Goal: Task Accomplishment & Management: Manage account settings

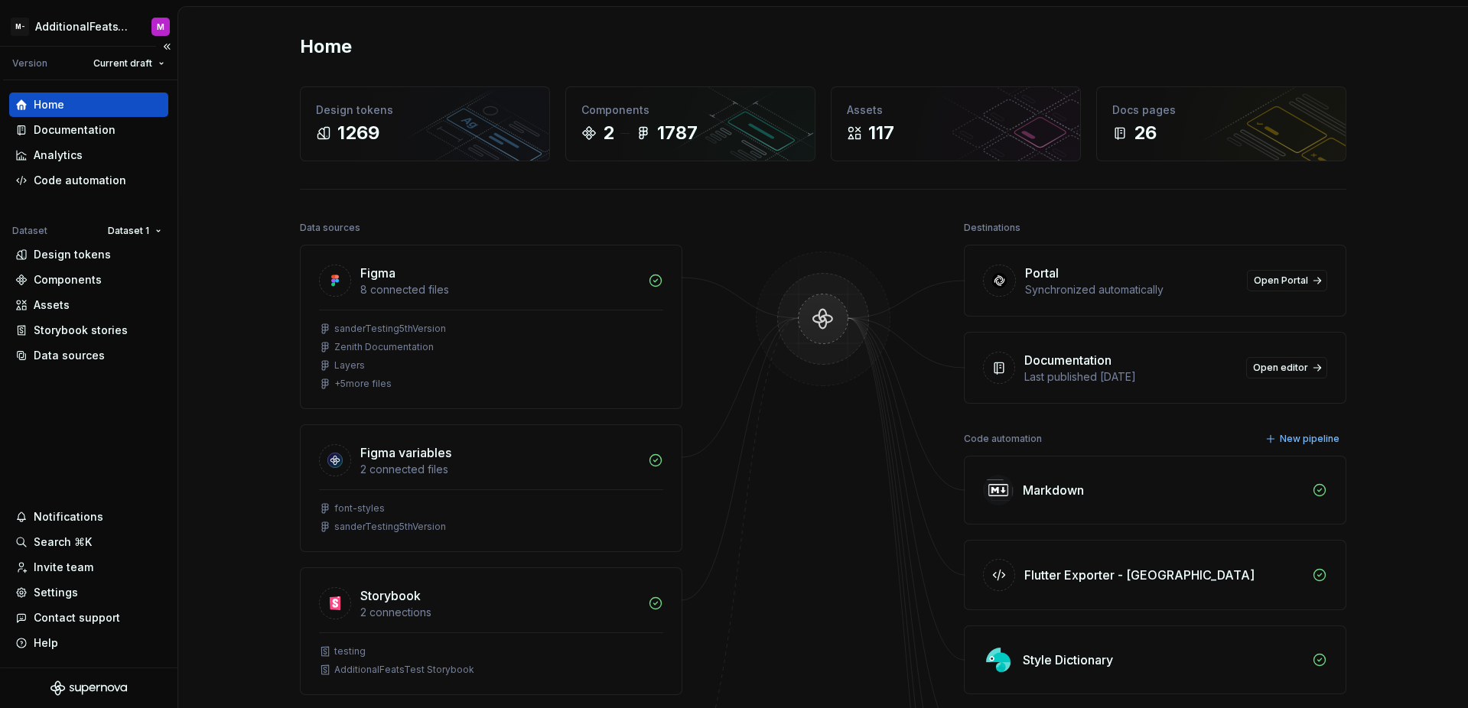
click at [120, 409] on div "Home Documentation Analytics Code automation Dataset Dataset 1 Design tokens Co…" at bounding box center [88, 373] width 177 height 587
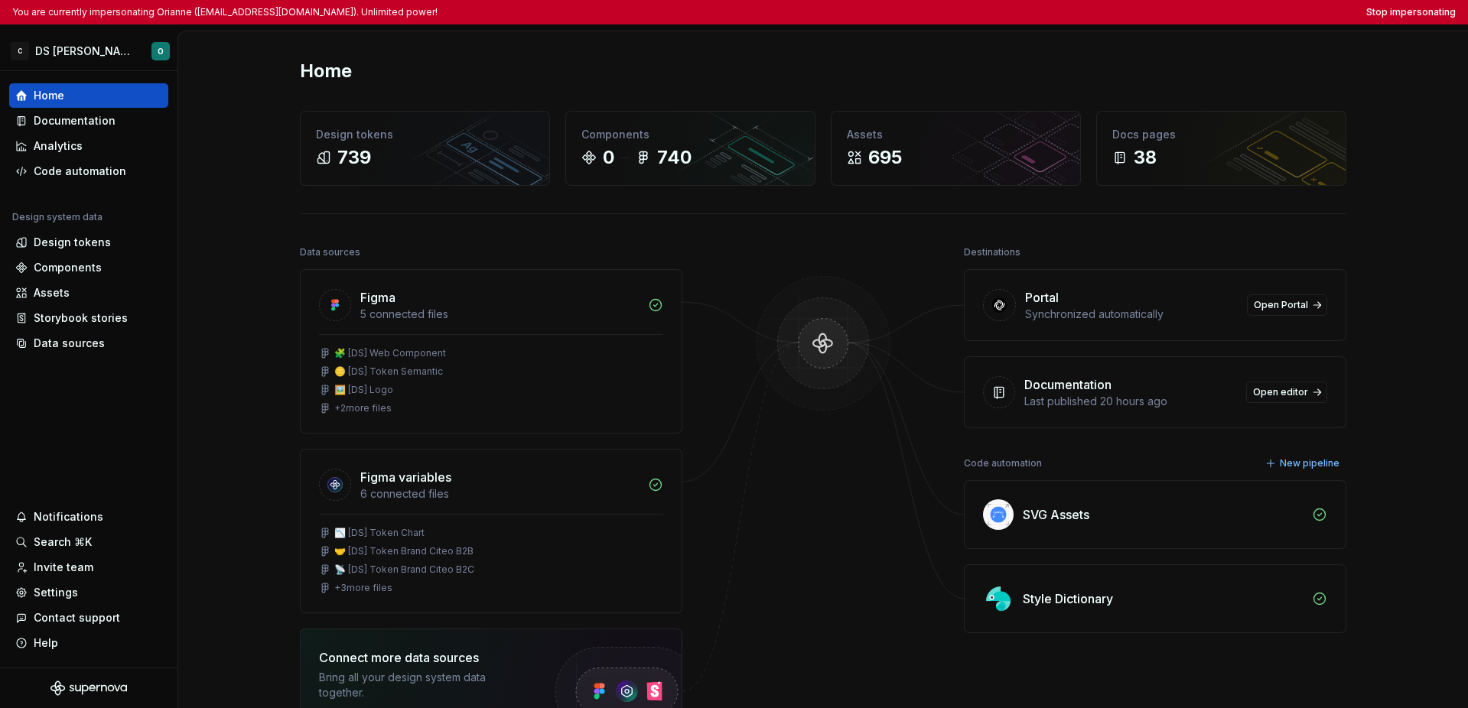
click at [1039, 67] on div "Home" at bounding box center [823, 71] width 1046 height 24
click at [83, 47] on html "You are currently impersonating Orianne (orianne.dodinot@gmail.com). Unlimited …" at bounding box center [734, 354] width 1468 height 708
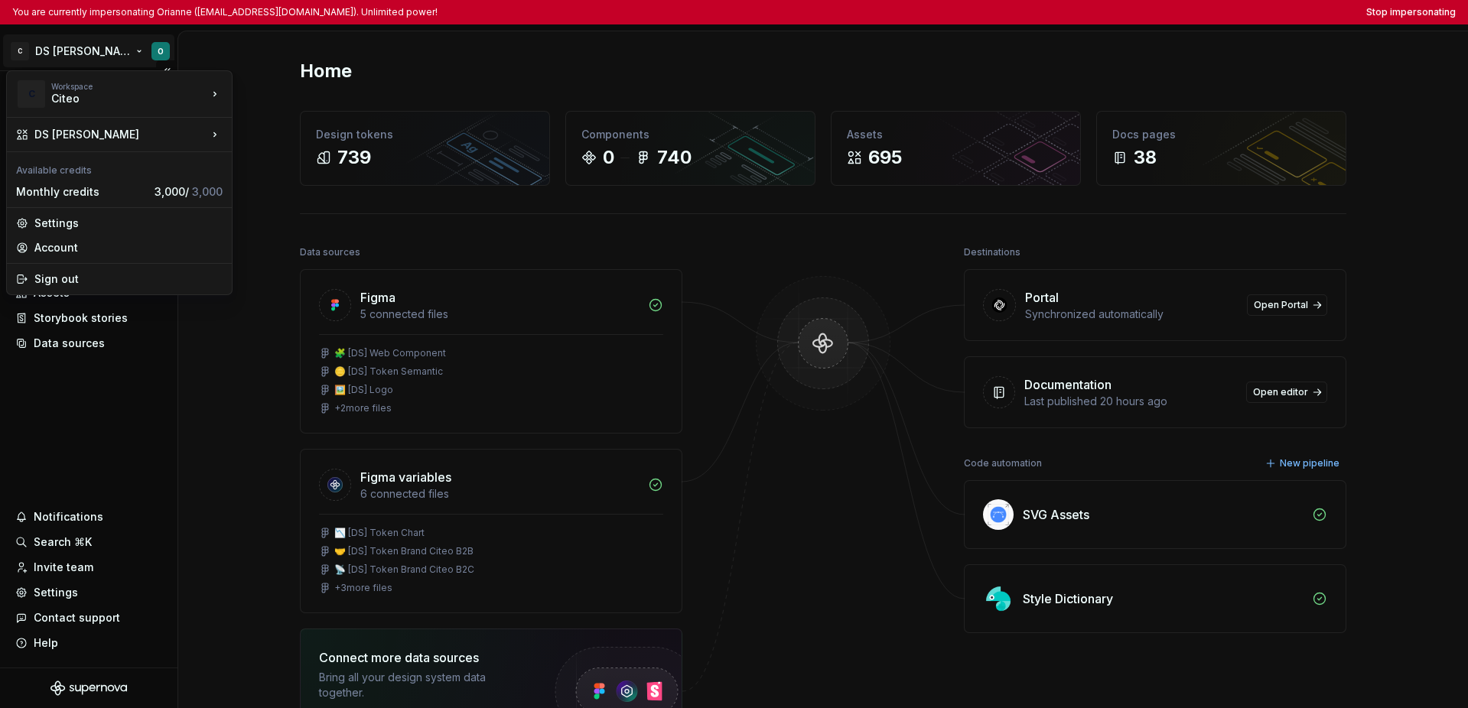
click at [124, 456] on html "You are currently impersonating Orianne (orianne.dodinot@gmail.com). Unlimited …" at bounding box center [734, 354] width 1468 height 708
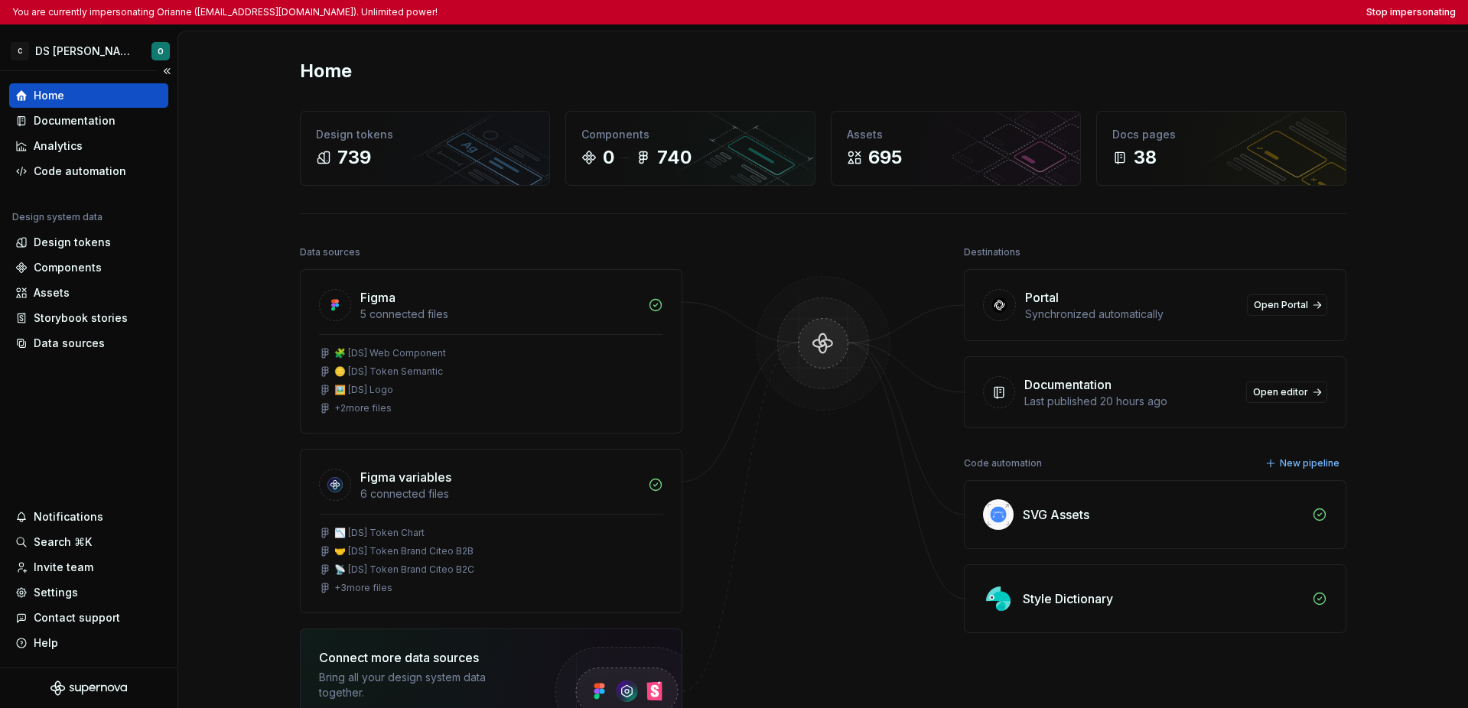
click at [112, 436] on div "Home Documentation Analytics Code automation Design system data Design tokens C…" at bounding box center [88, 369] width 177 height 597
click at [112, 435] on div "Home Documentation Analytics Code automation Design system data Design tokens C…" at bounding box center [88, 369] width 177 height 597
click at [107, 437] on div "Home Documentation Analytics Code automation Design system data Design tokens C…" at bounding box center [88, 369] width 177 height 597
click at [128, 420] on div "Home Documentation Analytics Code automation Design system data Design tokens C…" at bounding box center [88, 369] width 177 height 597
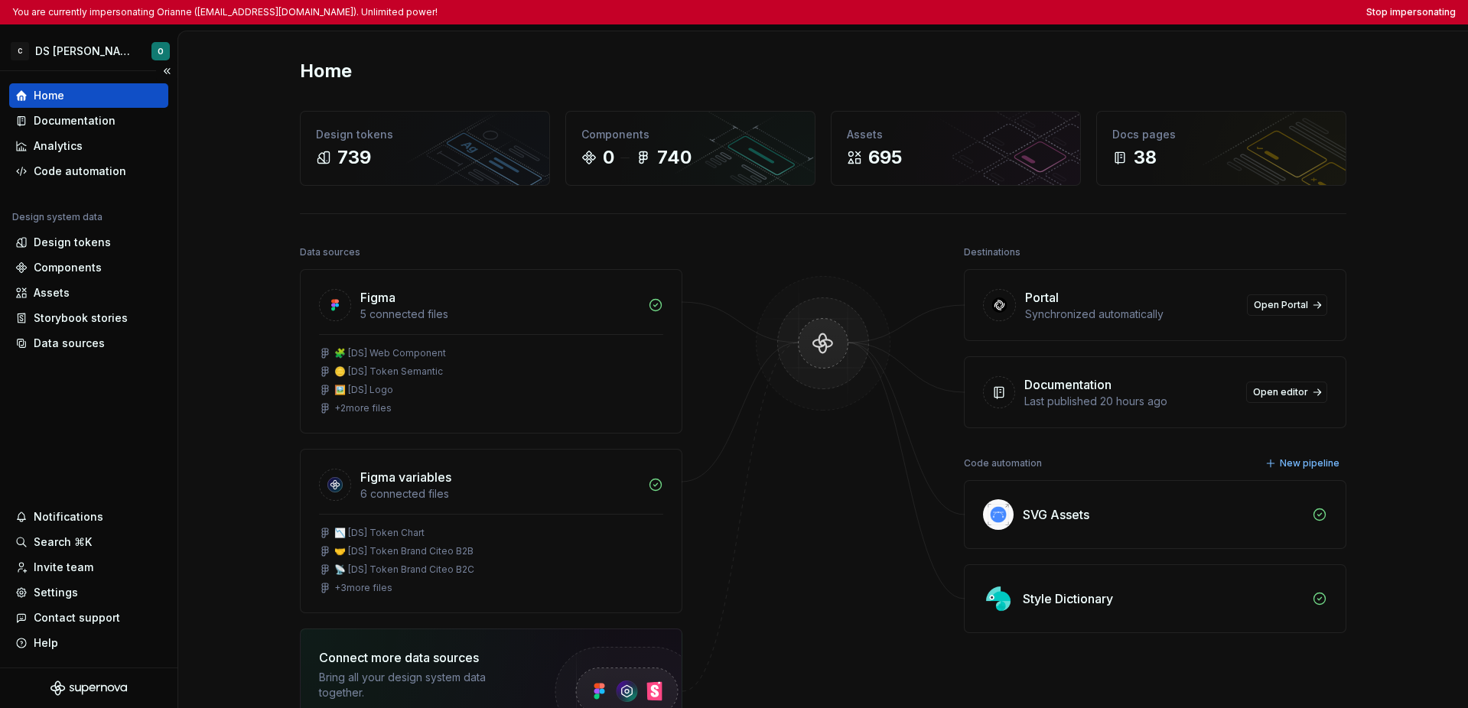
click at [128, 420] on div "Home Documentation Analytics Code automation Design system data Design tokens C…" at bounding box center [88, 369] width 177 height 597
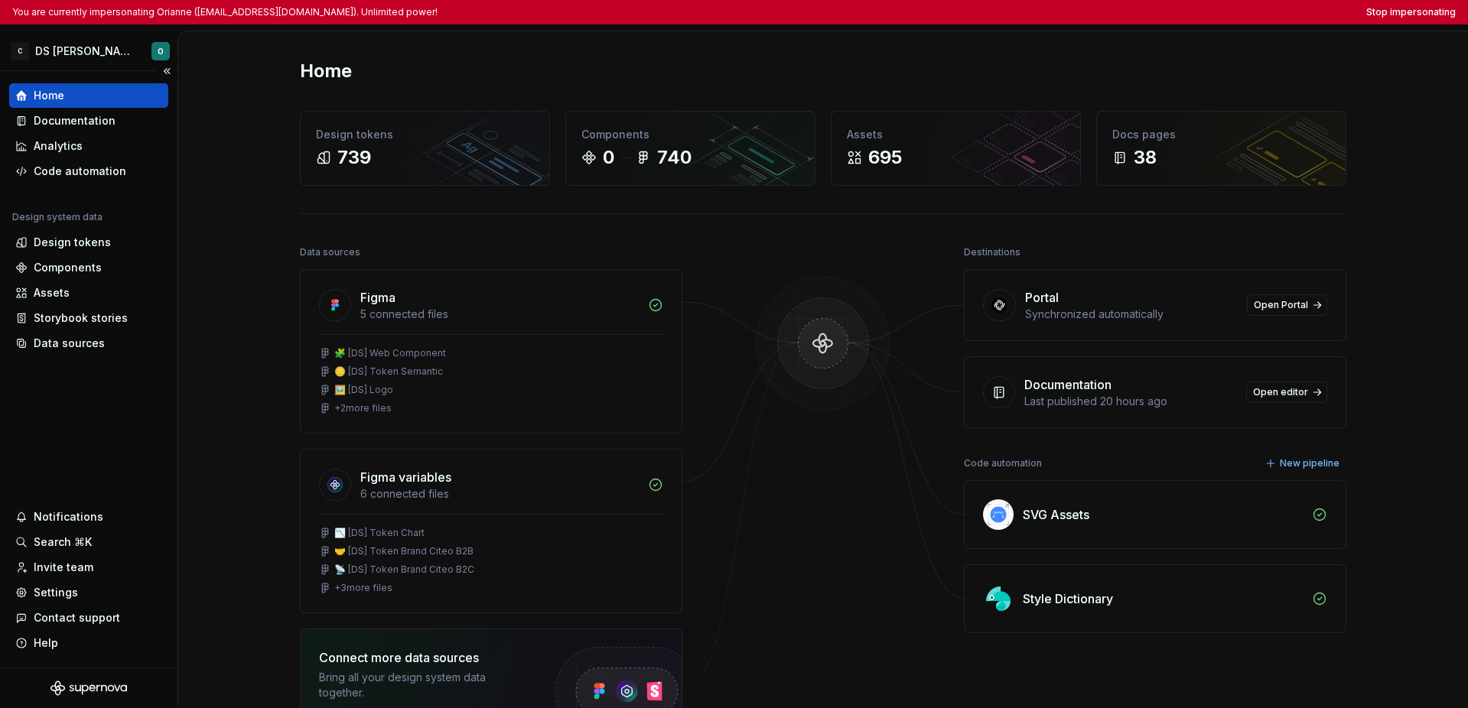
click at [128, 420] on div "Home Documentation Analytics Code automation Design system data Design tokens C…" at bounding box center [88, 369] width 177 height 597
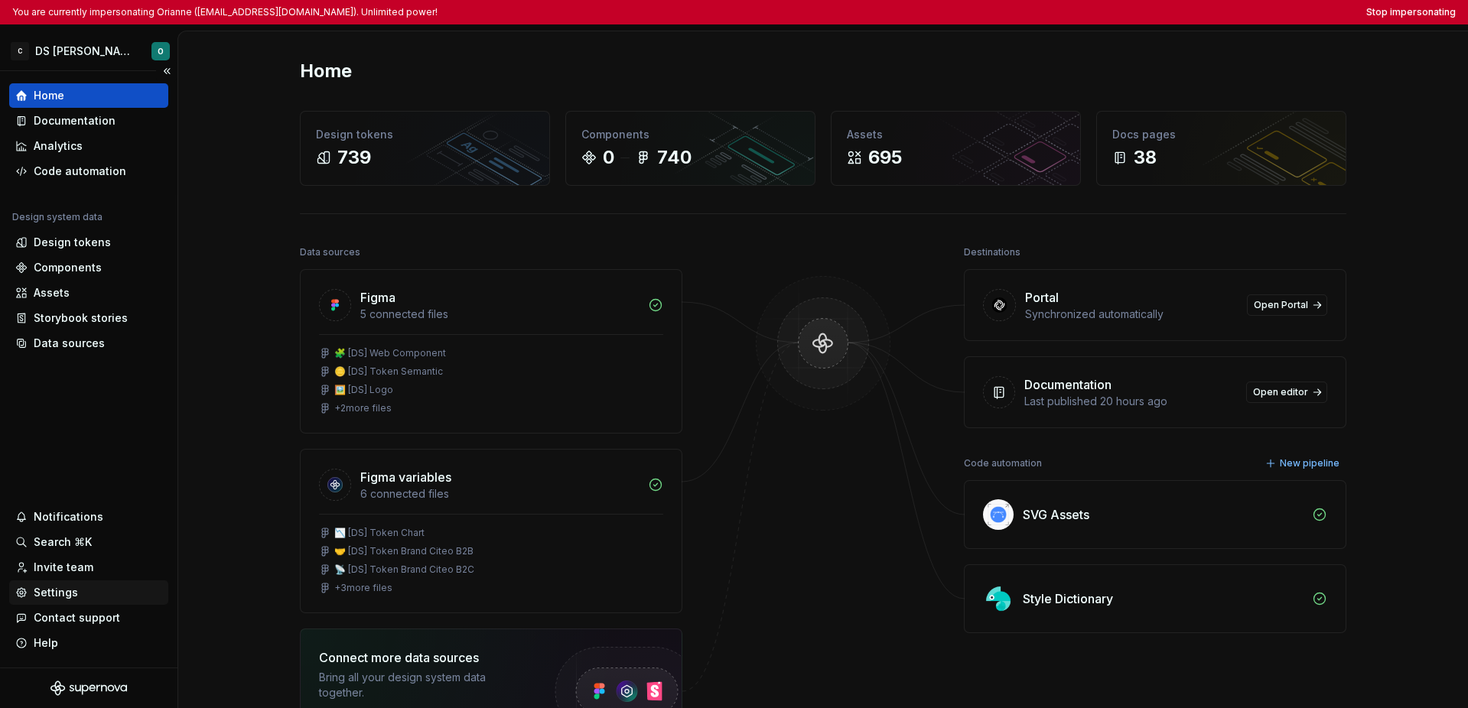
click at [64, 598] on div "Settings" at bounding box center [56, 592] width 44 height 15
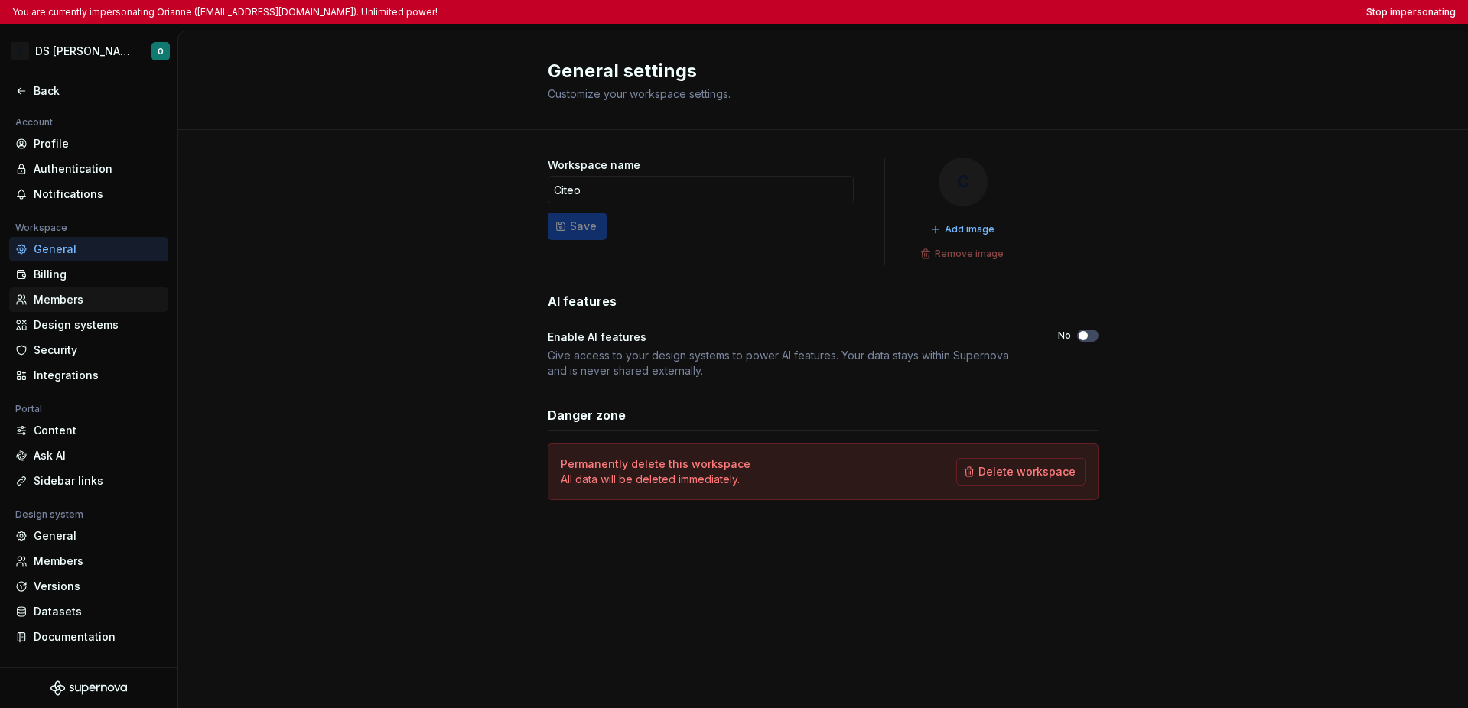
click at [94, 298] on div "Members" at bounding box center [98, 299] width 129 height 15
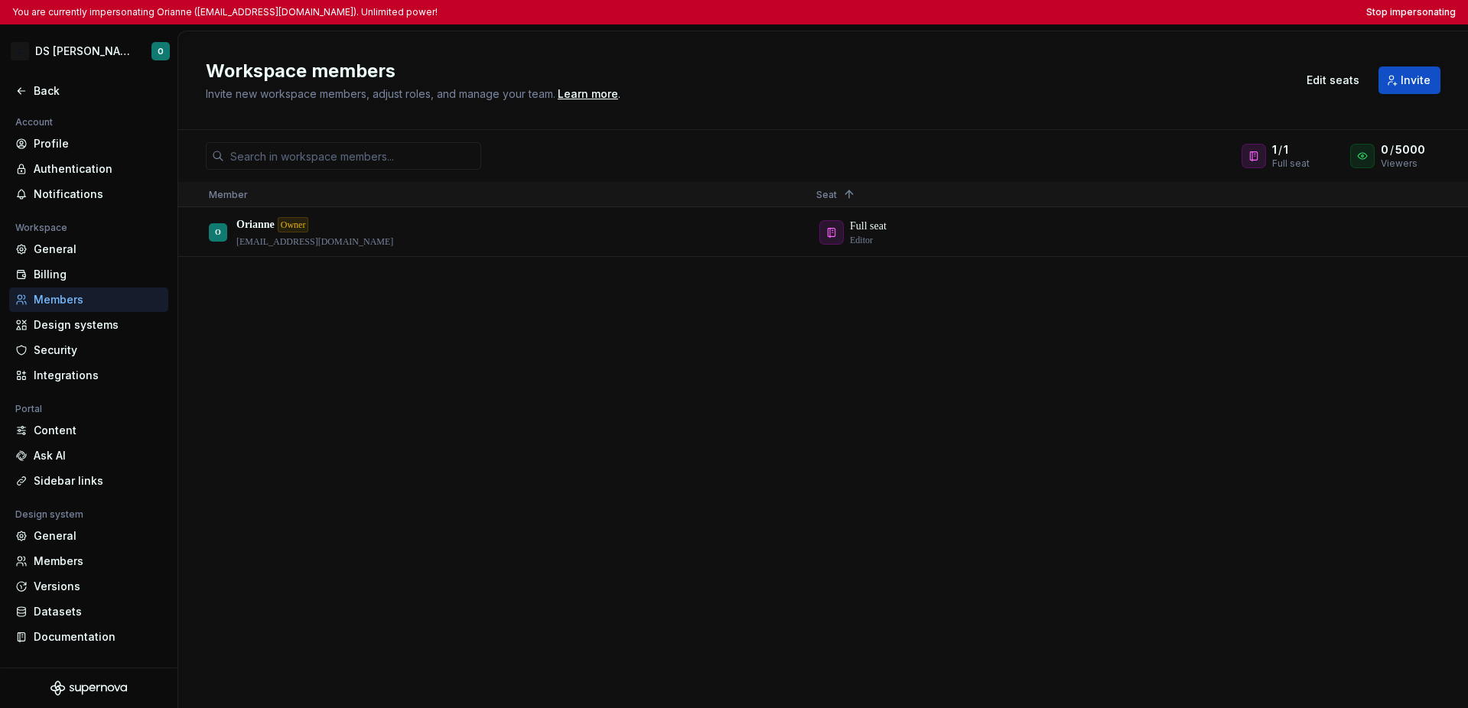
click at [556, 365] on div "O Orianne Owner orianne.dodinot@gmail.com Full seat Editor" at bounding box center [823, 457] width 1290 height 499
drag, startPoint x: 361, startPoint y: 240, endPoint x: 442, endPoint y: 353, distance: 139.3
click at [431, 349] on div "O Orianne Owner orianne.dodinot@gmail.com Full seat Editor" at bounding box center [823, 457] width 1290 height 499
click at [45, 274] on div "Billing" at bounding box center [98, 274] width 129 height 15
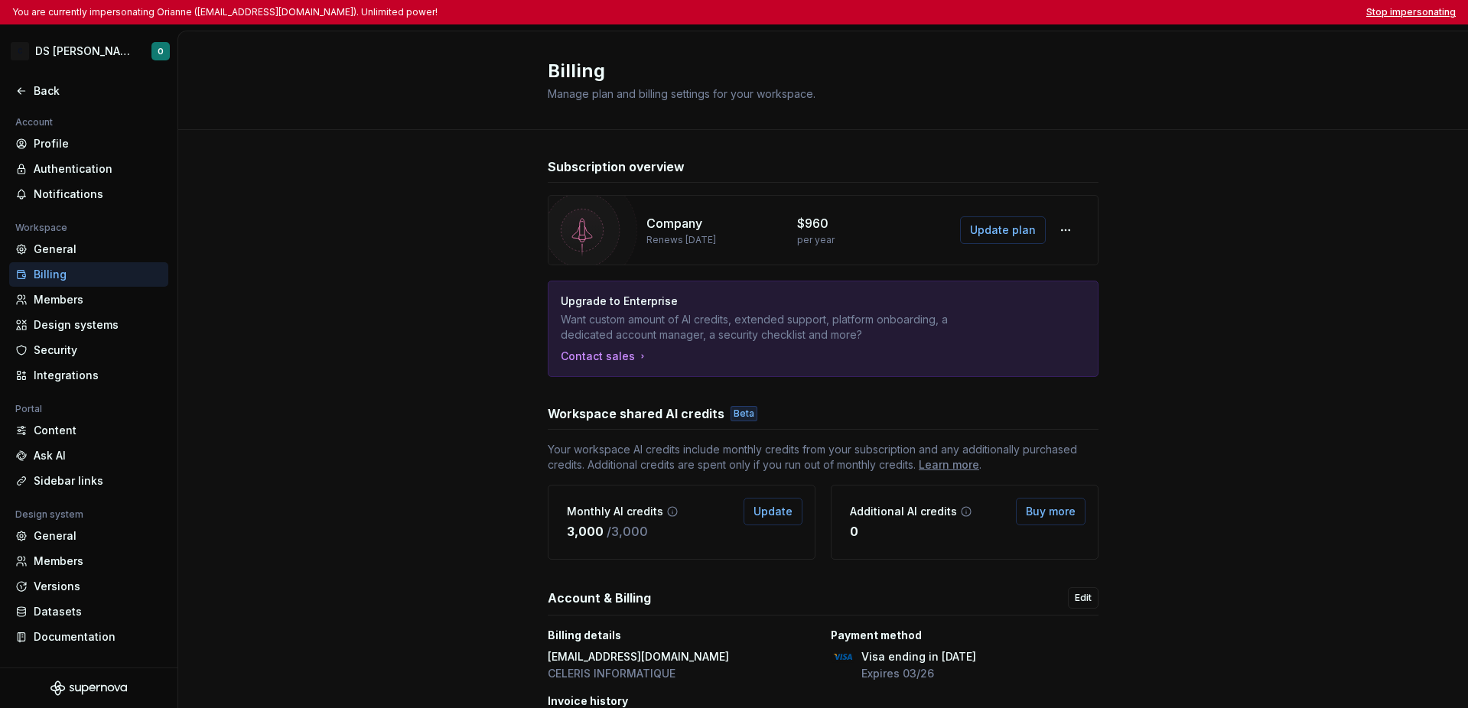
click at [1039, 11] on button "Stop impersonating" at bounding box center [1410, 12] width 89 height 12
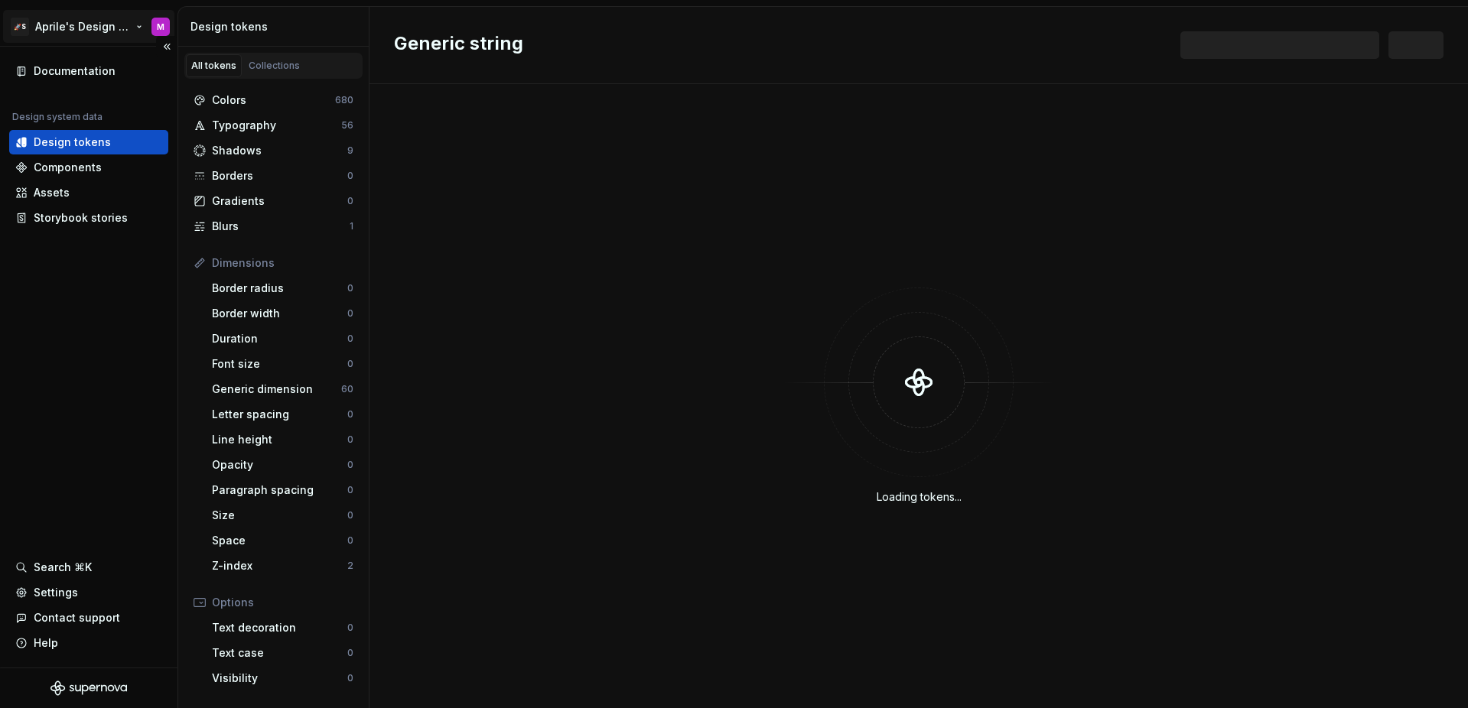
click at [70, 21] on html "🚀S Aprile's Design System M Documentation Design system data Design tokens Comp…" at bounding box center [734, 354] width 1468 height 708
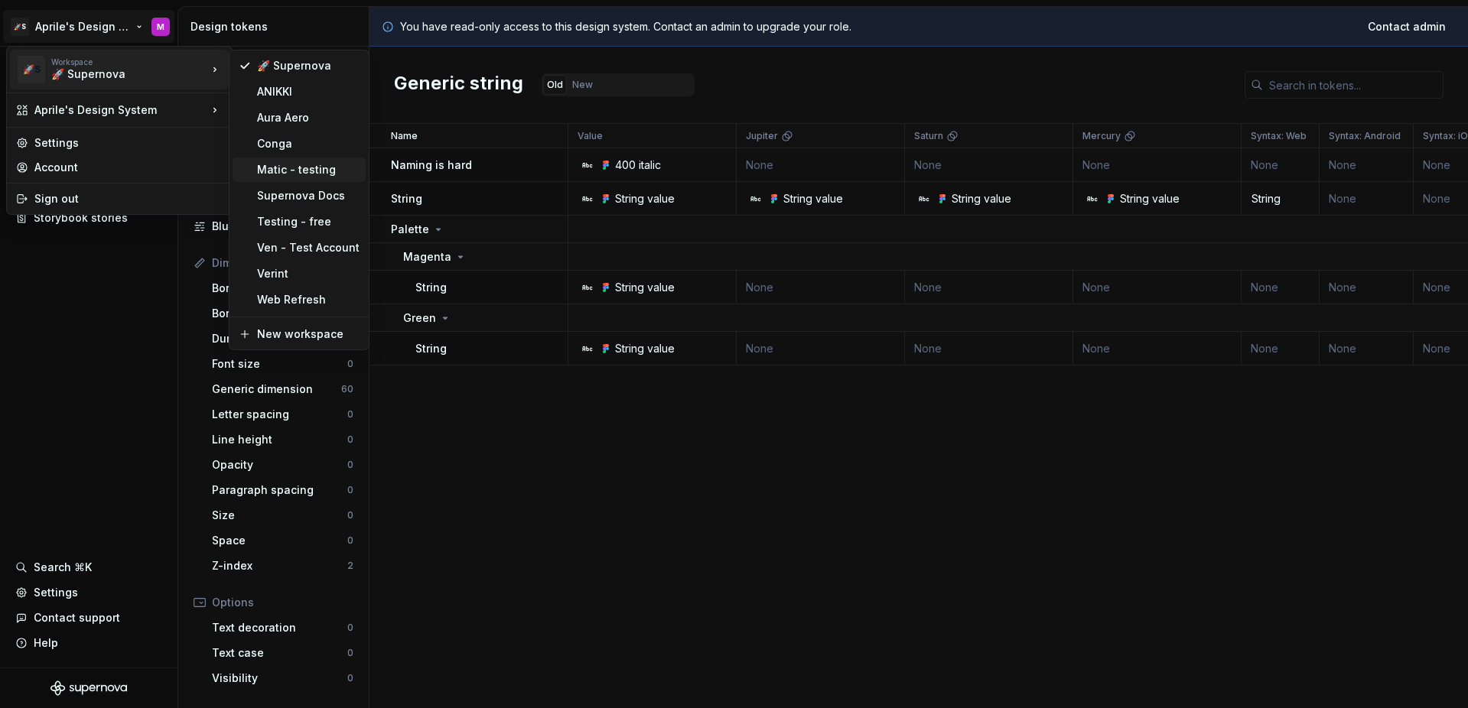
click at [288, 164] on div "Matic - testing" at bounding box center [308, 169] width 103 height 15
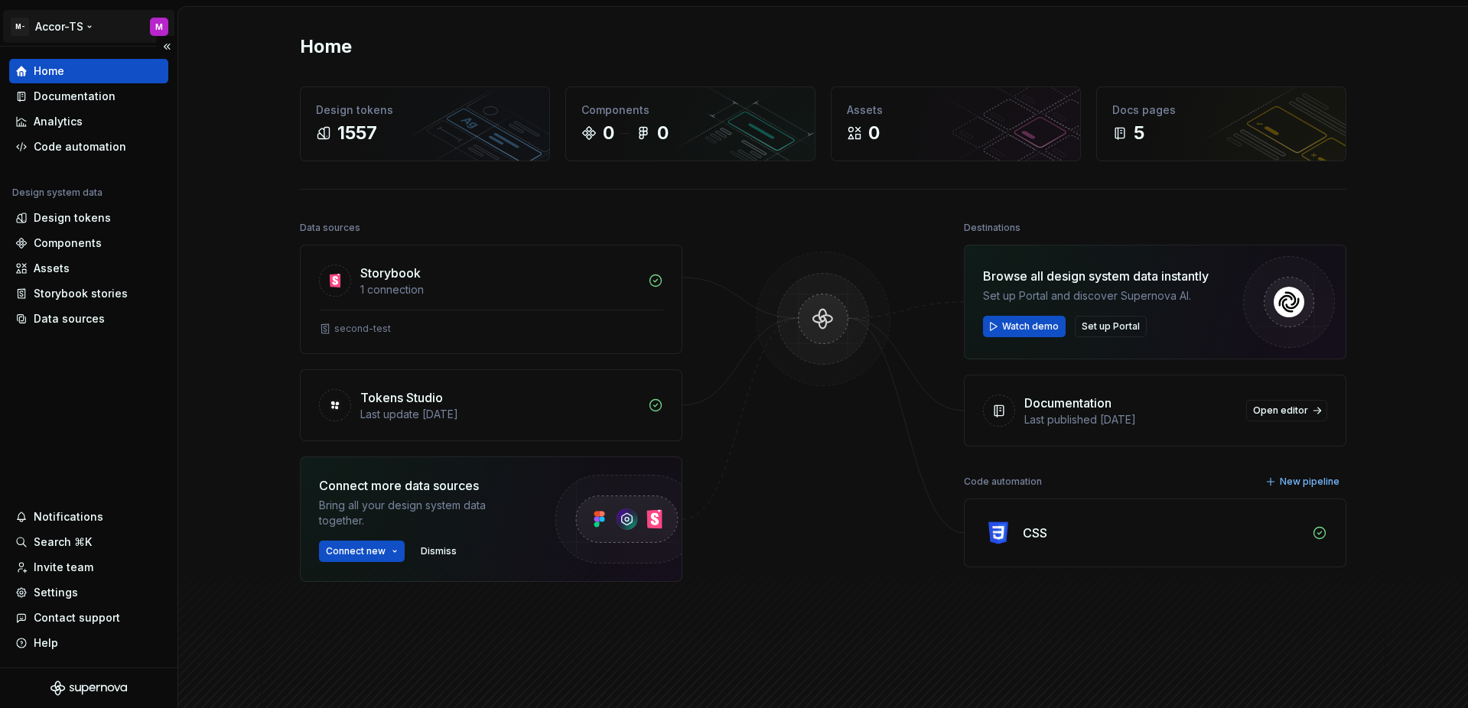
click at [73, 24] on html "M- Accor-TS M Home Documentation Analytics Code automation Design system data D…" at bounding box center [734, 354] width 1468 height 708
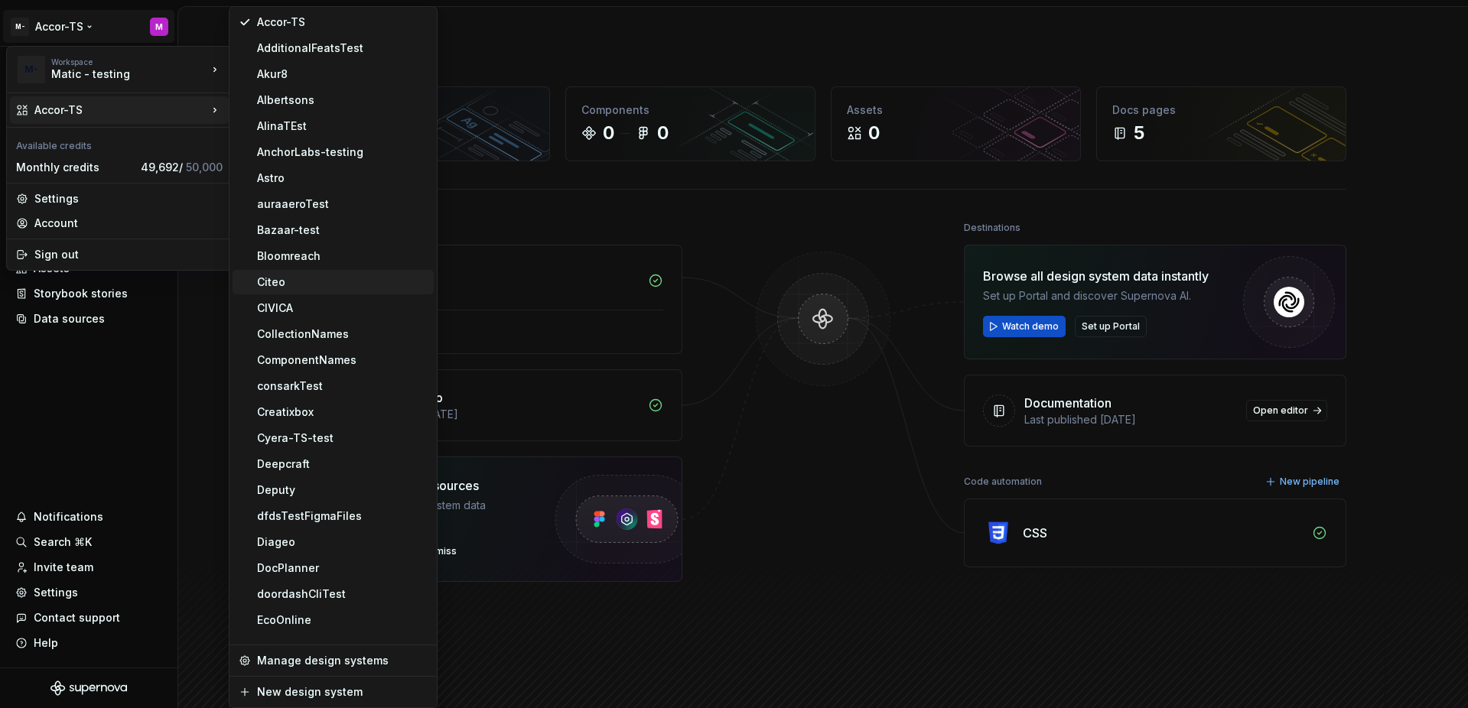
click at [323, 277] on div "Citeo" at bounding box center [342, 282] width 171 height 15
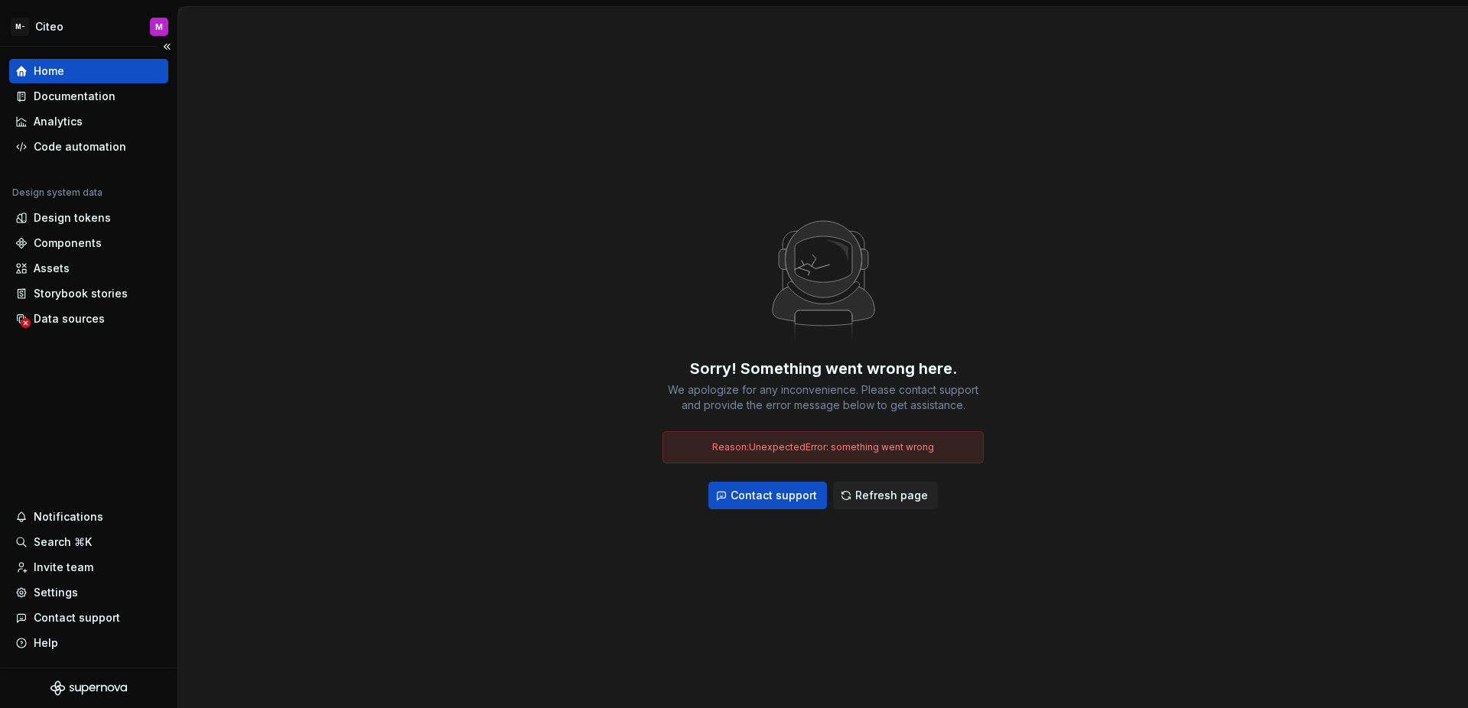
click at [133, 363] on div "Home Documentation Analytics Code automation Design system data Design tokens C…" at bounding box center [88, 357] width 177 height 621
click at [103, 323] on div "Data sources" at bounding box center [88, 318] width 147 height 15
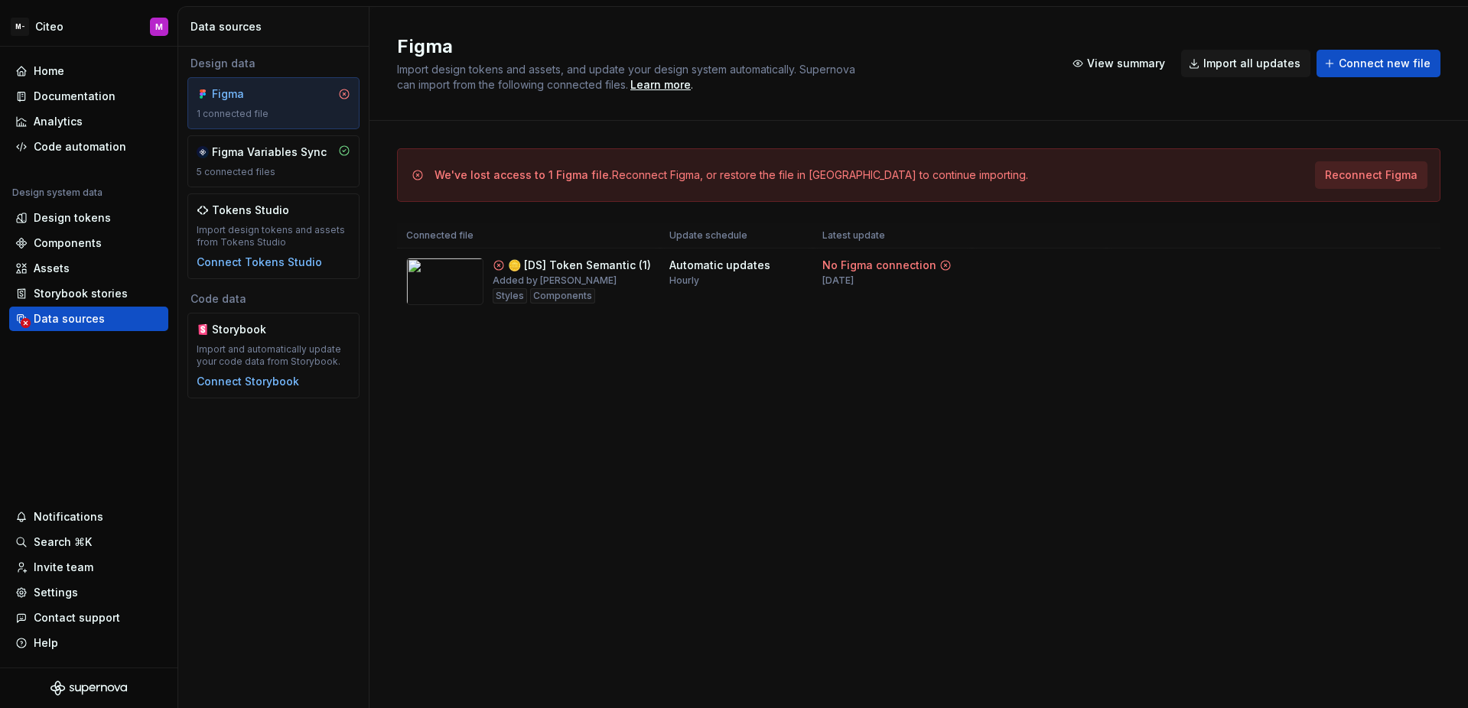
click at [1348, 176] on span "Reconnect Figma" at bounding box center [1371, 175] width 93 height 15
click at [1426, 267] on html "M- Citeo M Home Documentation Analytics Code automation Design system data Desi…" at bounding box center [734, 354] width 1468 height 708
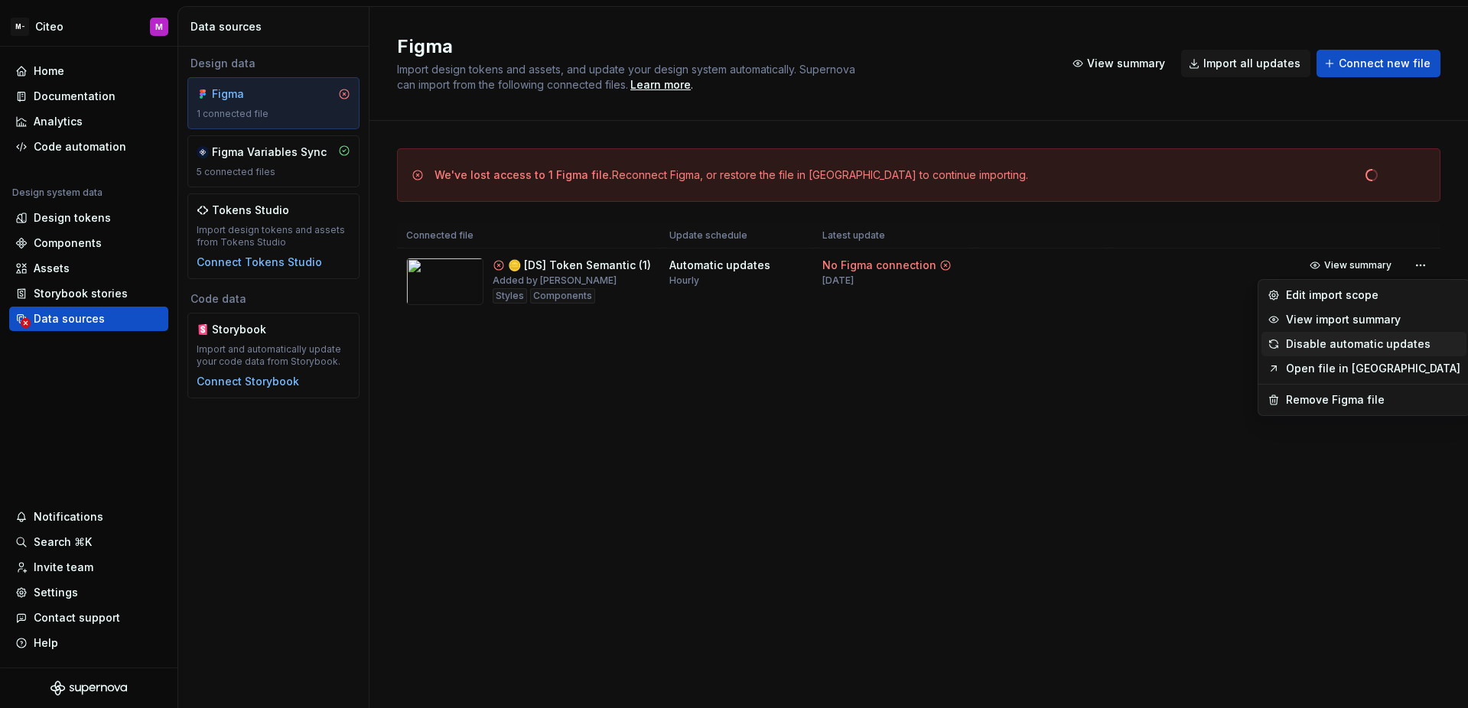
click at [1372, 340] on div "Disable automatic updates" at bounding box center [1373, 344] width 174 height 15
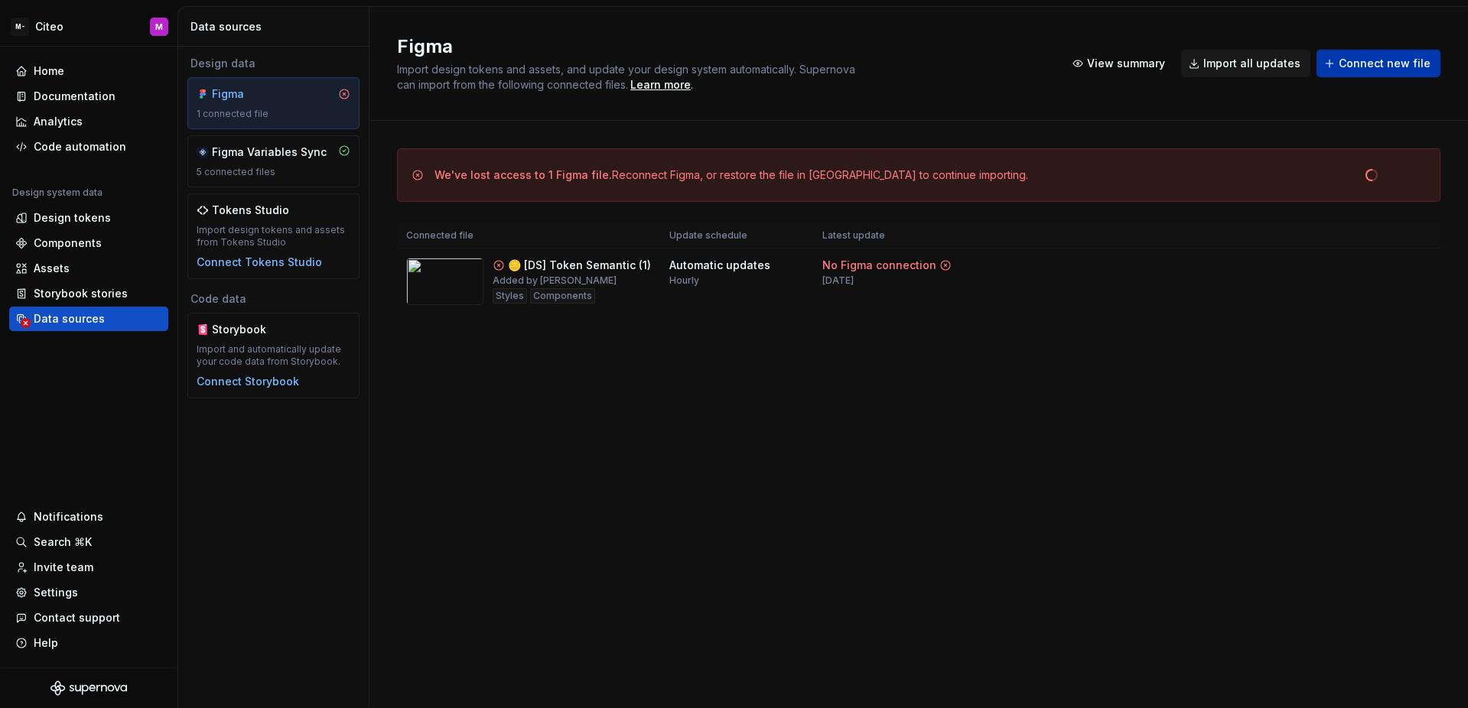
click at [1335, 67] on button "Connect new file" at bounding box center [1378, 64] width 124 height 28
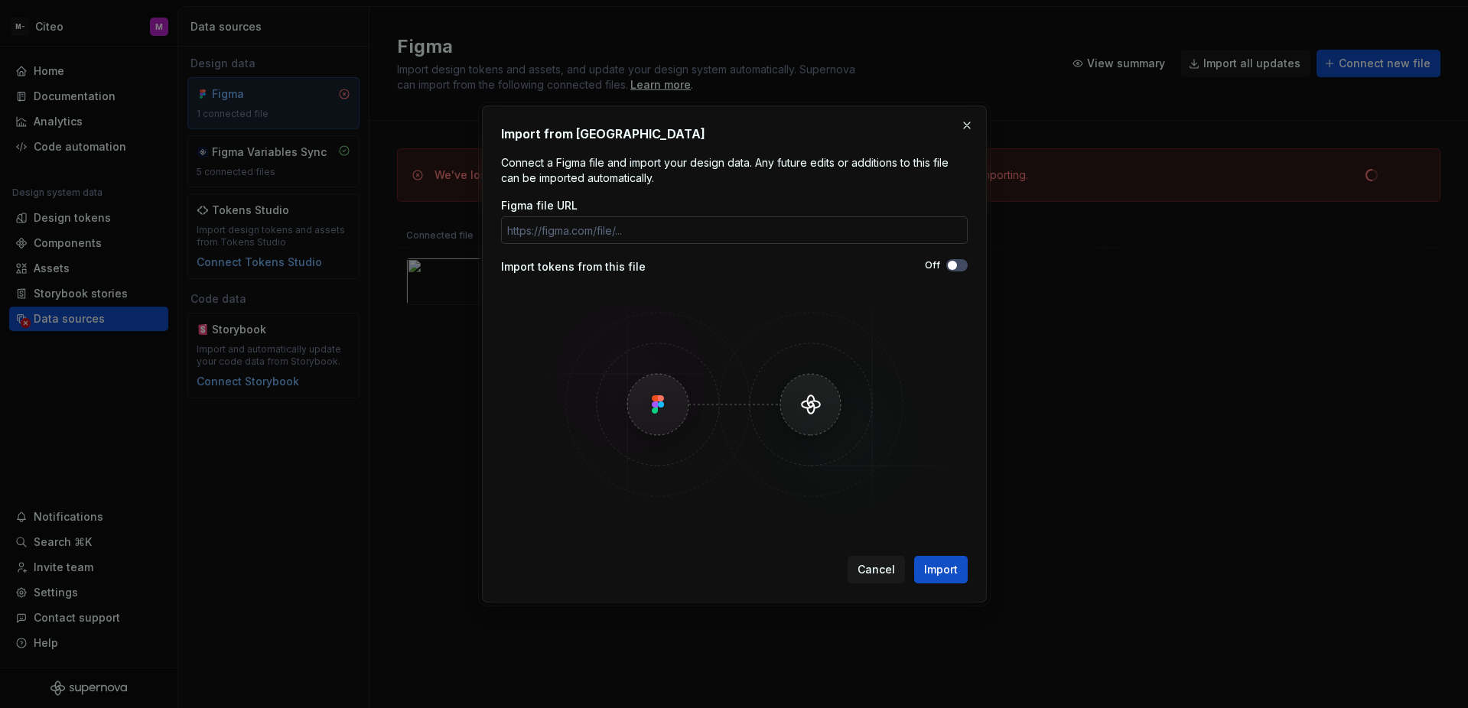
click at [851, 234] on input "Figma file URL" at bounding box center [734, 230] width 467 height 28
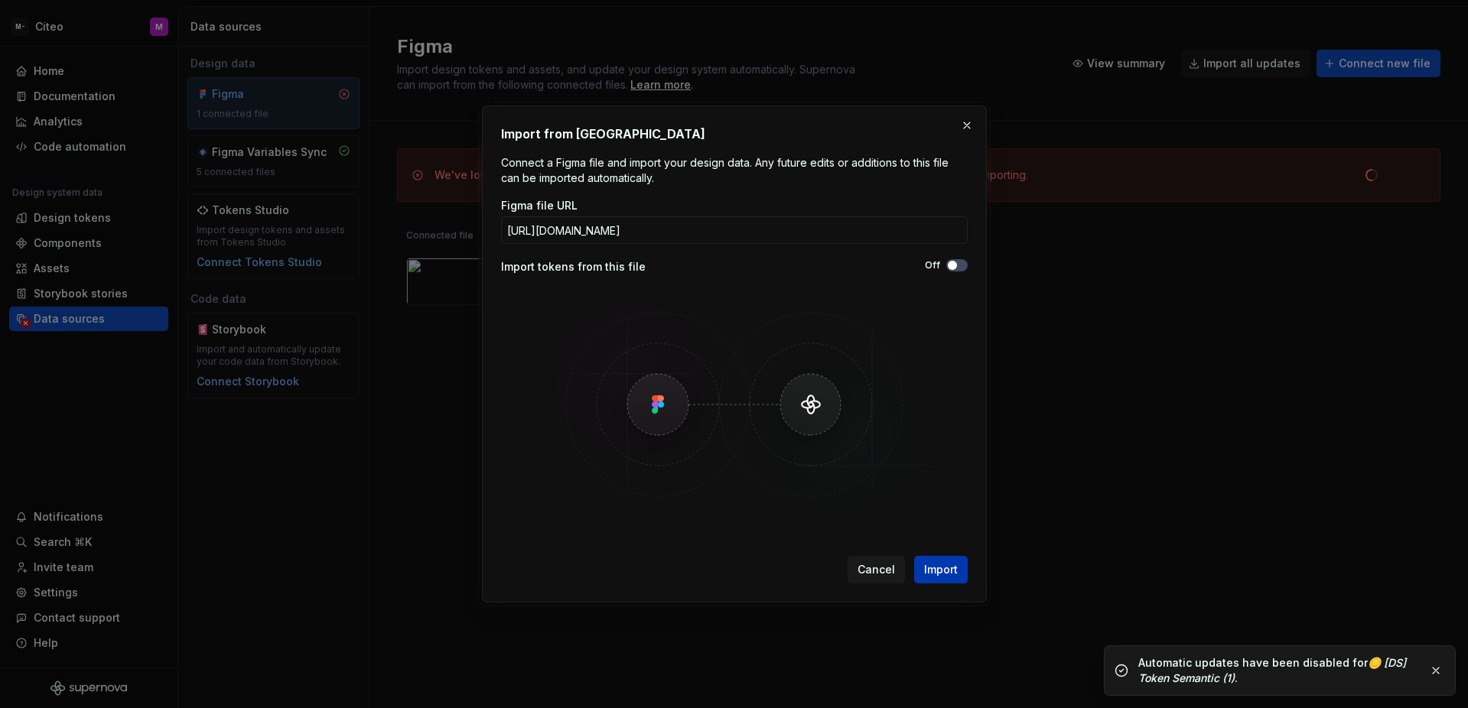
type input "https://www.figma.com/design/qIFoLE2HJbVDk28nIsA1fk/Asset-order?node-id=0-1&p=f…"
click at [939, 565] on span "Import" at bounding box center [941, 569] width 34 height 15
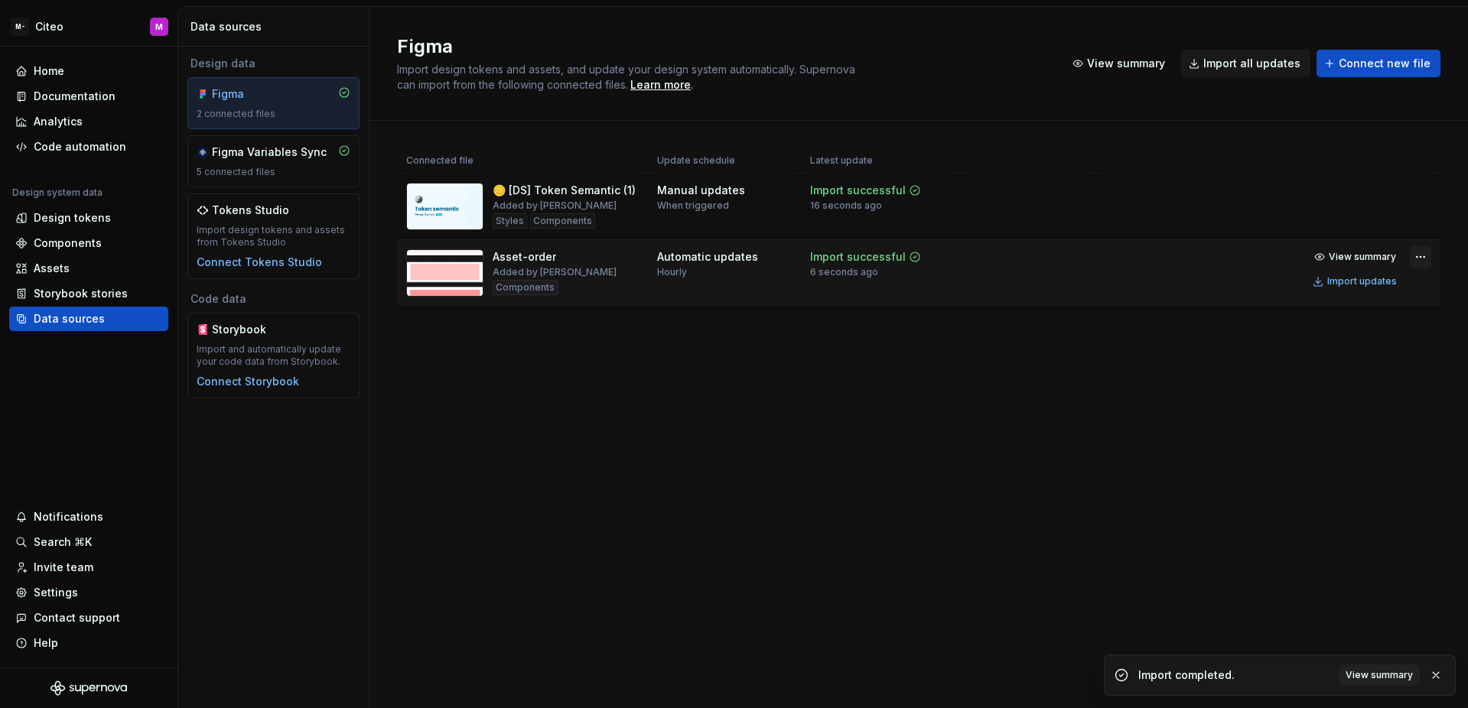
click at [1418, 259] on html "M- Citeo M Home Documentation Analytics Code automation Design system data Desi…" at bounding box center [734, 354] width 1468 height 708
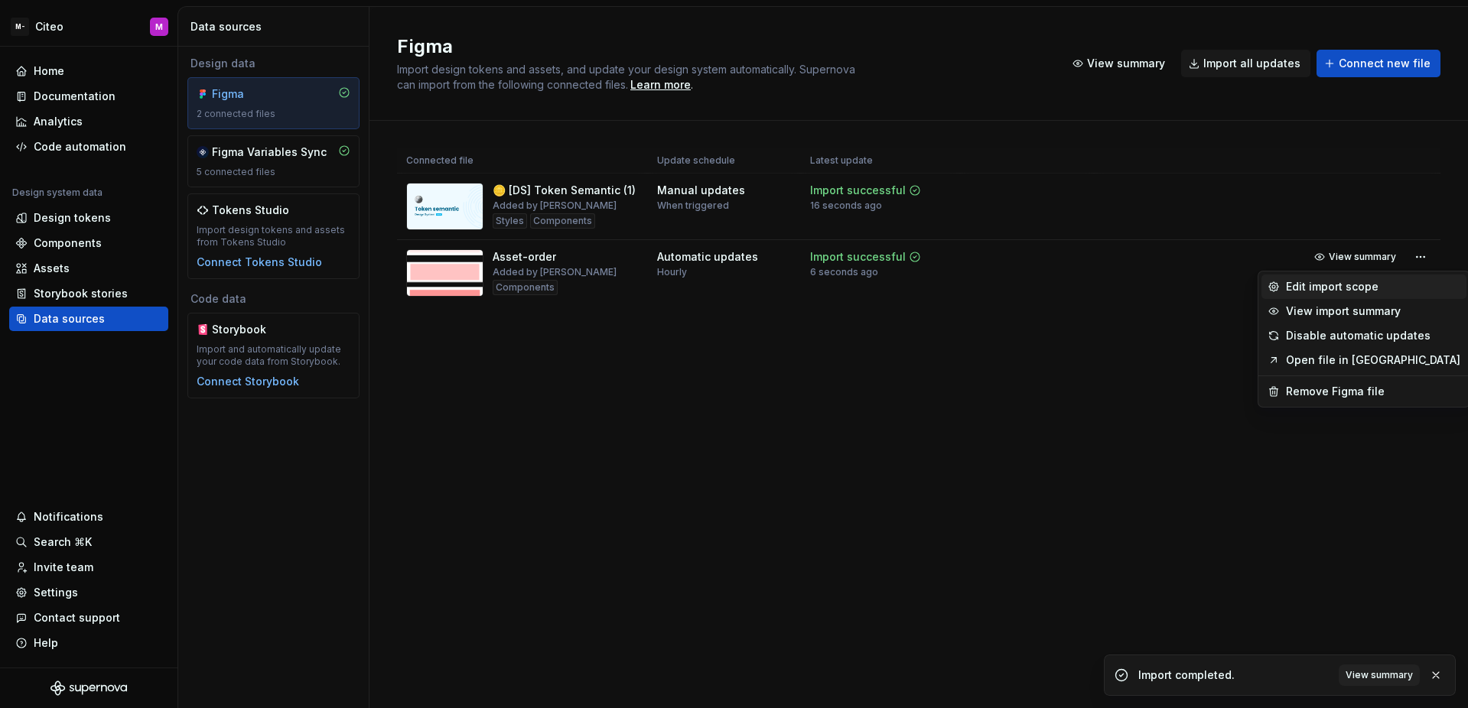
click at [1367, 279] on div "Edit import scope" at bounding box center [1373, 286] width 174 height 15
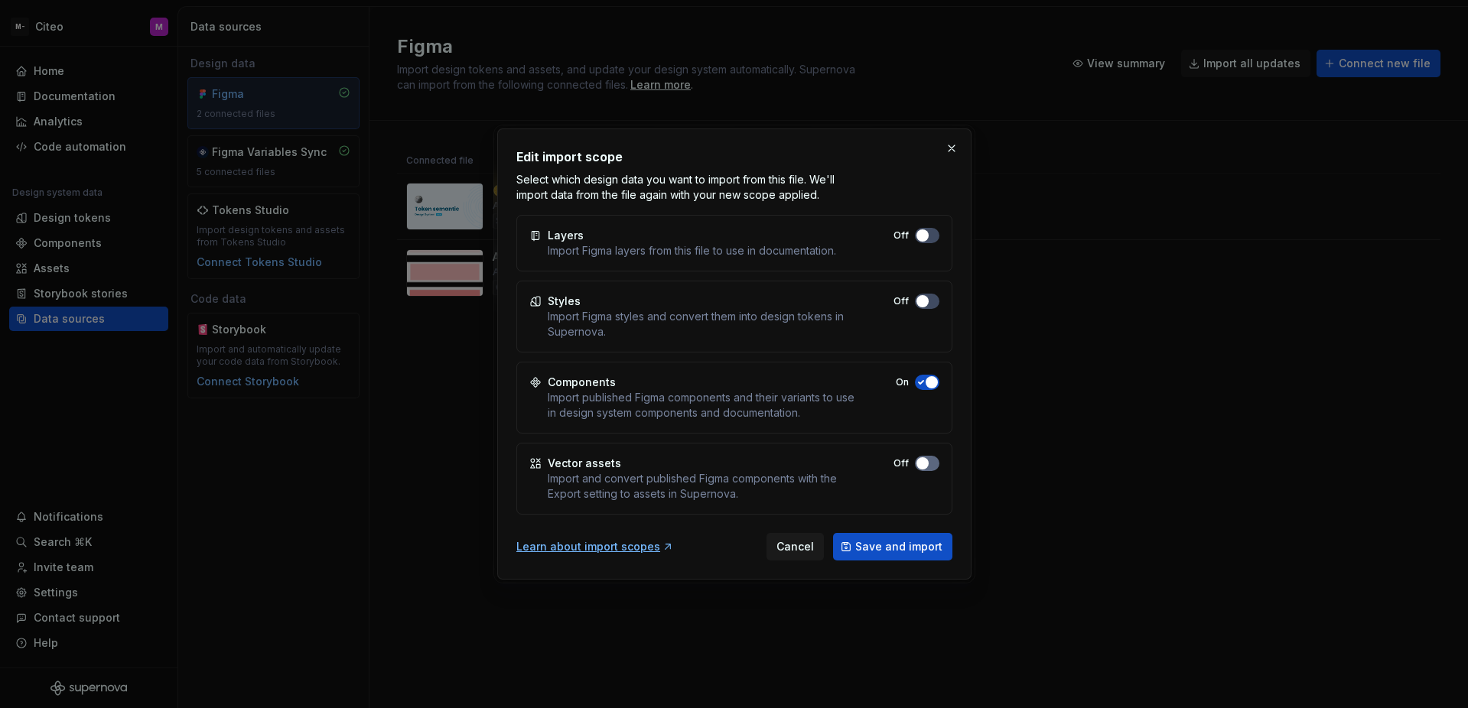
click at [931, 465] on button "Off" at bounding box center [927, 463] width 24 height 15
click at [880, 545] on span "Save and import" at bounding box center [898, 546] width 87 height 15
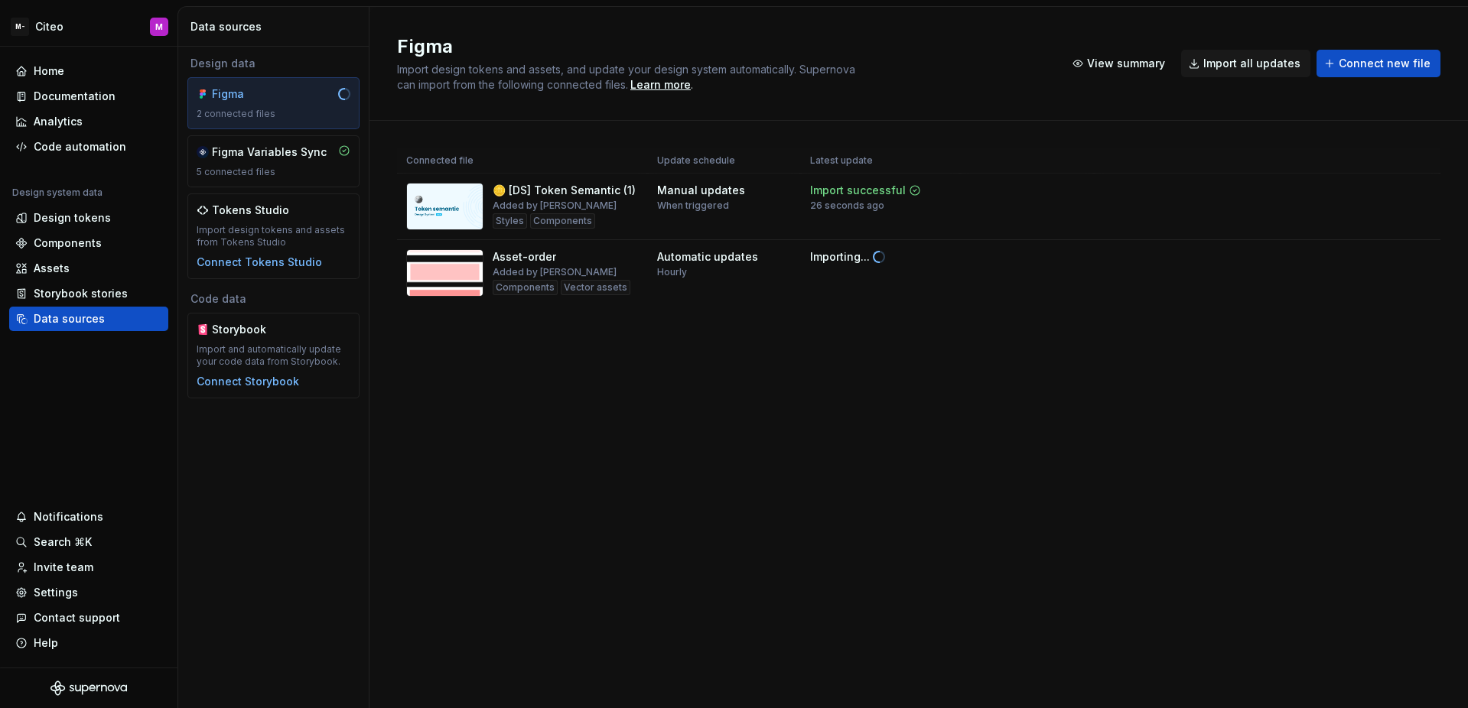
click at [1083, 469] on div "Figma Import design tokens and assets, and update your design system automatica…" at bounding box center [918, 357] width 1098 height 701
click at [1083, 470] on div "Figma Import design tokens and assets, and update your design system automatica…" at bounding box center [918, 357] width 1098 height 701
click at [131, 278] on div "Assets" at bounding box center [88, 268] width 159 height 24
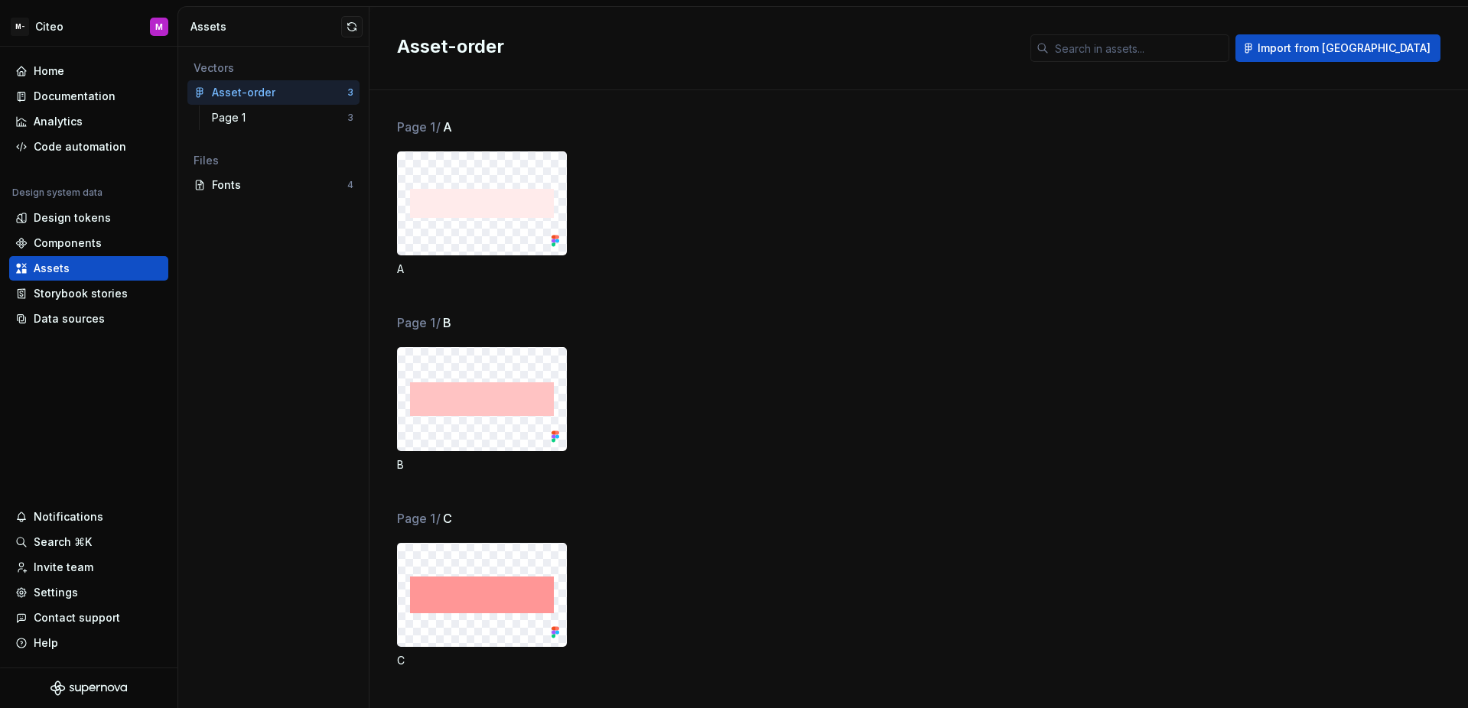
click at [428, 142] on div "Page 1 / A A" at bounding box center [932, 216] width 1071 height 196
click at [444, 333] on div "Page 1 / B B" at bounding box center [932, 412] width 1071 height 196
click at [440, 514] on span "/" at bounding box center [438, 518] width 5 height 15
click at [448, 321] on span "B" at bounding box center [447, 323] width 8 height 18
click at [434, 137] on div "Page 1 / A A" at bounding box center [932, 216] width 1071 height 196
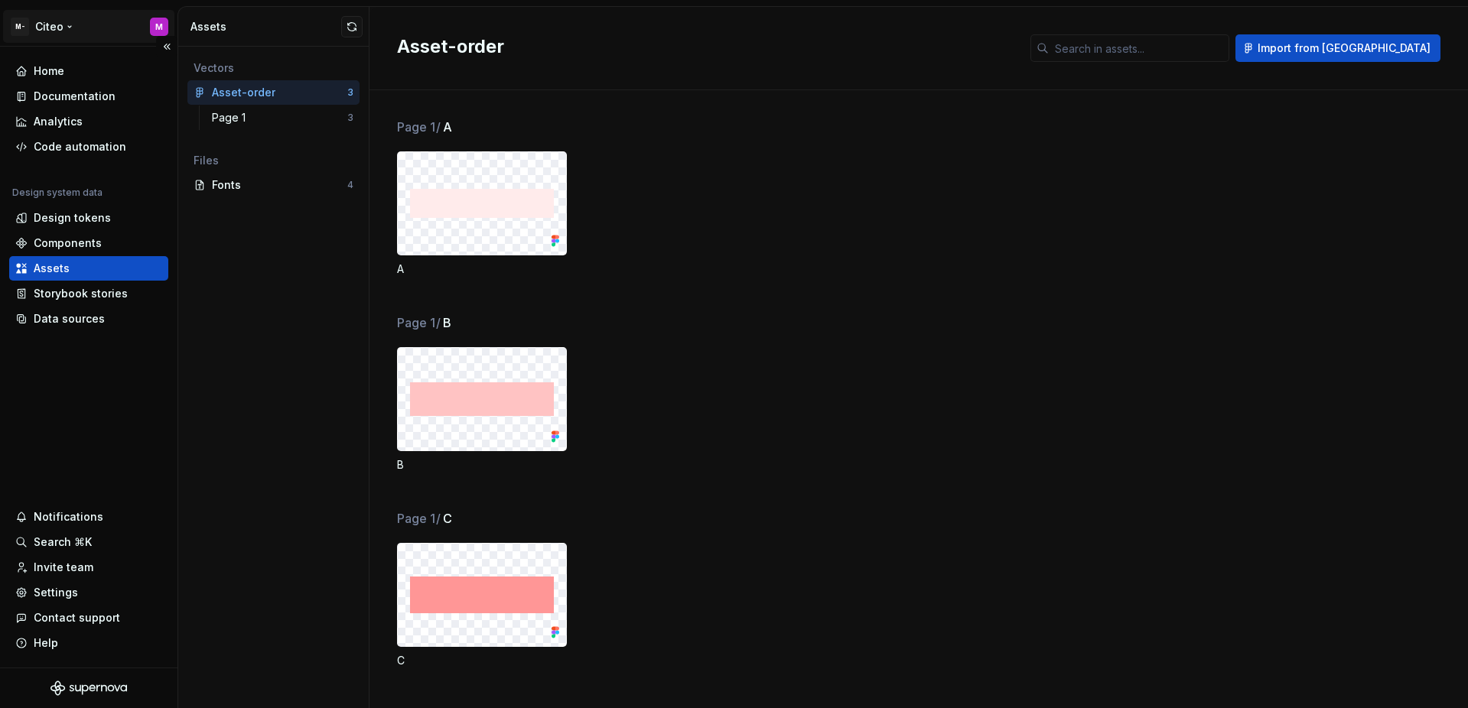
click at [73, 21] on html "M- Citeo M Home Documentation Analytics Code automation Design system data Desi…" at bounding box center [734, 354] width 1468 height 708
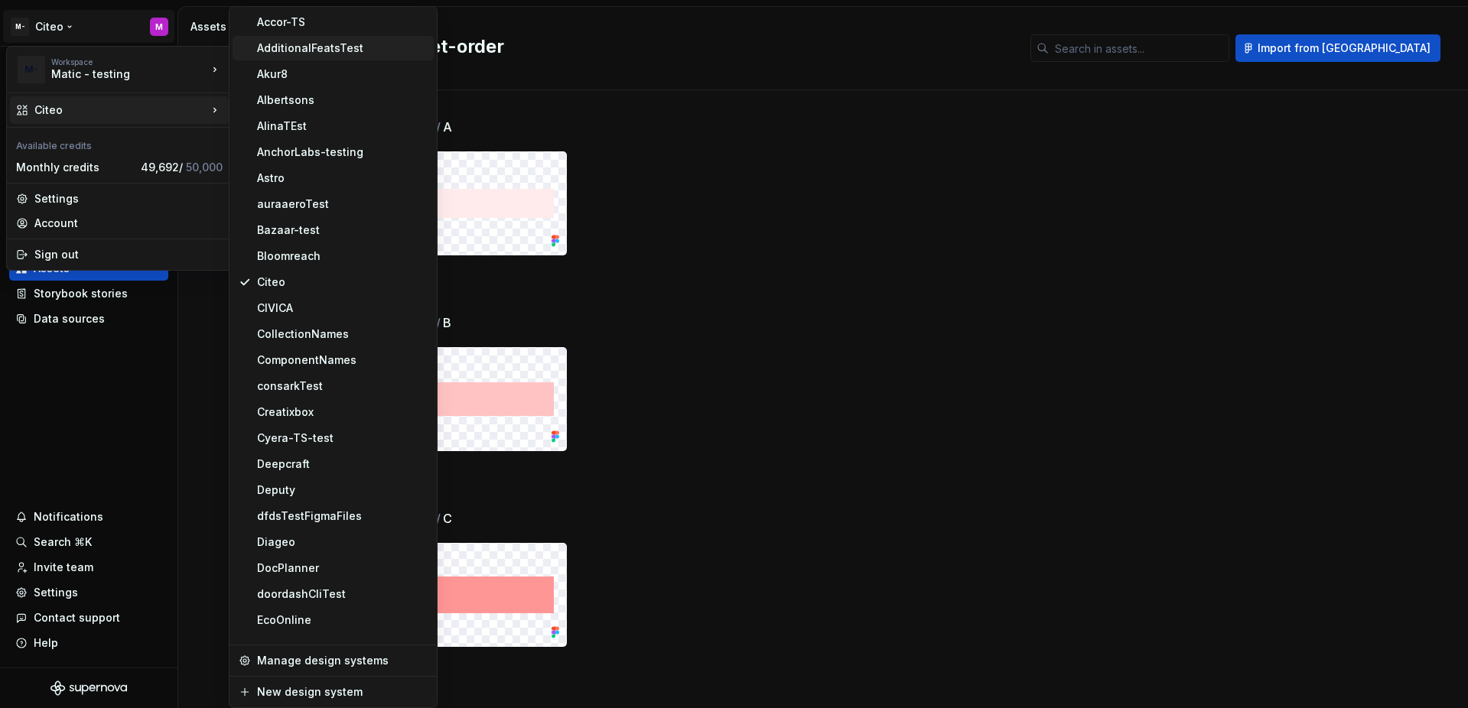
click at [339, 52] on div "AdditionalFeatsTest" at bounding box center [342, 48] width 171 height 15
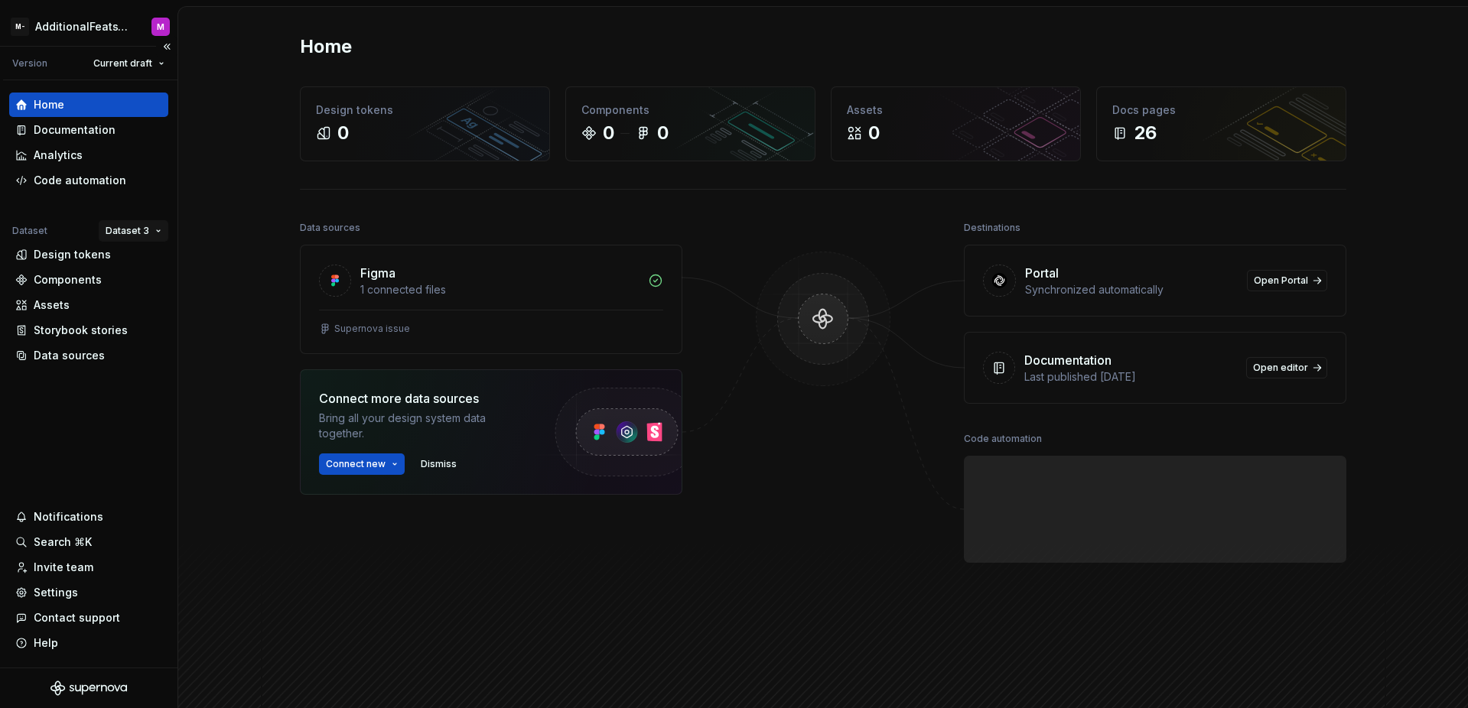
click at [118, 227] on html "M- AdditionalFeatsTest M Version Current draft Home Documentation Analytics Cod…" at bounding box center [734, 354] width 1468 height 708
click at [136, 263] on div "Dataset 1" at bounding box center [178, 260] width 99 height 15
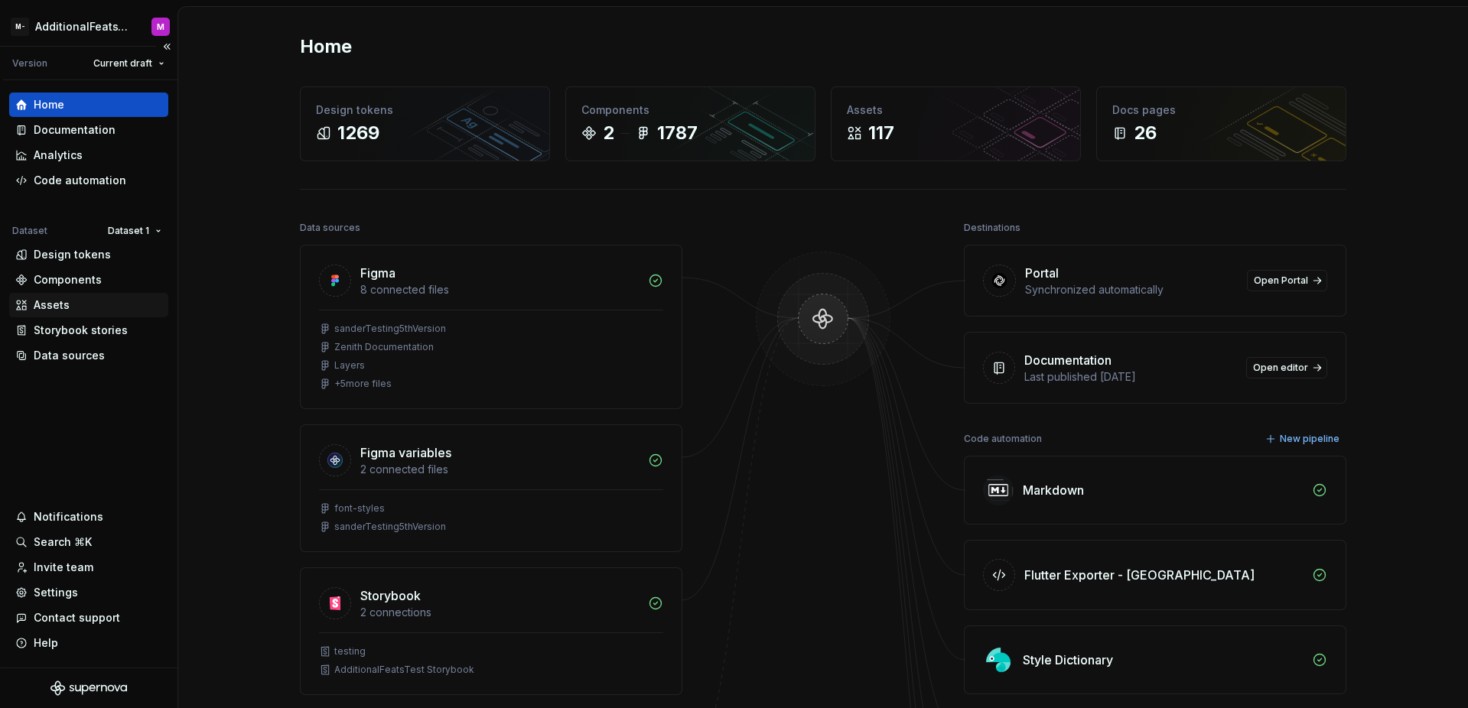
click at [109, 294] on div "Assets" at bounding box center [88, 305] width 159 height 24
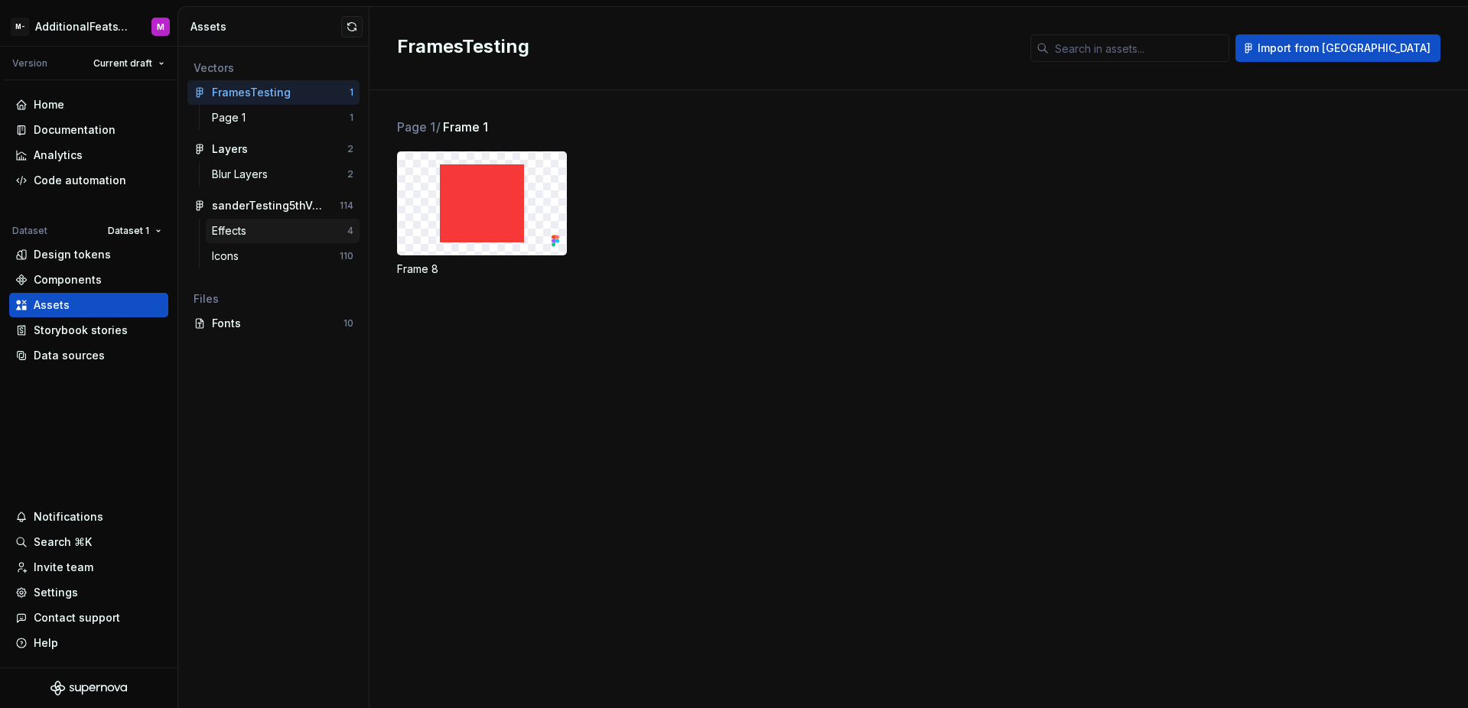
click at [291, 233] on div "Effects" at bounding box center [279, 230] width 135 height 15
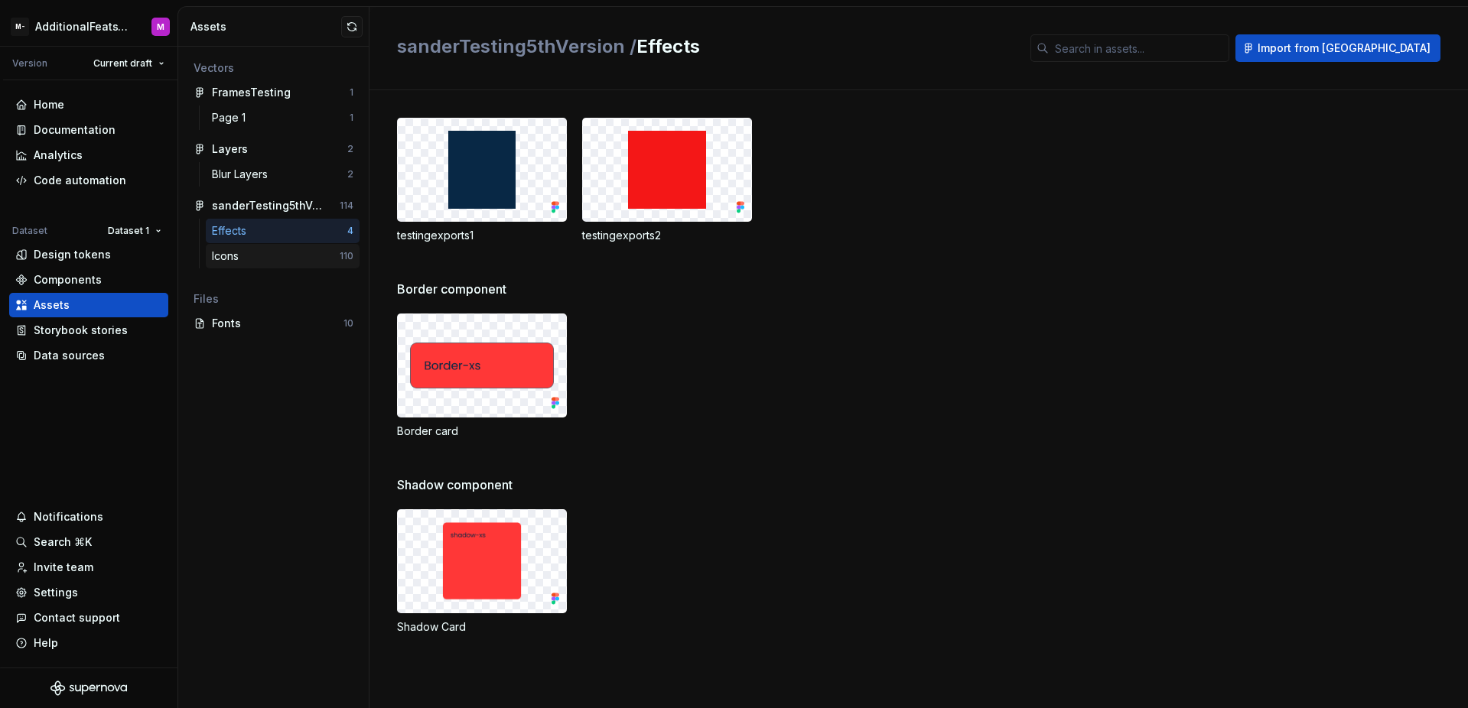
click at [286, 253] on div "Icons" at bounding box center [276, 256] width 128 height 15
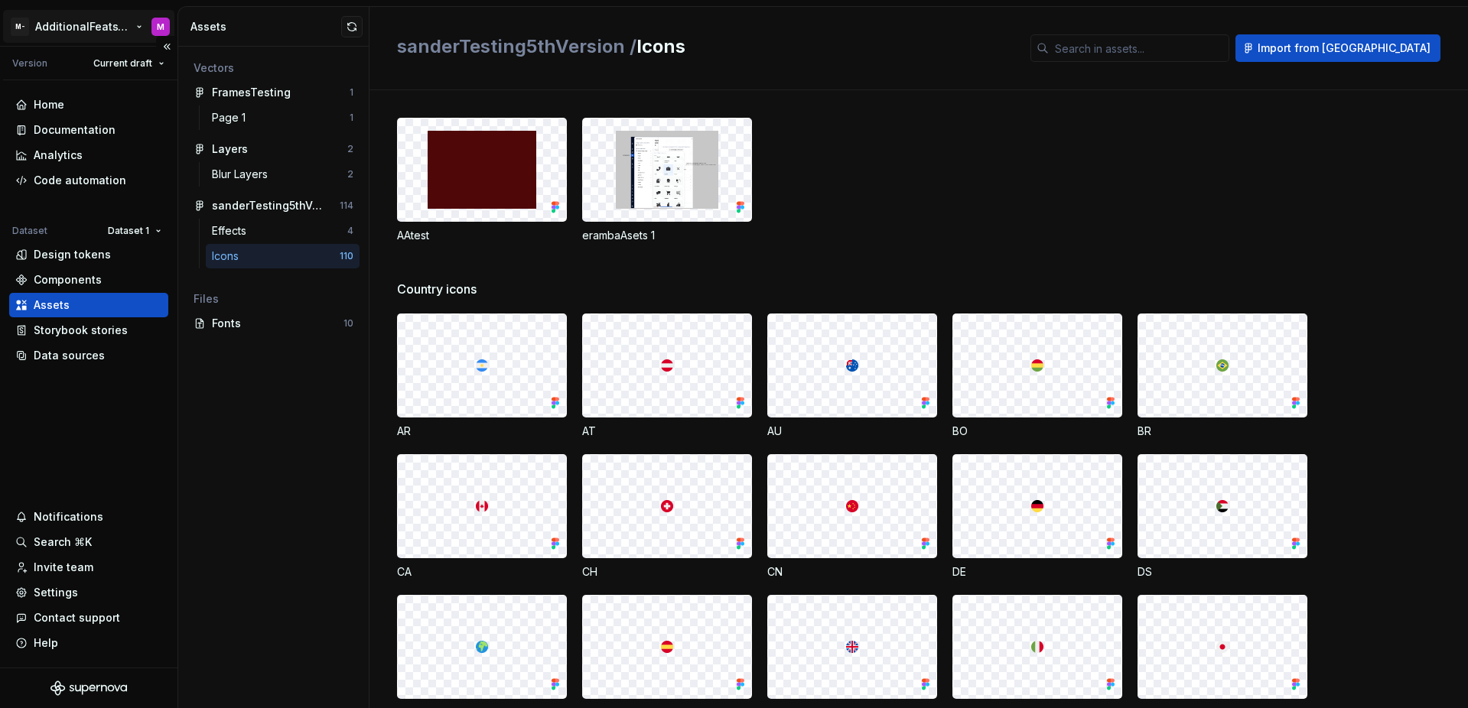
click at [83, 31] on html "M- AdditionalFeatsTest M Version Current draft Home Documentation Analytics Cod…" at bounding box center [734, 354] width 1468 height 708
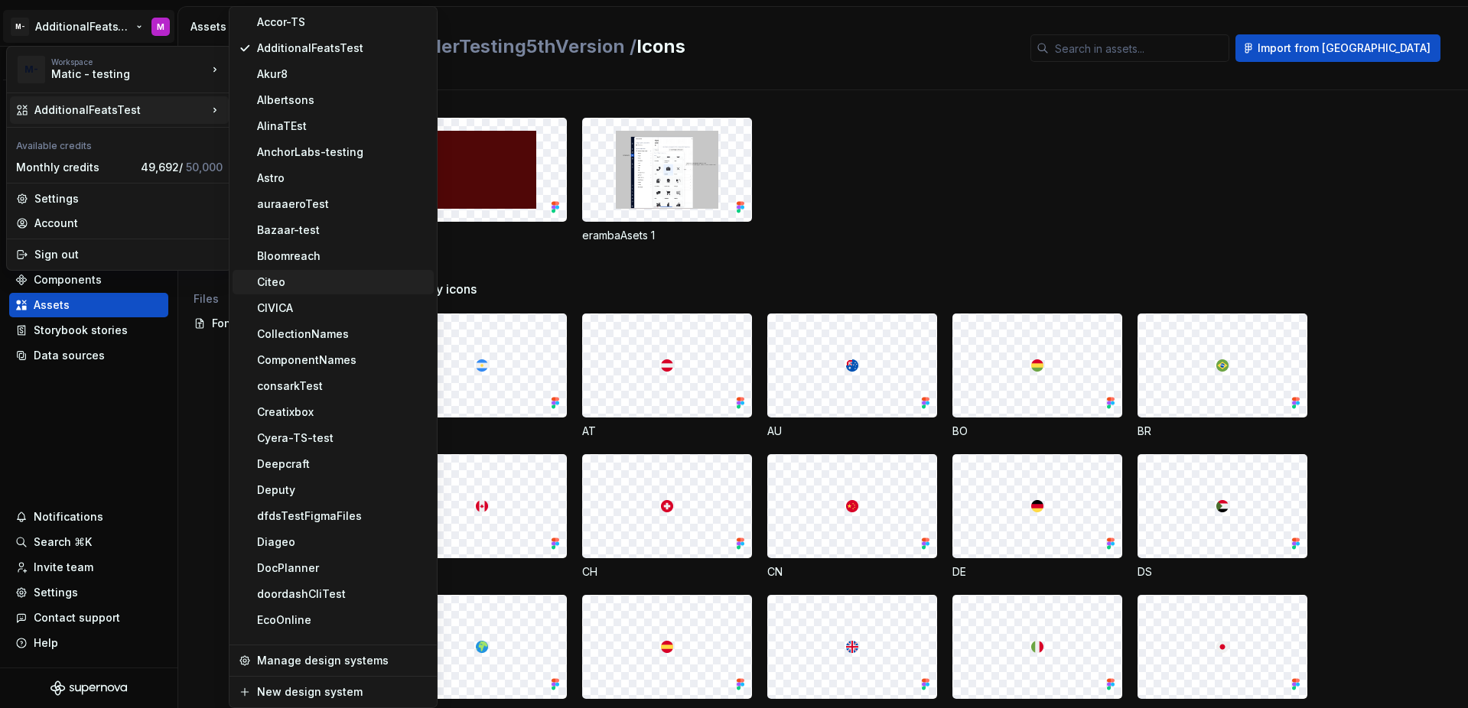
click at [320, 289] on div "Citeo" at bounding box center [342, 282] width 171 height 15
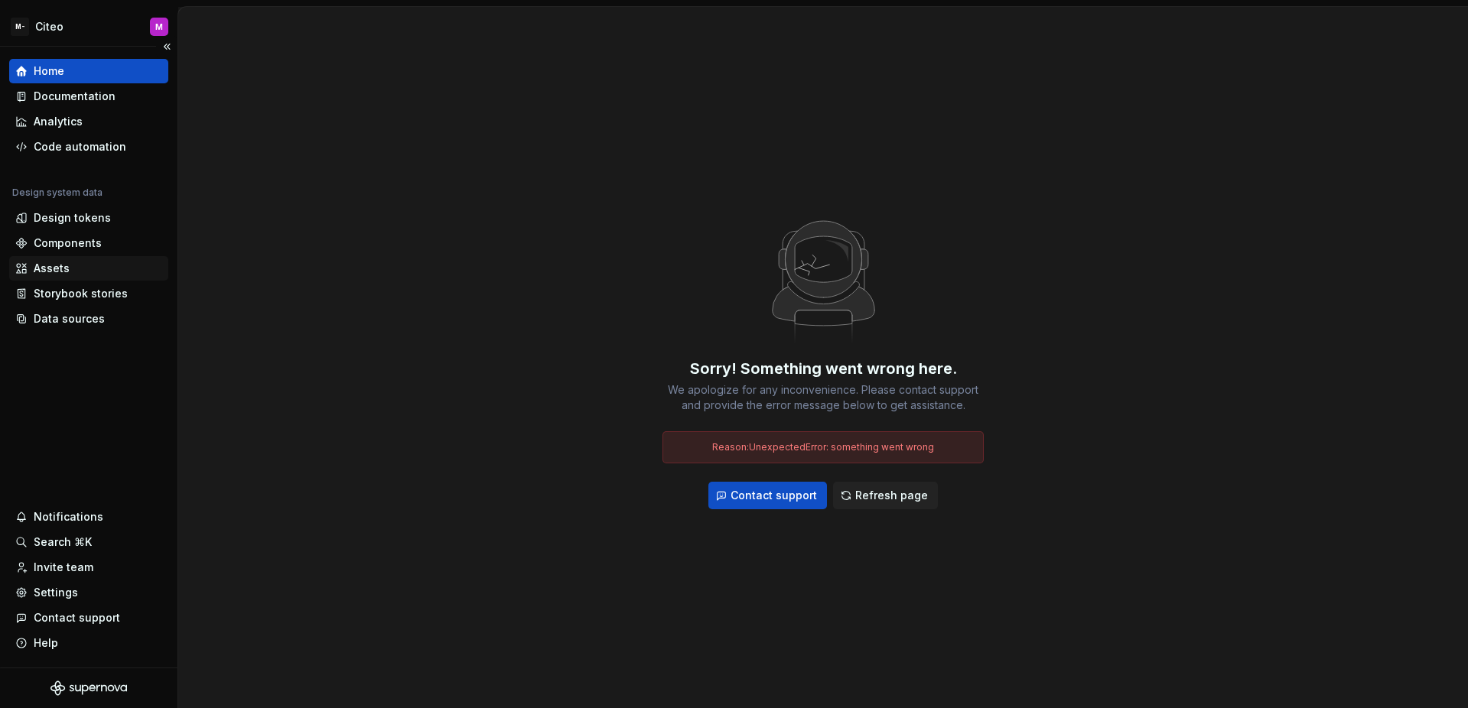
click at [80, 268] on div "Assets" at bounding box center [88, 268] width 147 height 15
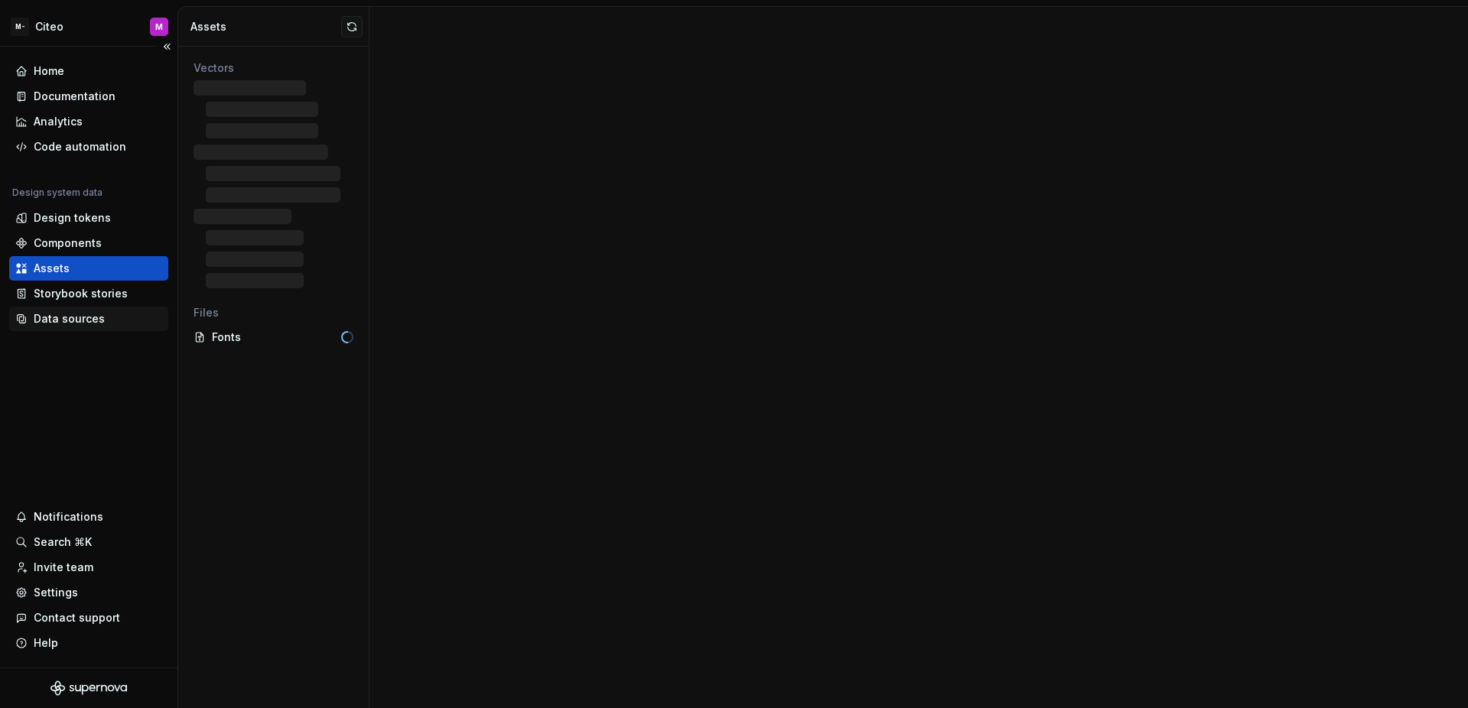
click at [77, 321] on div "Data sources" at bounding box center [69, 318] width 71 height 15
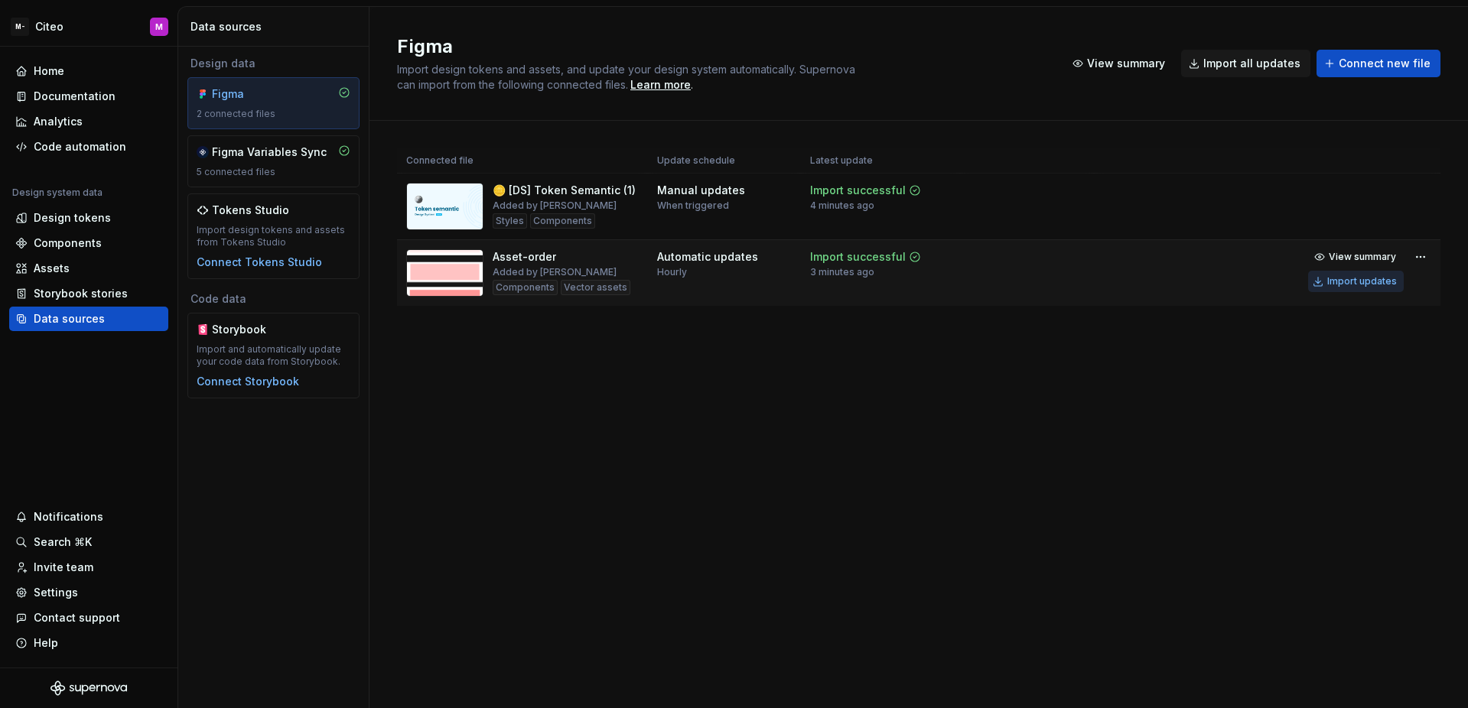
click at [1335, 285] on div "Import updates" at bounding box center [1362, 281] width 70 height 12
click at [691, 418] on div "Figma Import design tokens and assets, and update your design system automatica…" at bounding box center [918, 357] width 1098 height 701
click at [96, 259] on div "Assets" at bounding box center [88, 268] width 159 height 24
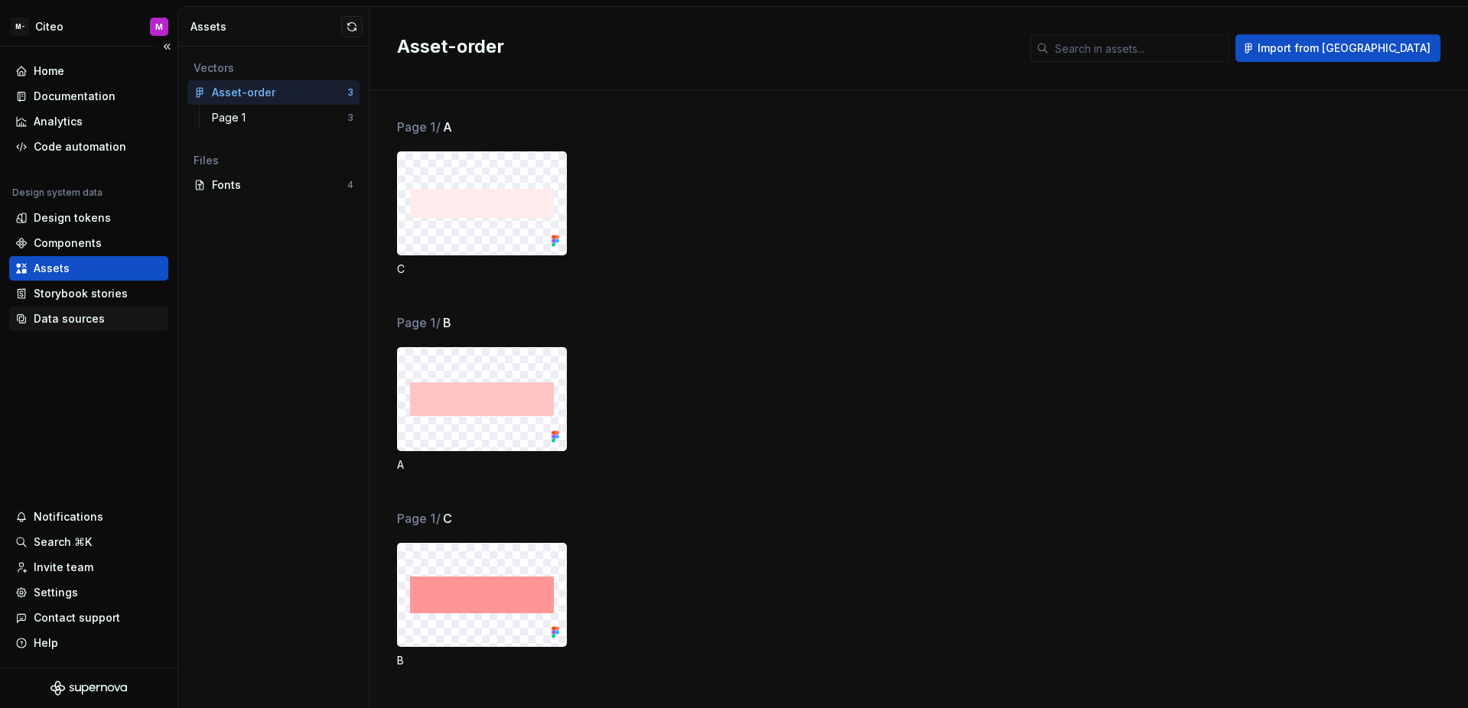
click at [119, 315] on div "Data sources" at bounding box center [88, 318] width 147 height 15
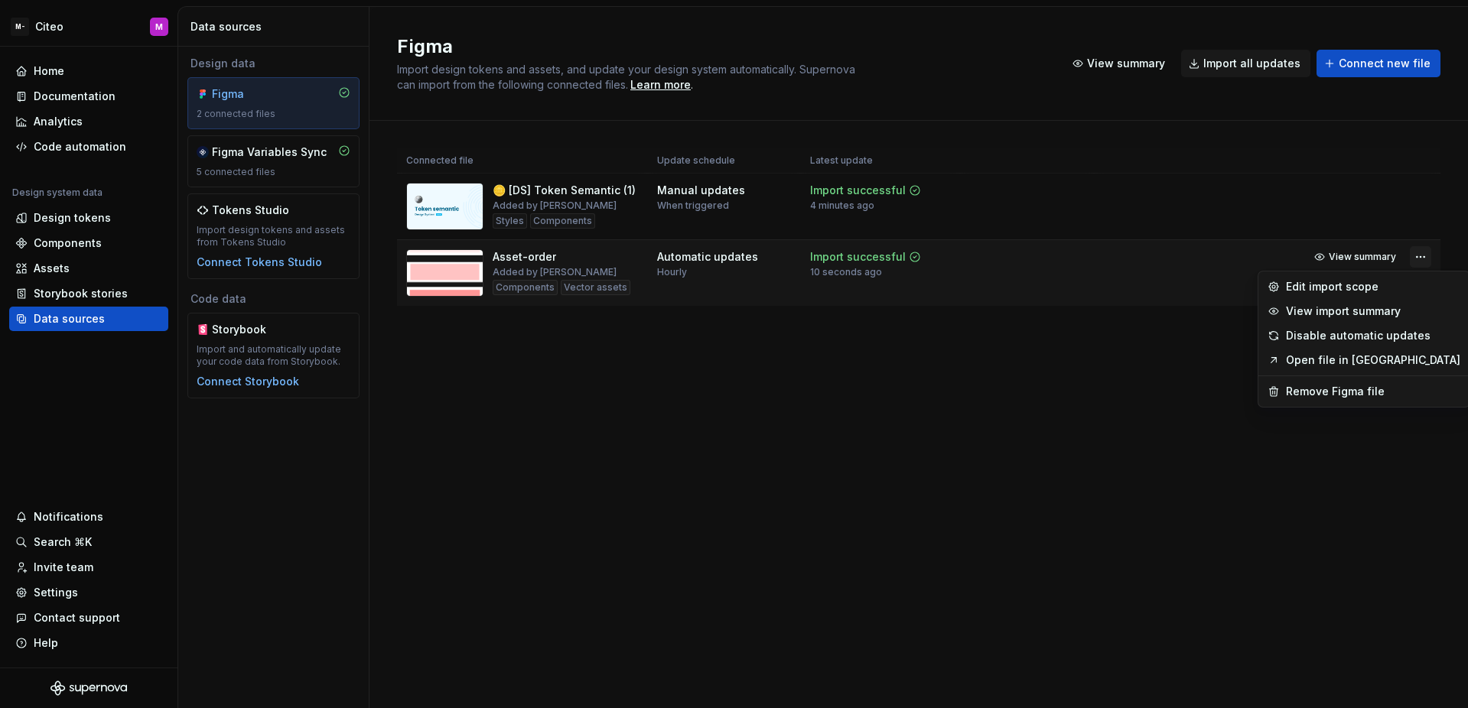
click at [1414, 264] on html "M- Citeo M Home Documentation Analytics Code automation Design system data Desi…" at bounding box center [734, 354] width 1468 height 708
click at [1346, 389] on div "Remove Figma file" at bounding box center [1373, 391] width 174 height 15
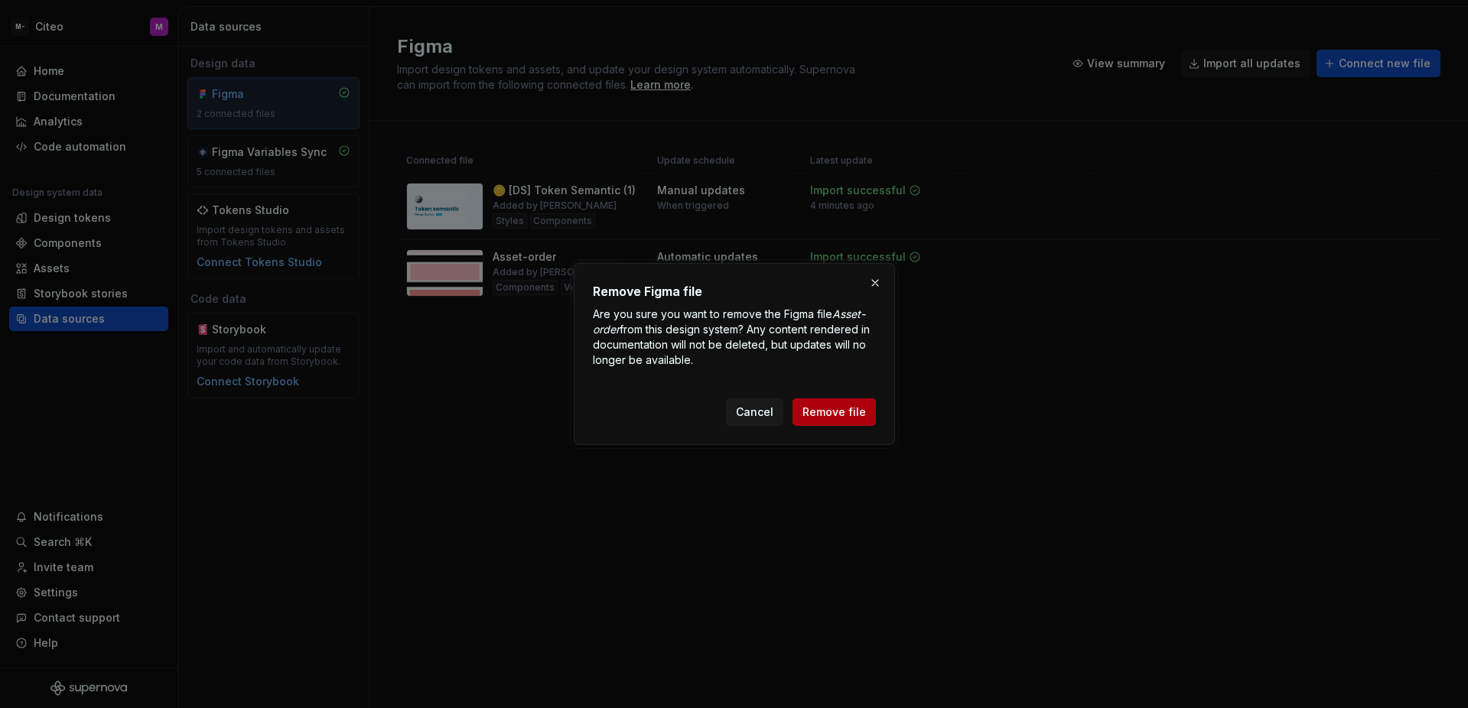
click at [809, 403] on button "Remove file" at bounding box center [833, 413] width 83 height 28
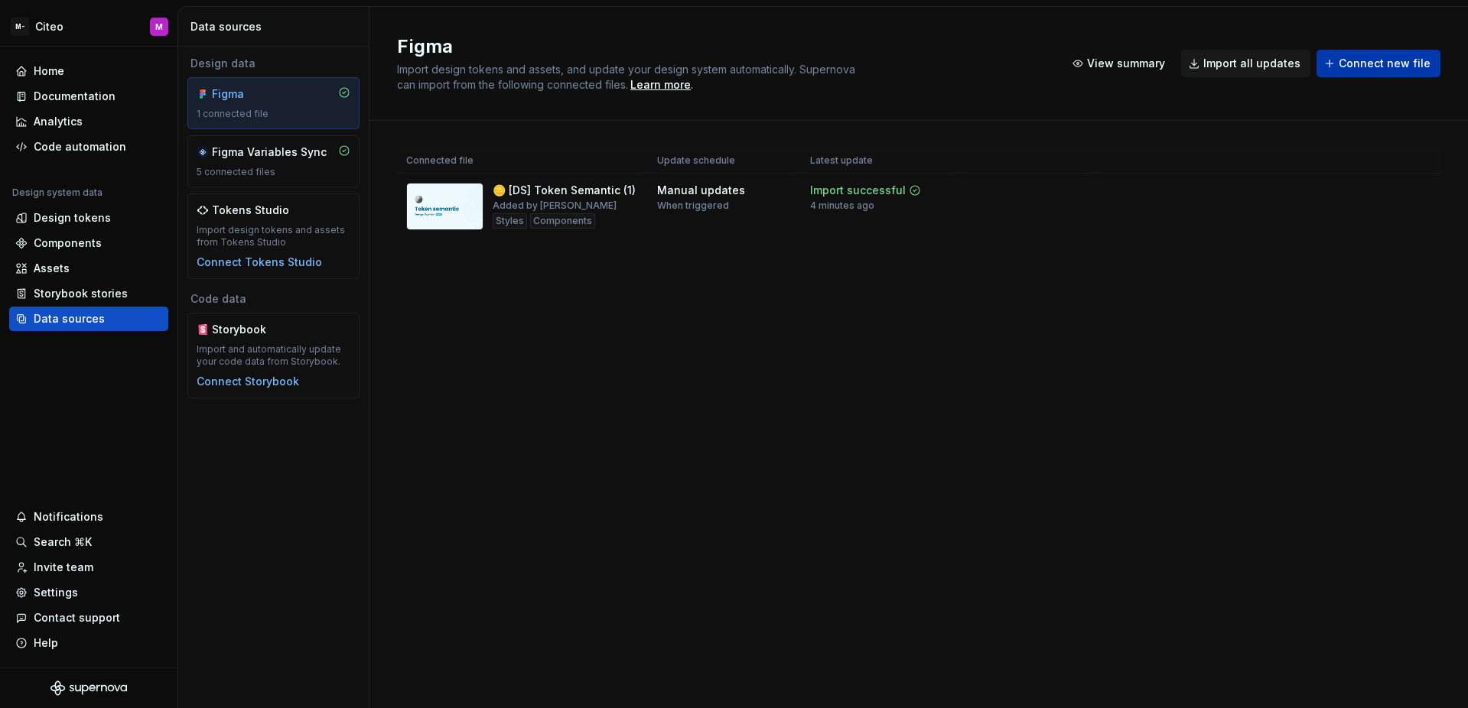
click at [1388, 62] on span "Connect new file" at bounding box center [1385, 63] width 92 height 15
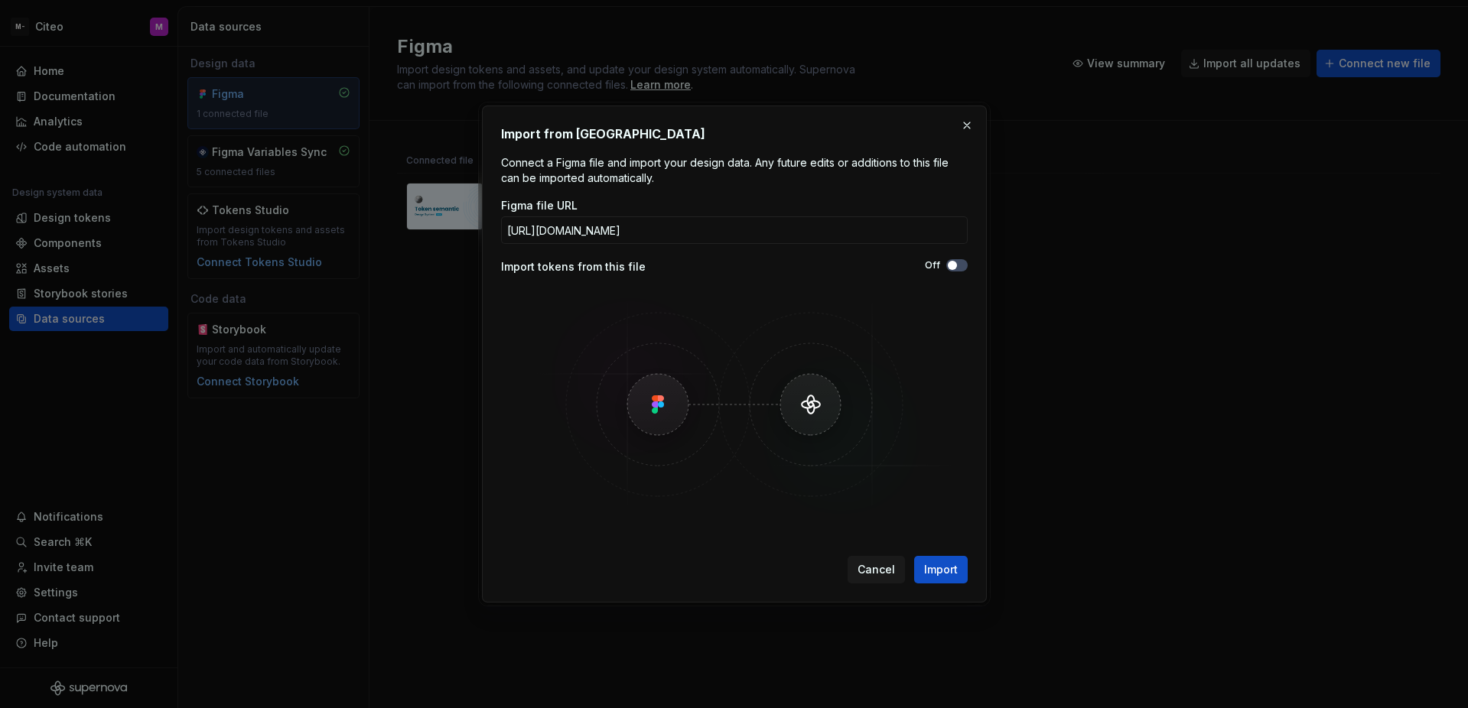
scroll to position [0, 113]
type input "https://www.figma.com/design/qIFoLE2HJbVDk28nIsA1fk/Asset-order?node-id=0-1&p=f…"
click at [951, 561] on button "Import" at bounding box center [941, 570] width 54 height 28
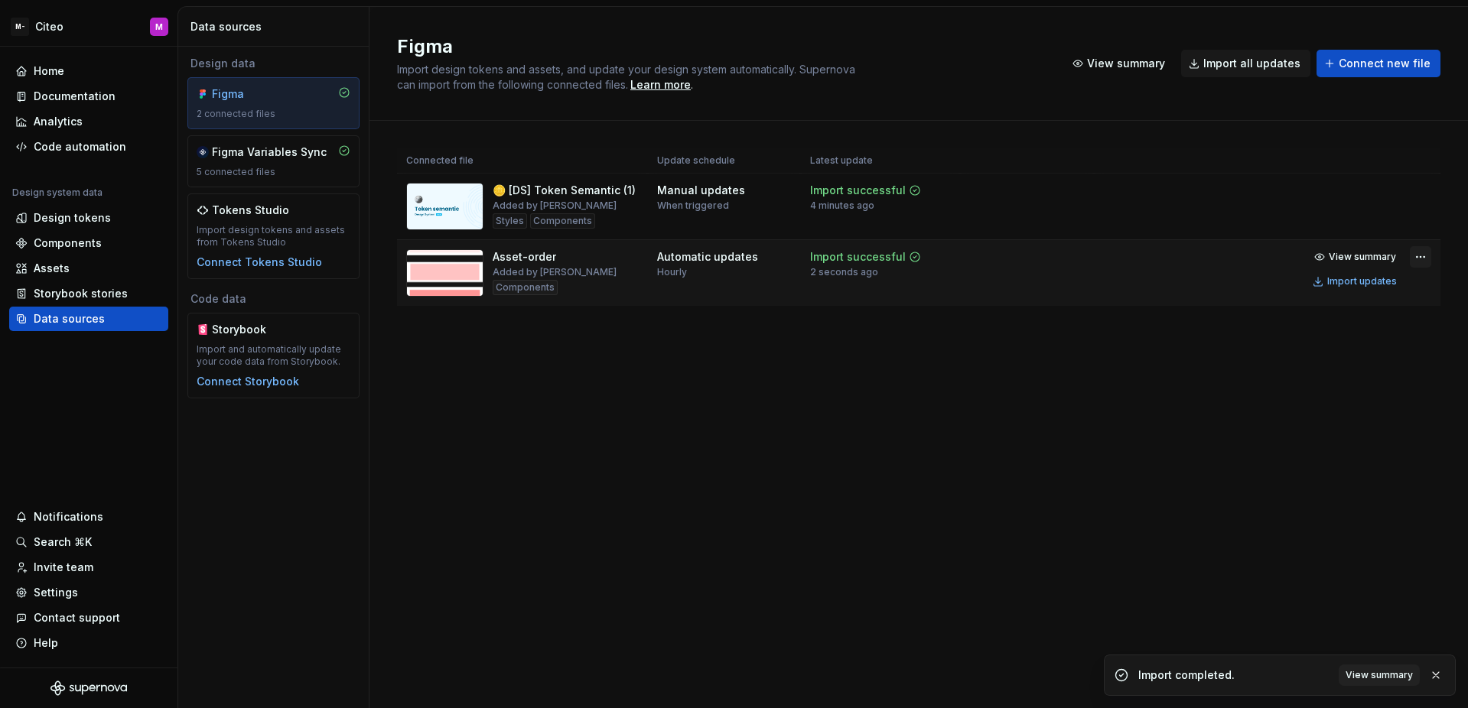
click at [1421, 260] on html "M- Citeo M Home Documentation Analytics Code automation Design system data Desi…" at bounding box center [734, 354] width 1468 height 708
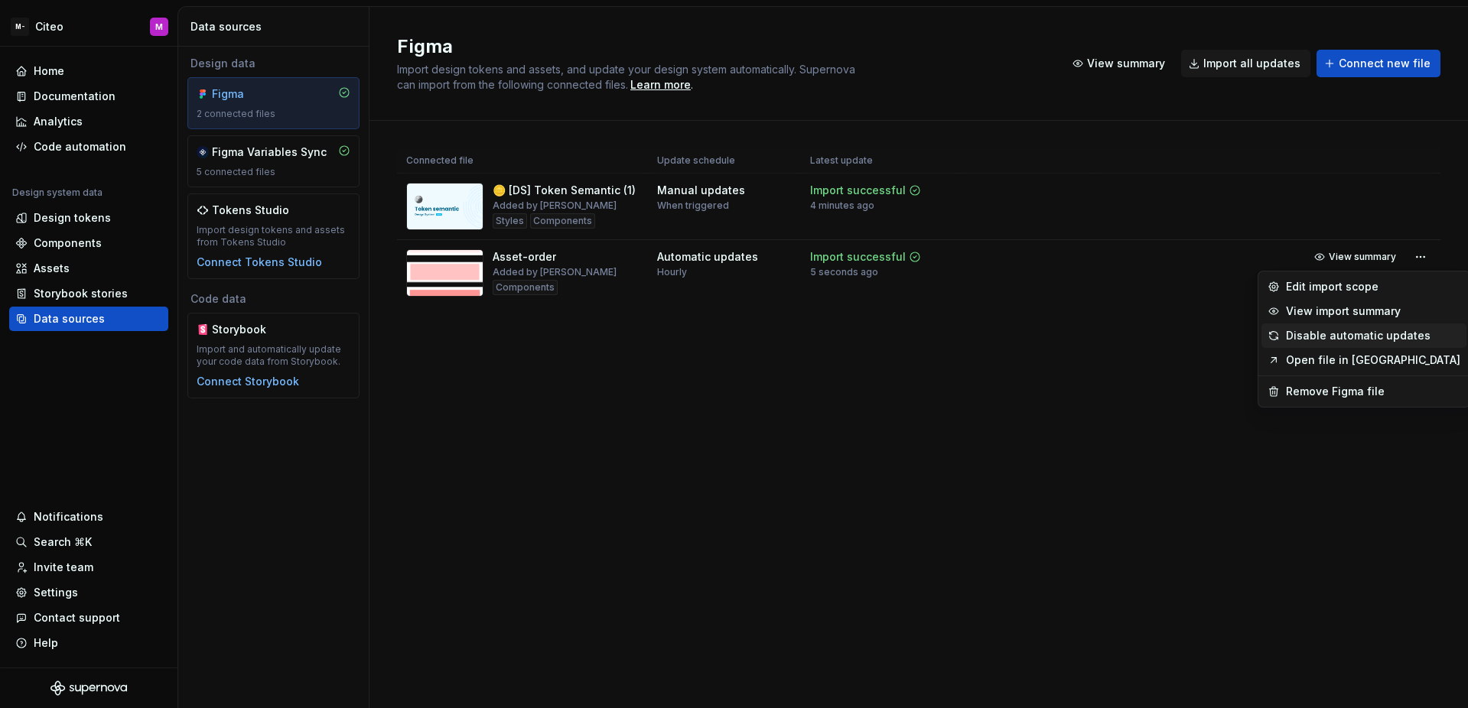
click at [1330, 334] on div "Disable automatic updates" at bounding box center [1373, 335] width 174 height 15
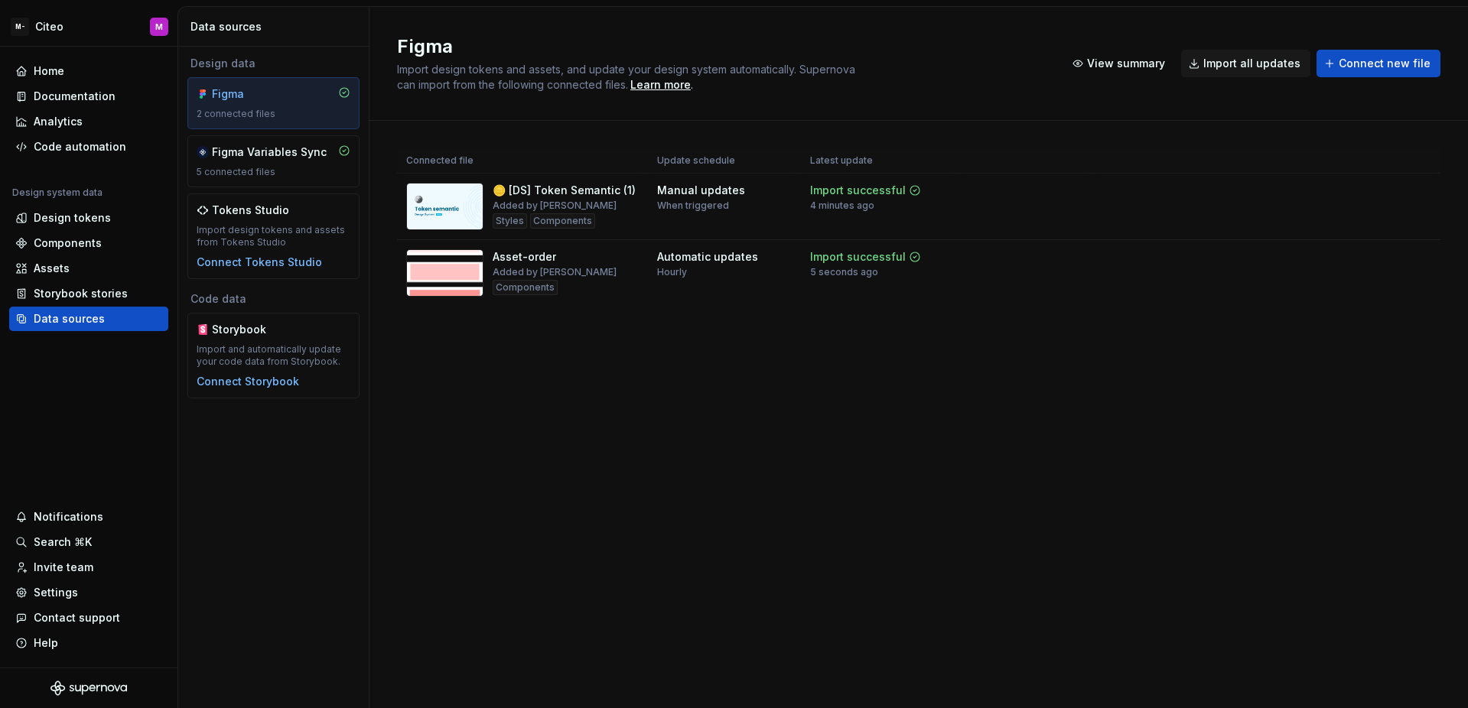
click at [1166, 354] on div "Connected file Update schedule Latest update 🪙 [DS] Token Semantic (1) Added by…" at bounding box center [918, 242] width 1043 height 243
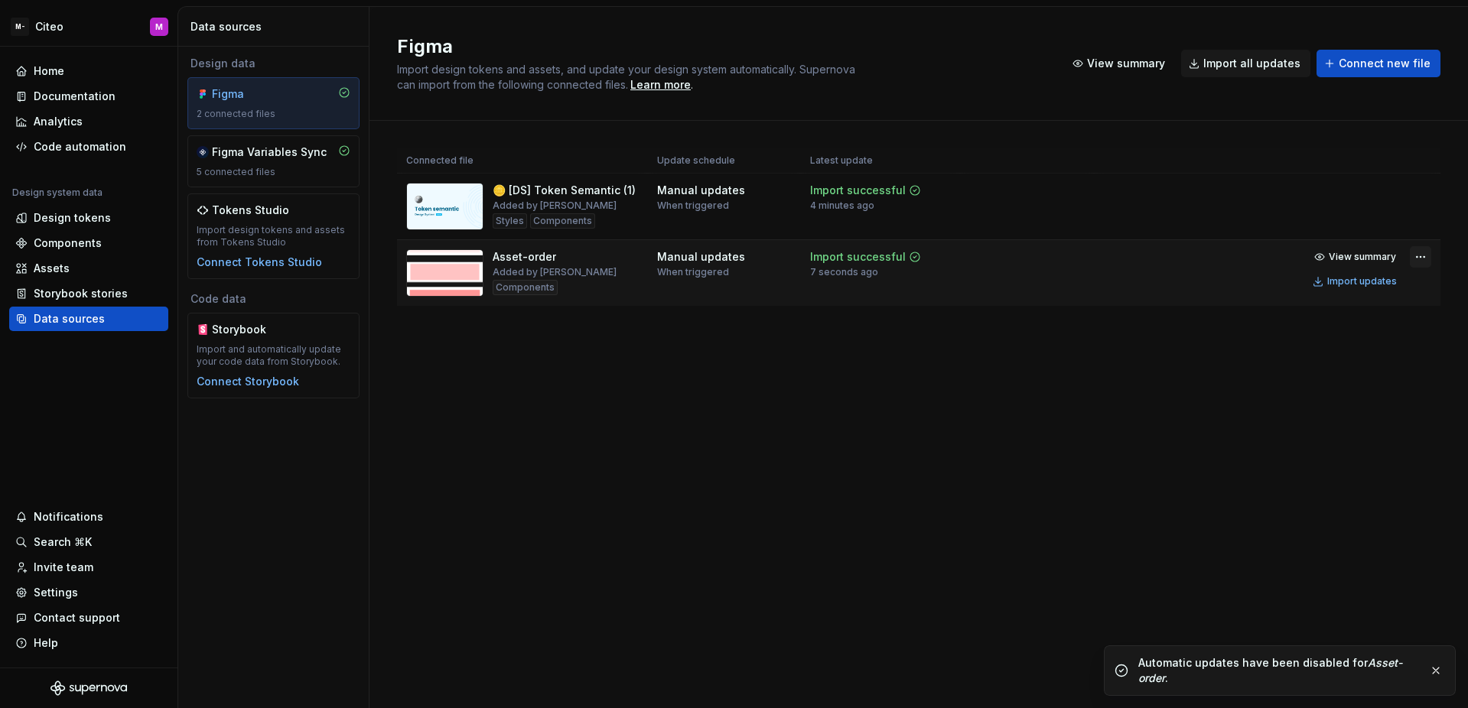
click at [1424, 255] on html "M- Citeo M Home Documentation Analytics Code automation Design system data Desi…" at bounding box center [734, 354] width 1468 height 708
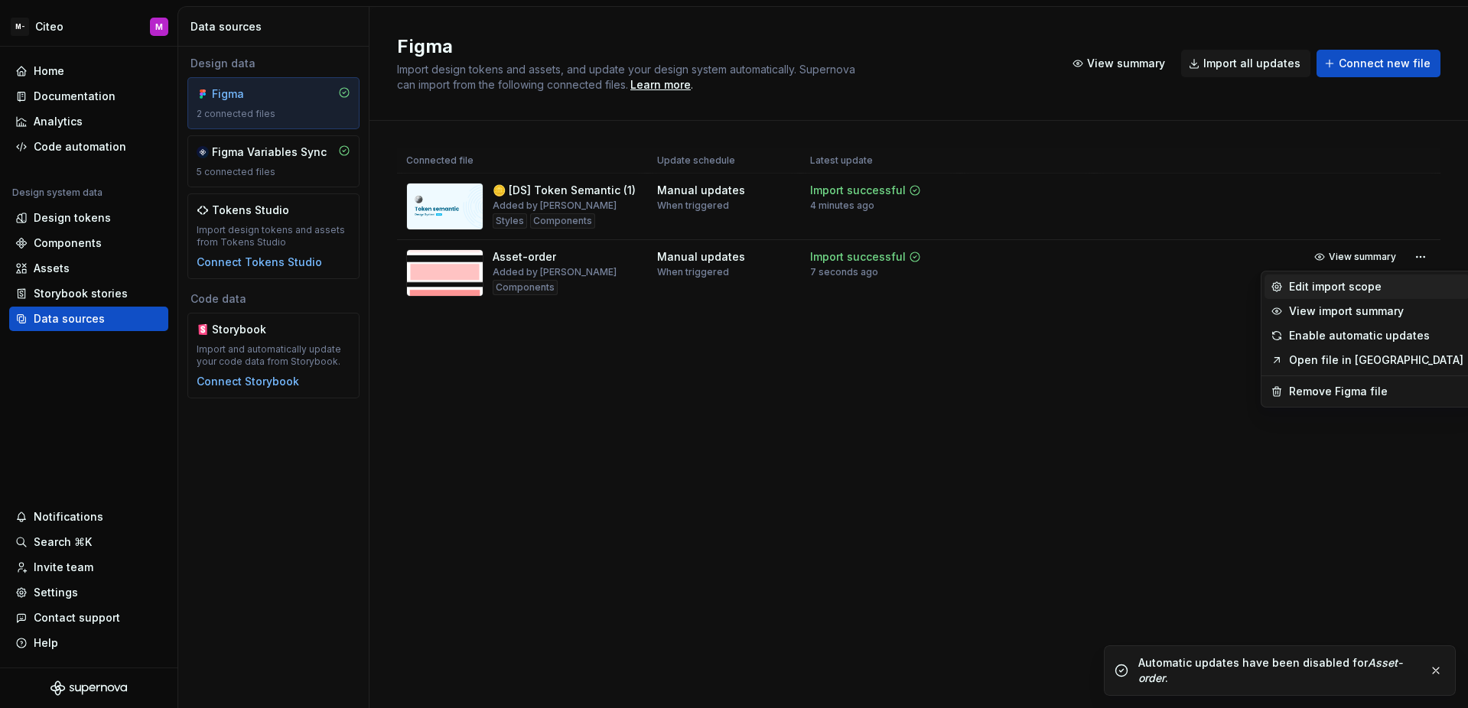
click at [1349, 285] on div "Edit import scope" at bounding box center [1376, 286] width 174 height 15
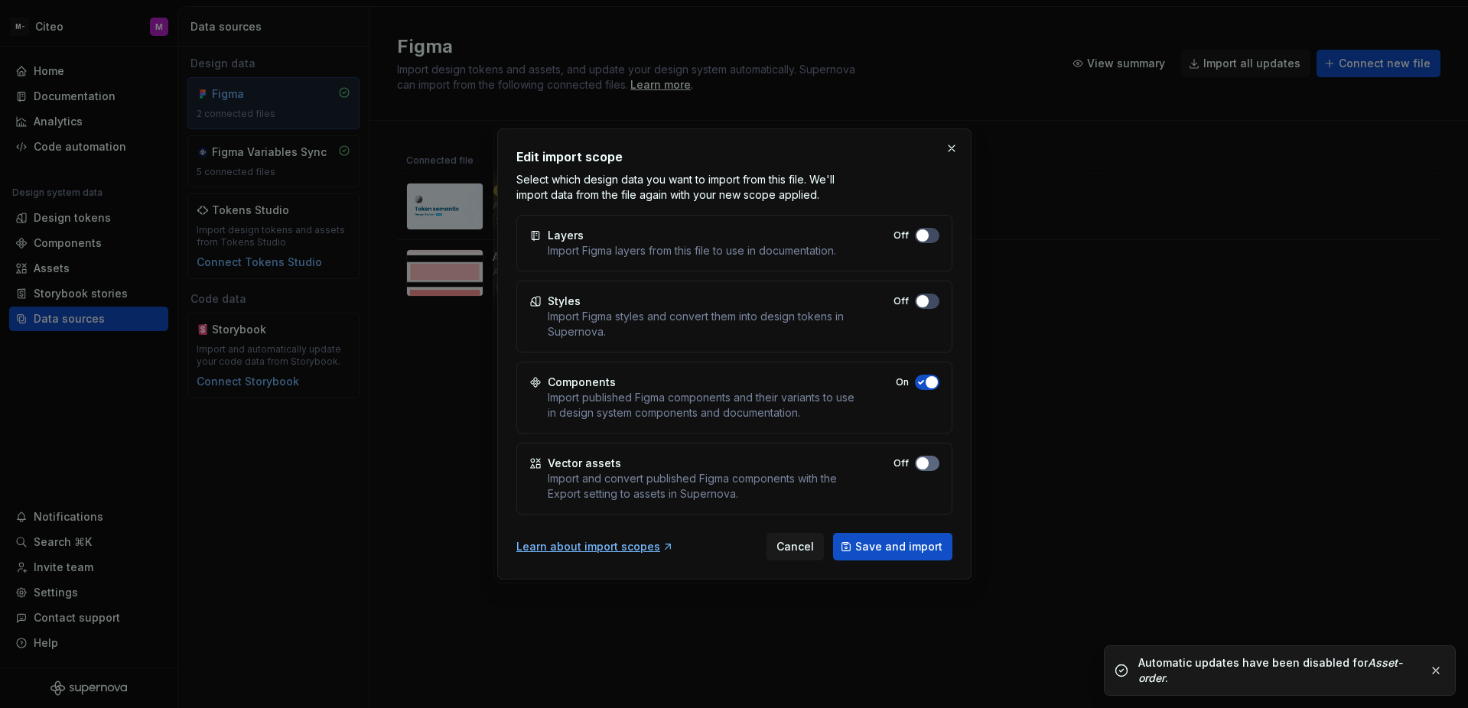
drag, startPoint x: 917, startPoint y: 458, endPoint x: 920, endPoint y: 467, distance: 9.0
click at [918, 458] on span "button" at bounding box center [922, 463] width 12 height 12
click at [908, 554] on span "Save and import" at bounding box center [898, 546] width 87 height 15
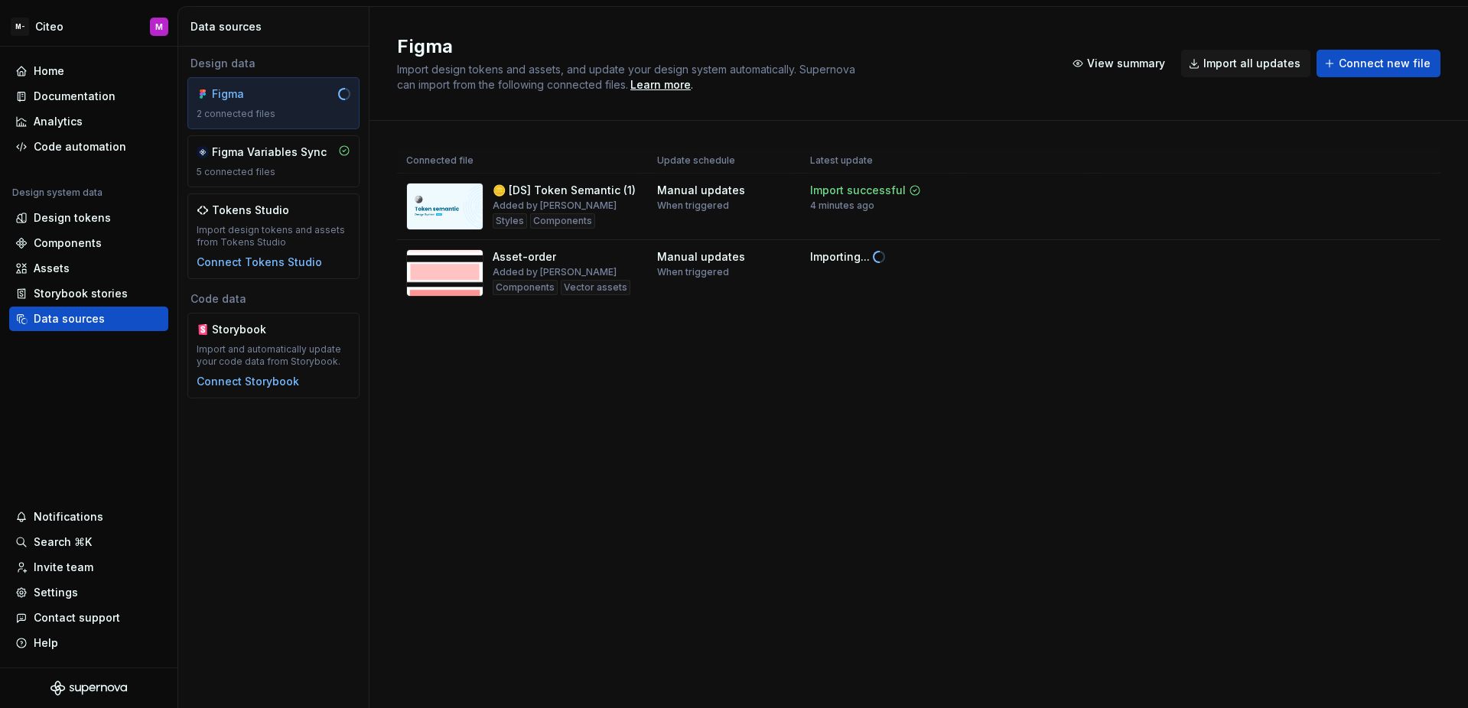
click at [1150, 461] on div "Figma Import design tokens and assets, and update your design system automatica…" at bounding box center [918, 357] width 1098 height 701
click at [1150, 462] on div "Figma Import design tokens and assets, and update your design system automatica…" at bounding box center [918, 357] width 1098 height 701
click at [1112, 444] on div "Figma Import design tokens and assets, and update your design system automatica…" at bounding box center [918, 357] width 1098 height 701
click at [148, 264] on div "Assets" at bounding box center [88, 268] width 147 height 15
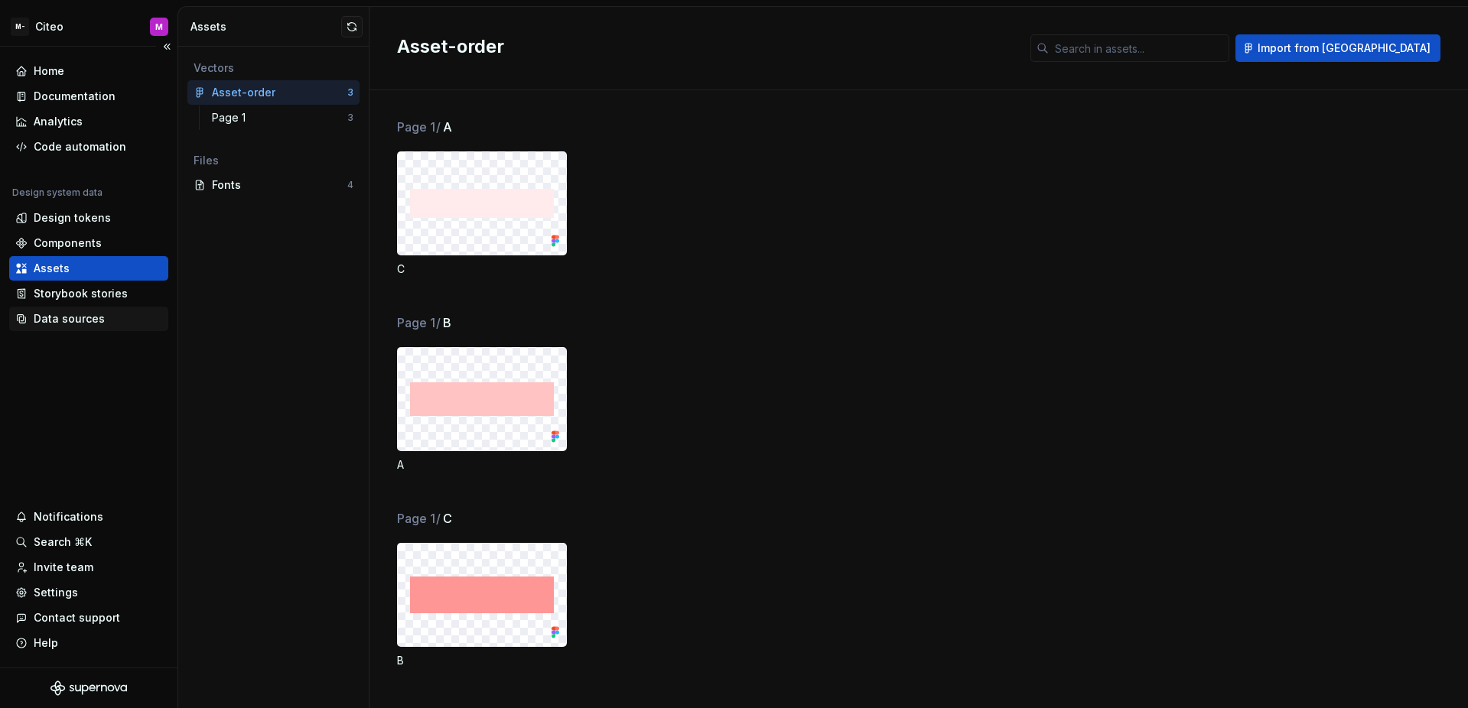
click at [86, 321] on div "Data sources" at bounding box center [69, 318] width 71 height 15
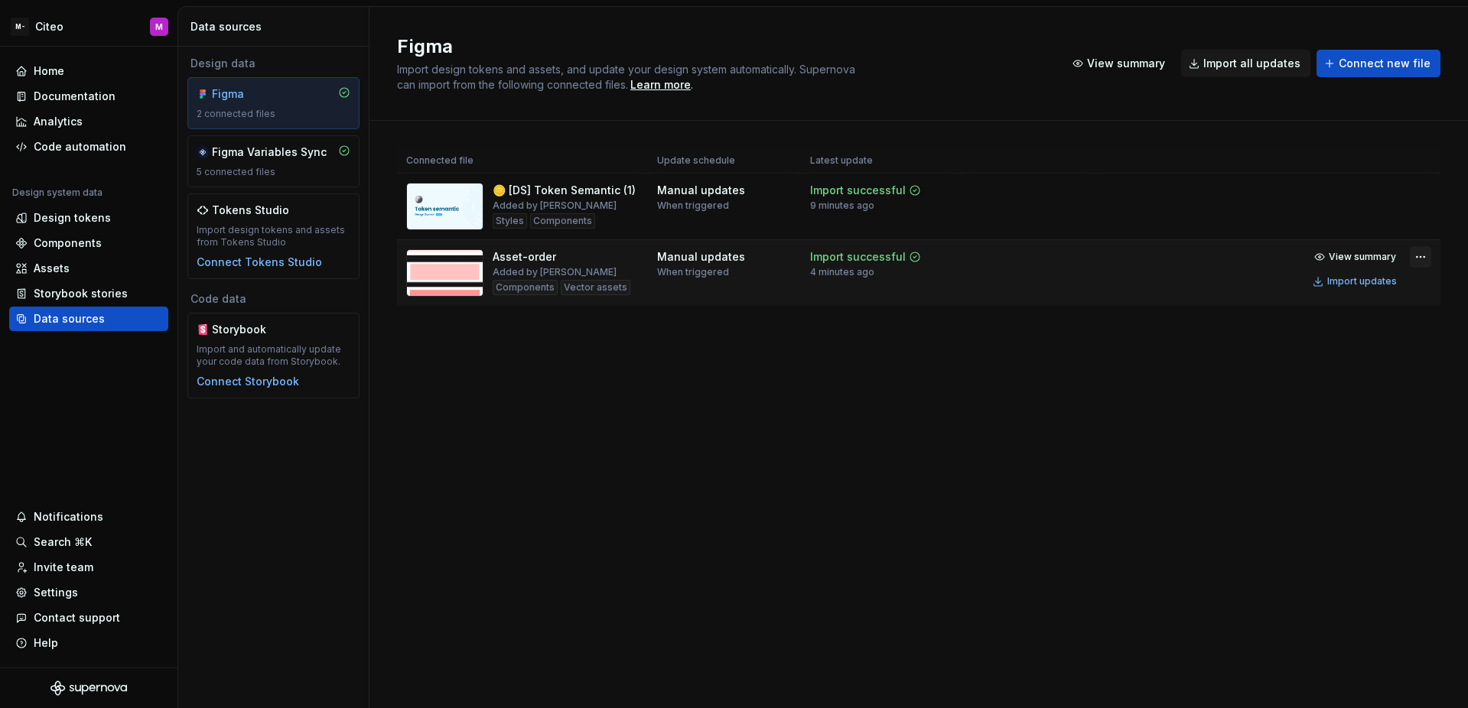
click at [1411, 267] on div "View summary Import updates" at bounding box center [1369, 269] width 123 height 46
click at [1418, 262] on html "M- Citeo M Home Documentation Analytics Code automation Design system data Desi…" at bounding box center [734, 354] width 1468 height 708
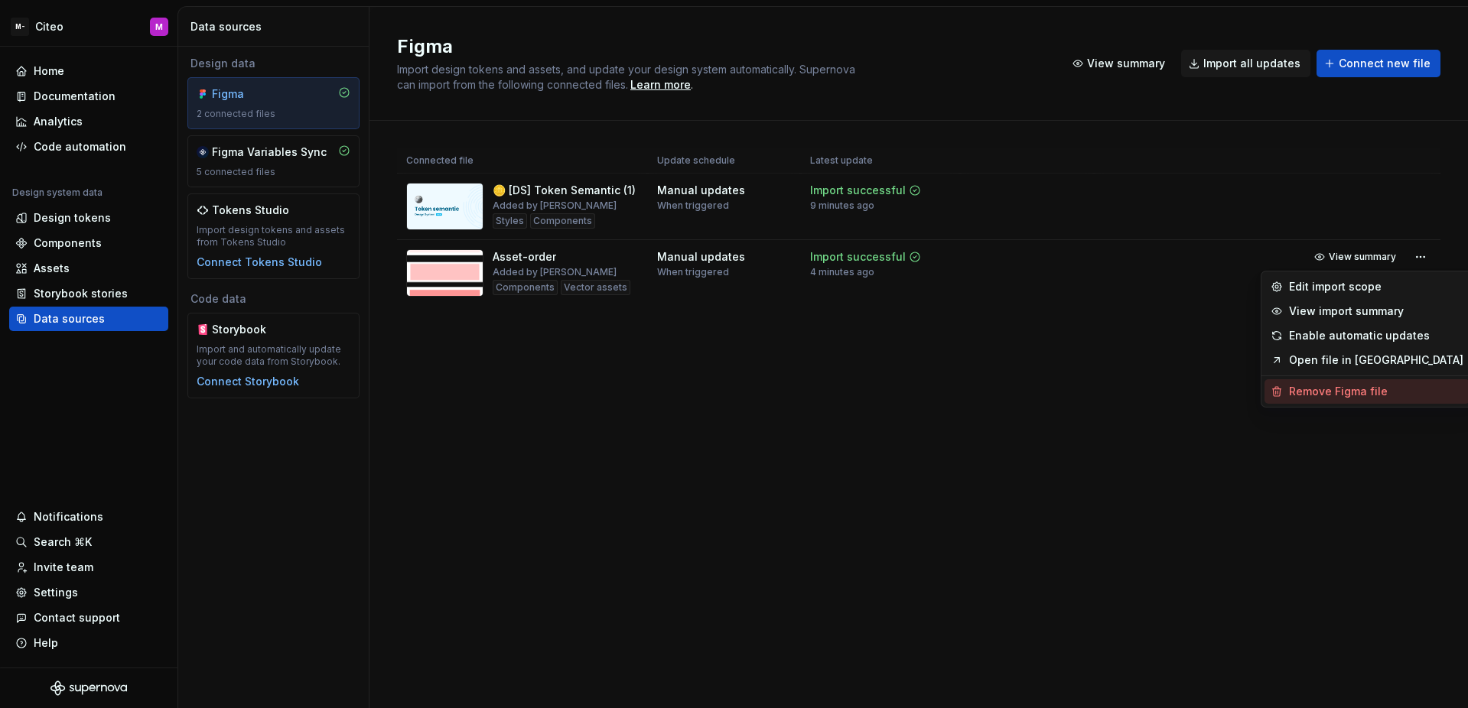
click at [1344, 385] on div "Remove Figma file" at bounding box center [1376, 391] width 174 height 15
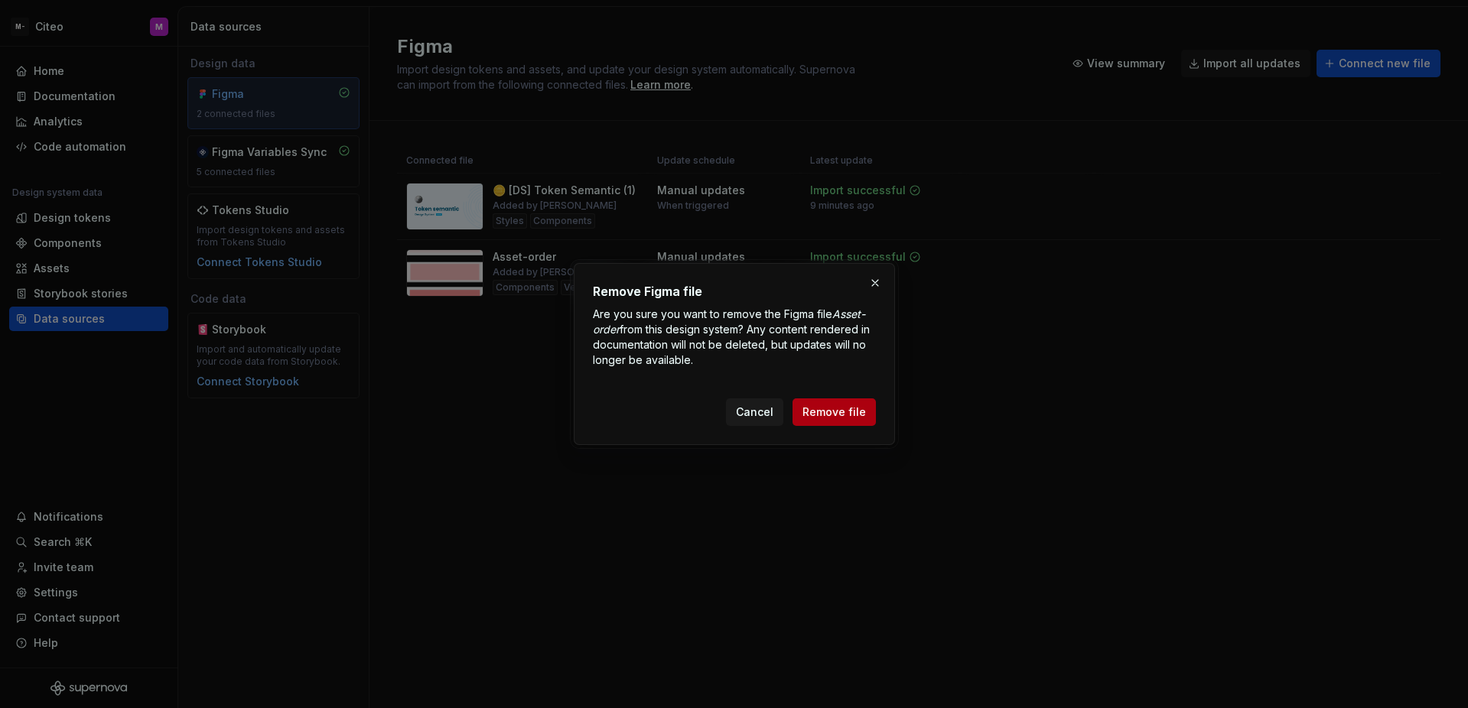
click at [857, 418] on span "Remove file" at bounding box center [833, 412] width 63 height 15
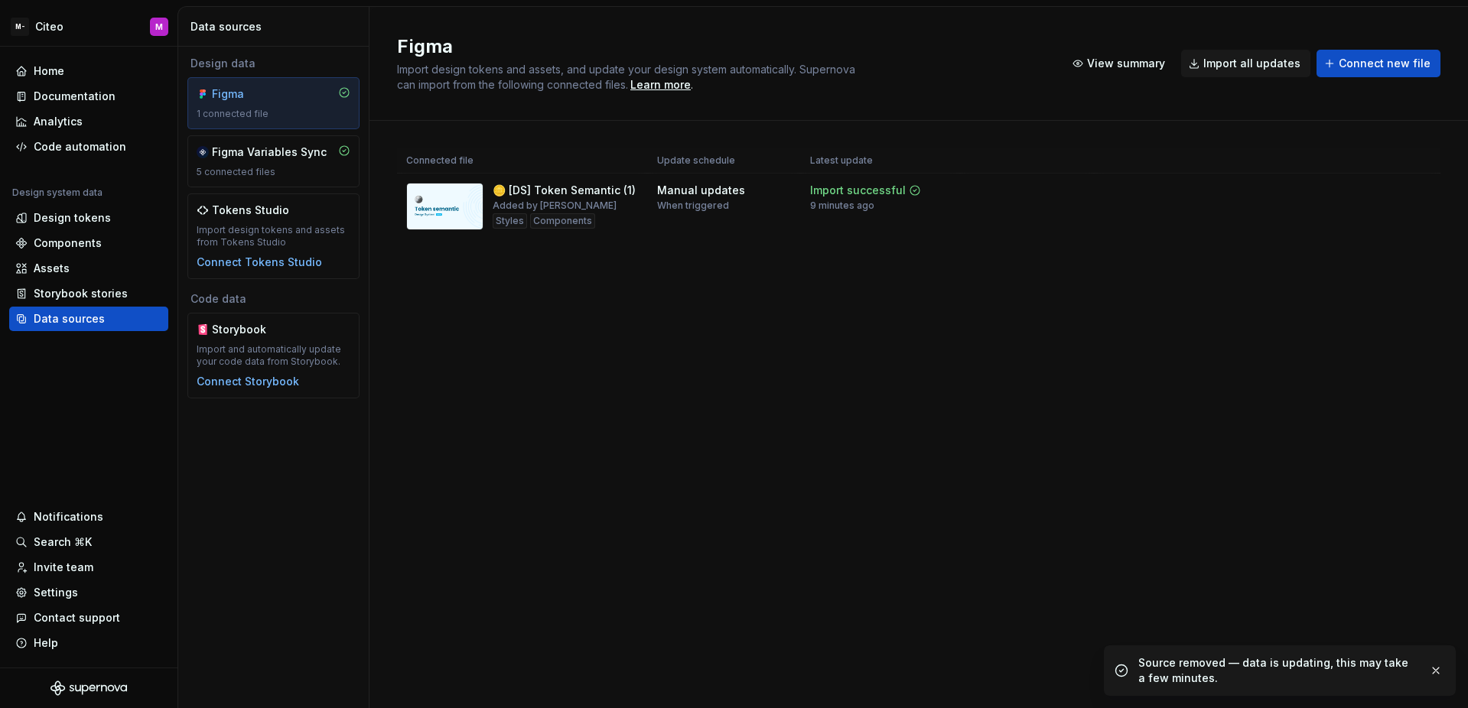
click at [933, 422] on div "Figma Import design tokens and assets, and update your design system automatica…" at bounding box center [918, 357] width 1098 height 701
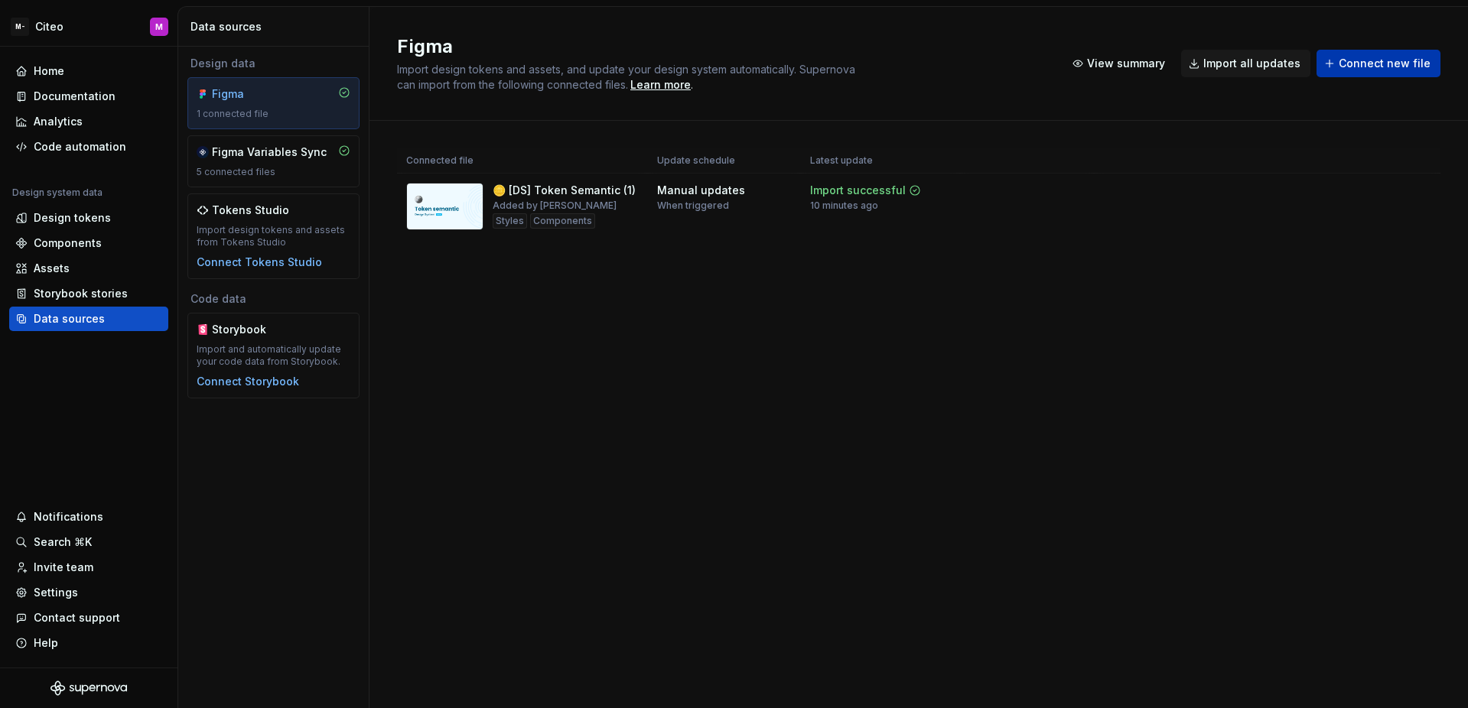
click at [1363, 76] on button "Connect new file" at bounding box center [1378, 64] width 124 height 28
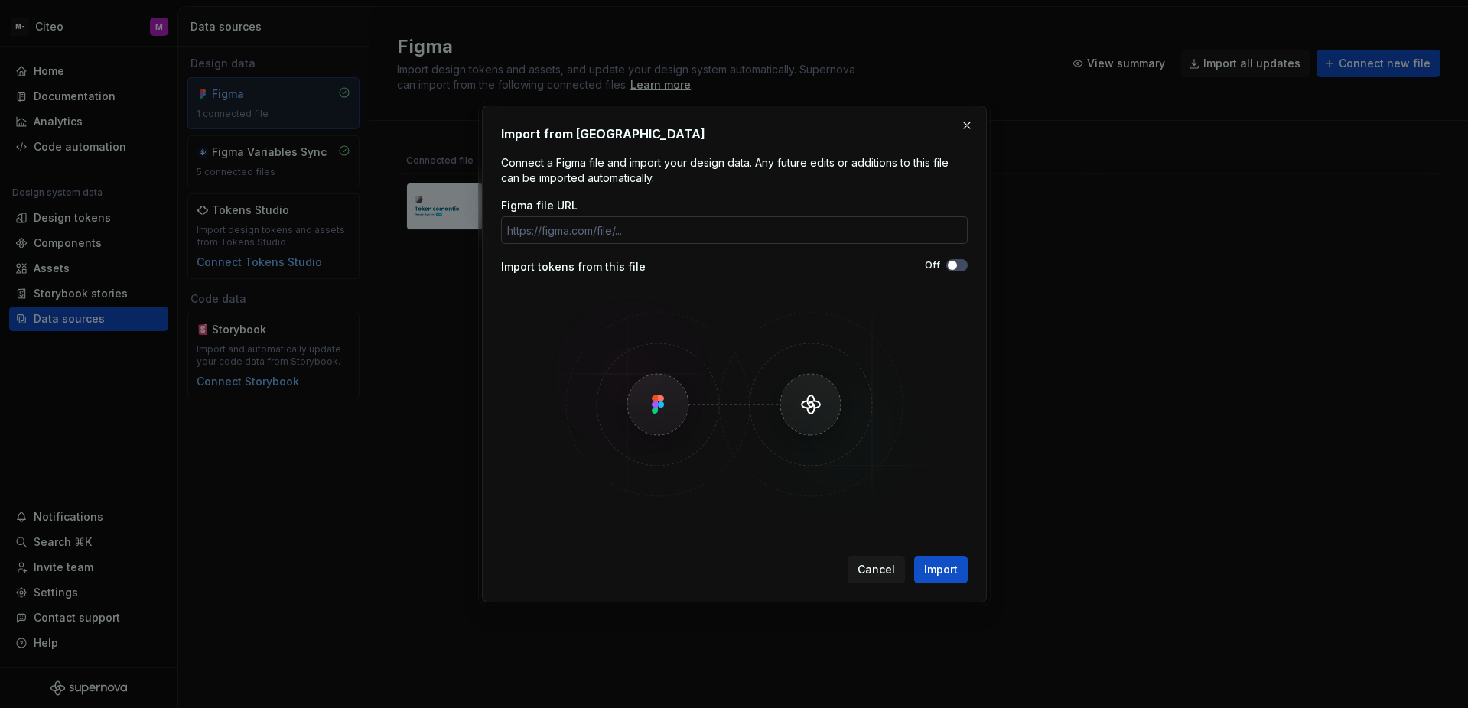
click at [877, 241] on input "Figma file URL" at bounding box center [734, 230] width 467 height 28
type input "https://www.figma.com/design/fQuZV4Tx89ucy0rnymjc6G/asset-order?node-id=4-43&p=…"
click at [943, 559] on button "Import" at bounding box center [941, 570] width 54 height 28
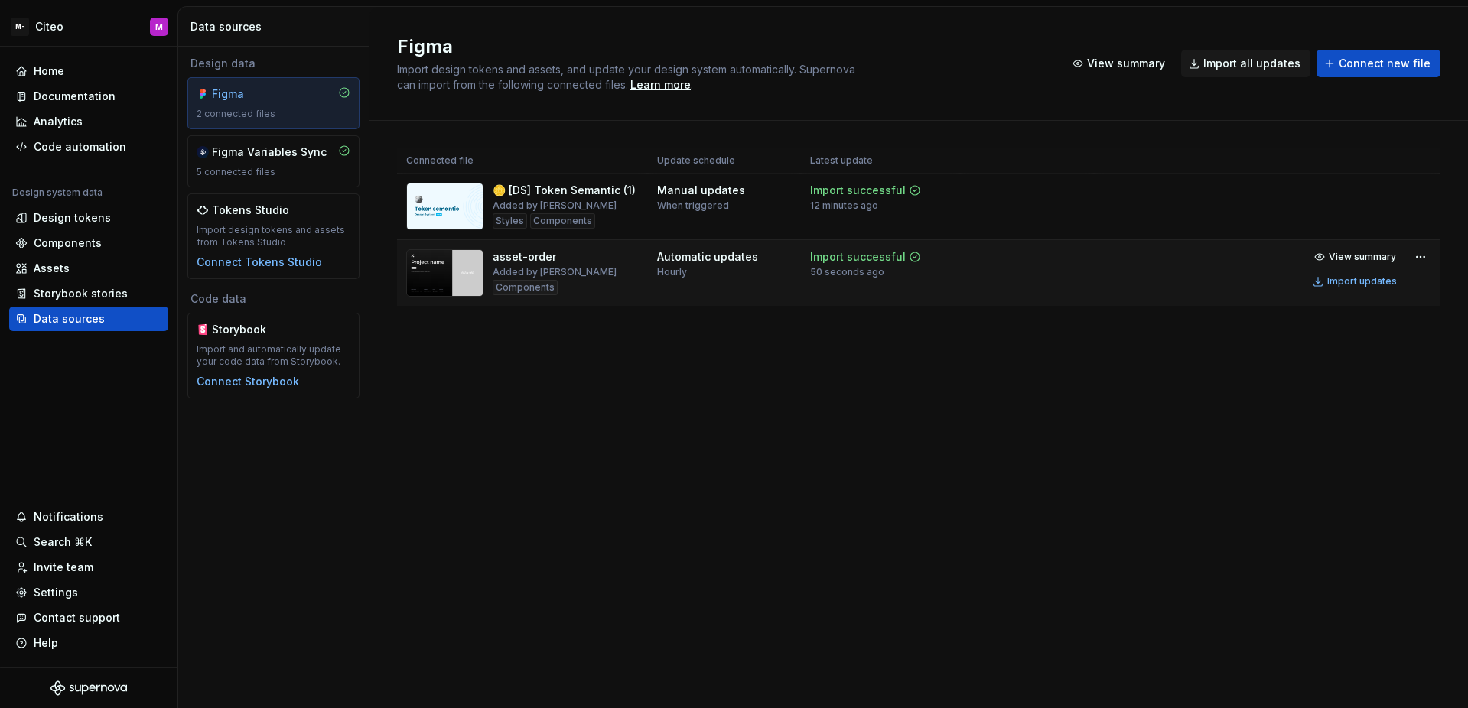
click at [1144, 264] on td "View summary Import updates" at bounding box center [1268, 269] width 346 height 58
click at [1417, 254] on html "M- Citeo M Home Documentation Analytics Code automation Design system data Desi…" at bounding box center [734, 354] width 1468 height 708
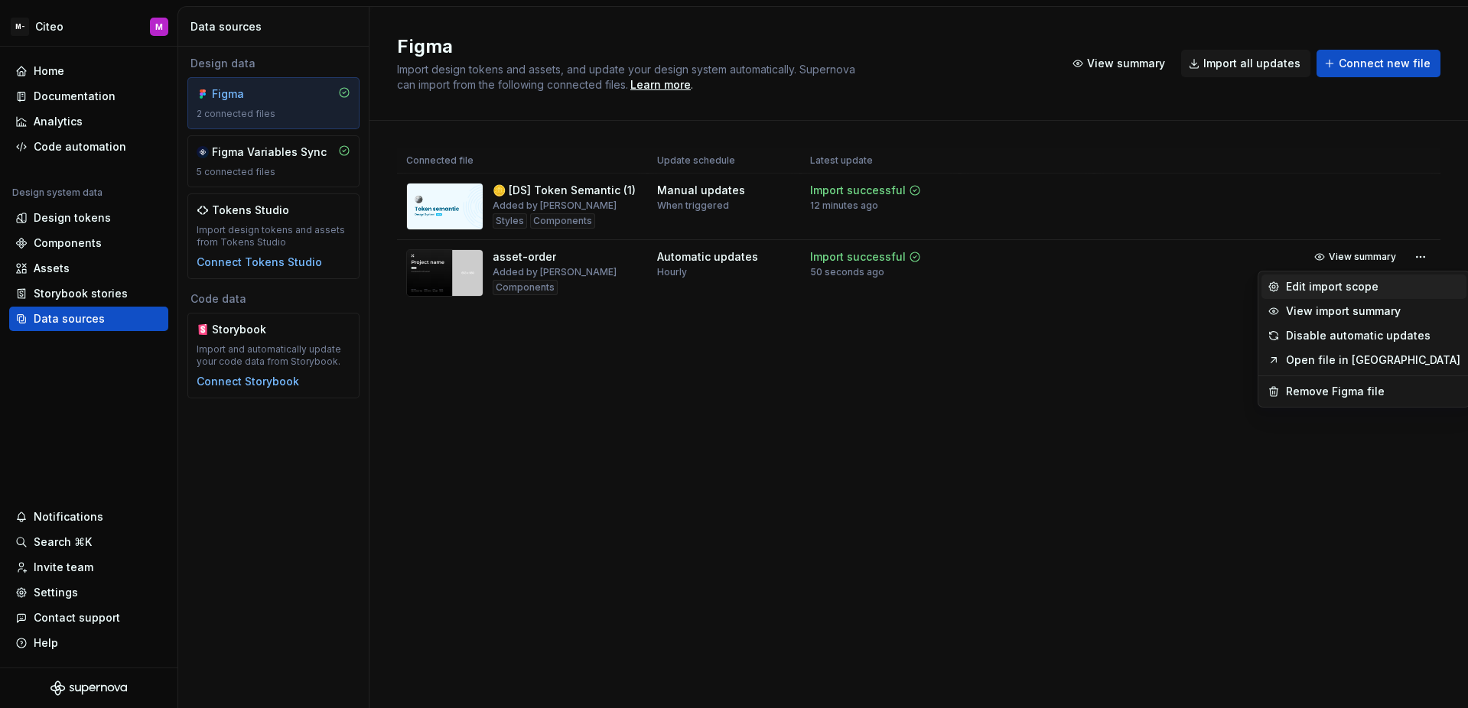
click at [1357, 291] on div "Edit import scope" at bounding box center [1373, 286] width 174 height 15
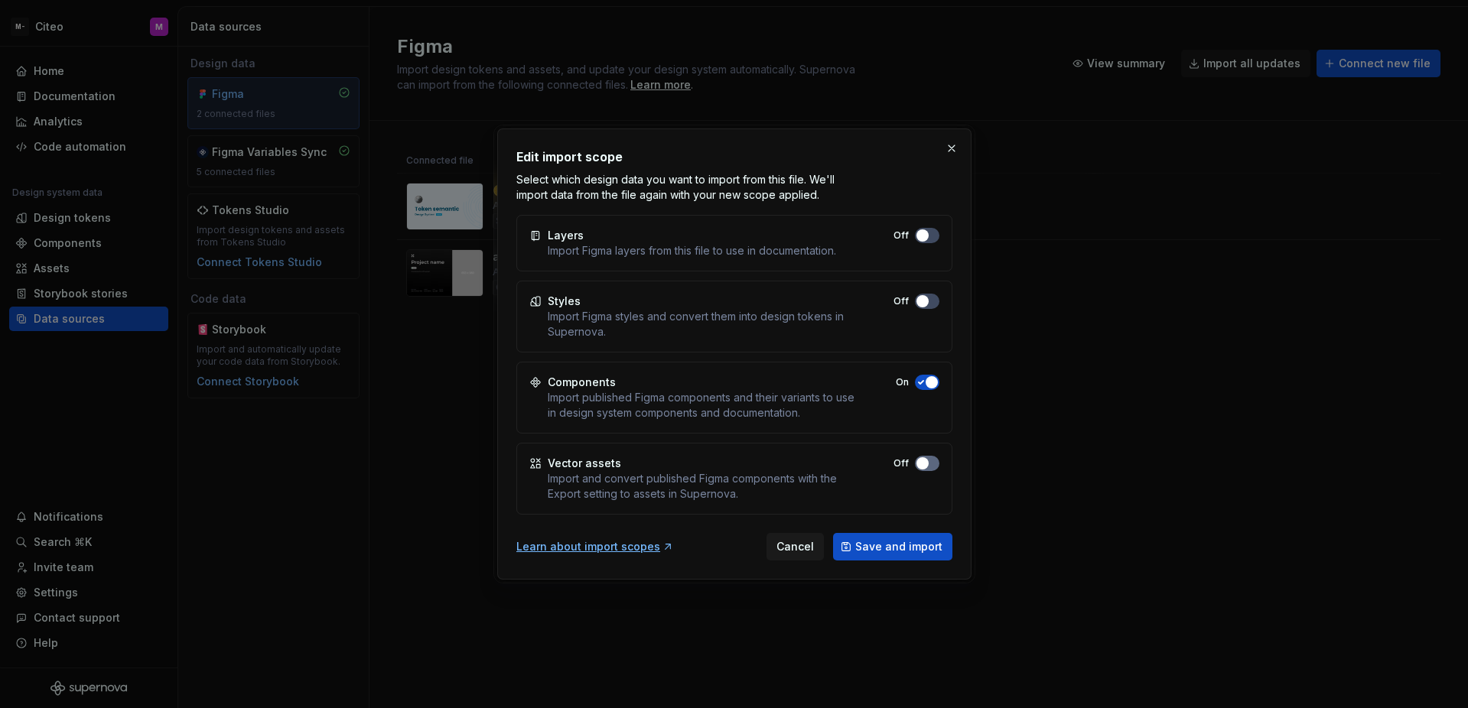
click at [923, 470] on button "Off" at bounding box center [927, 463] width 24 height 15
click at [916, 539] on span "Save and import" at bounding box center [898, 546] width 87 height 15
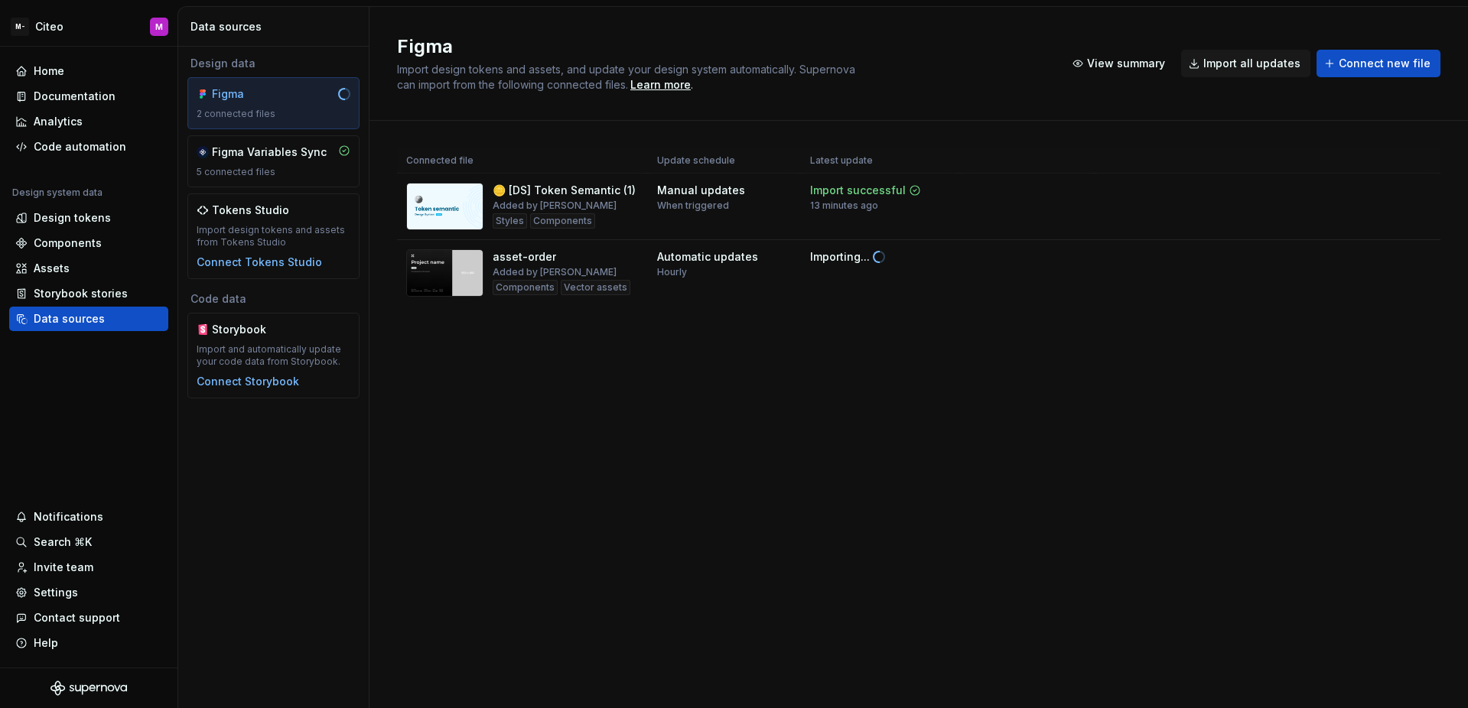
click at [1008, 375] on div "Figma Import design tokens and assets, and update your design system automatica…" at bounding box center [918, 357] width 1098 height 701
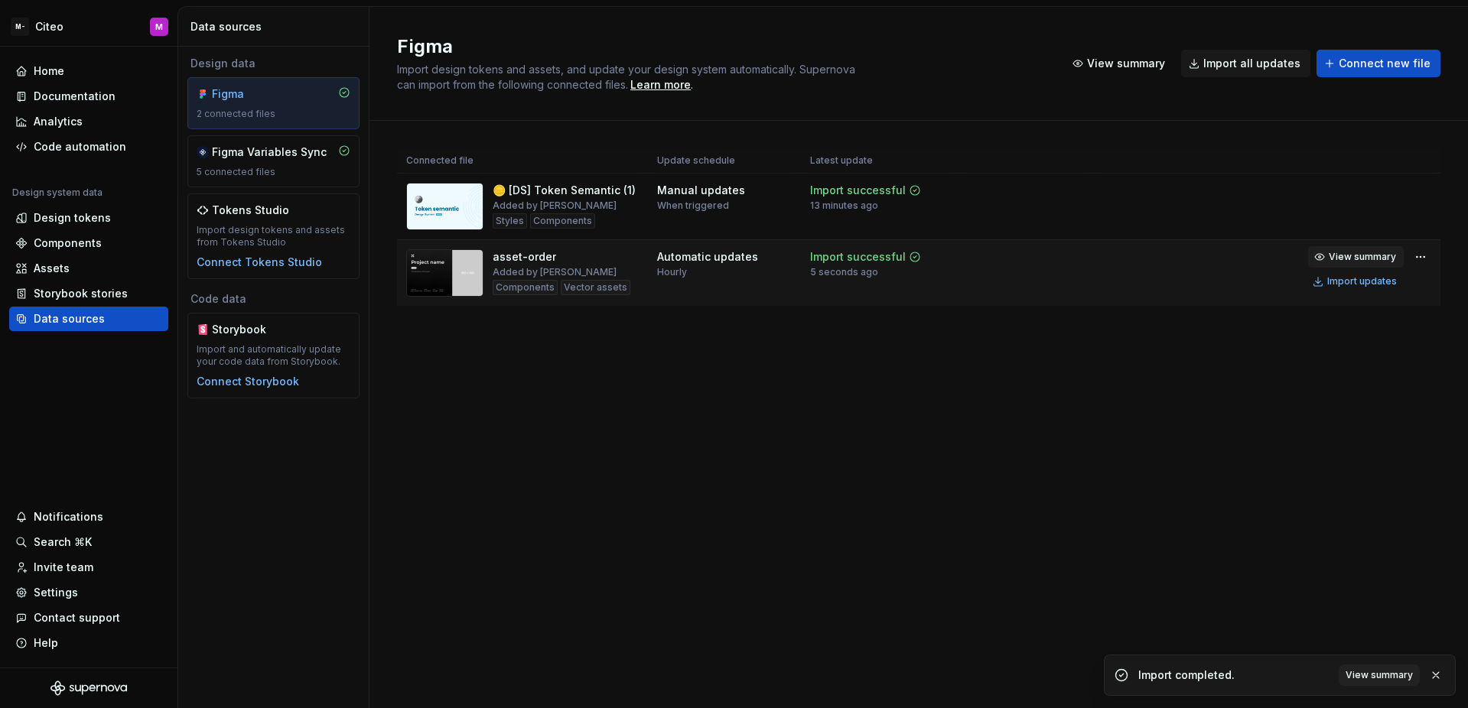
click at [1326, 255] on button "View summary" at bounding box center [1356, 256] width 96 height 21
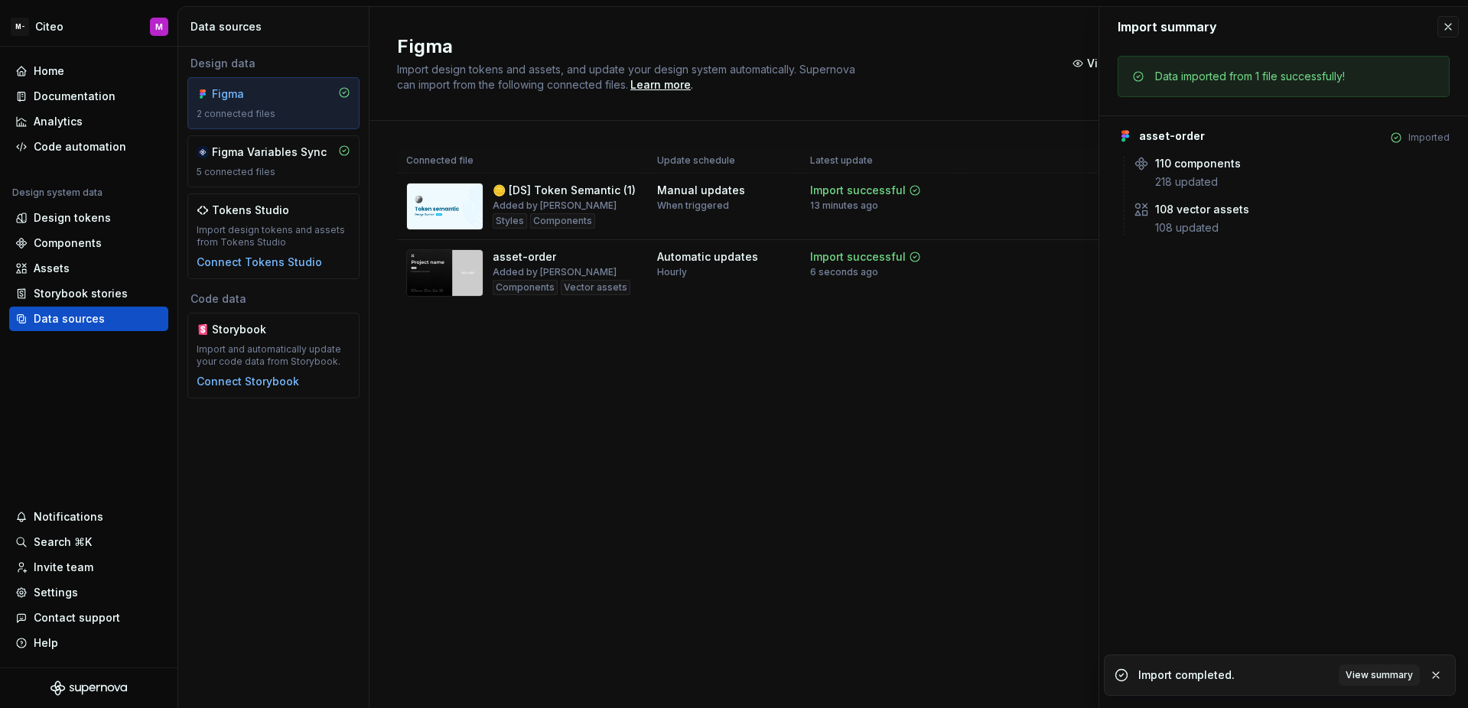
click at [1020, 336] on div "Connected file Update schedule Latest update 🪙 [DS] Token Semantic (1) Added by…" at bounding box center [918, 242] width 1043 height 243
drag, startPoint x: 1446, startPoint y: 24, endPoint x: 1440, endPoint y: 44, distance: 20.8
click at [1446, 24] on button "button" at bounding box center [1447, 26] width 21 height 21
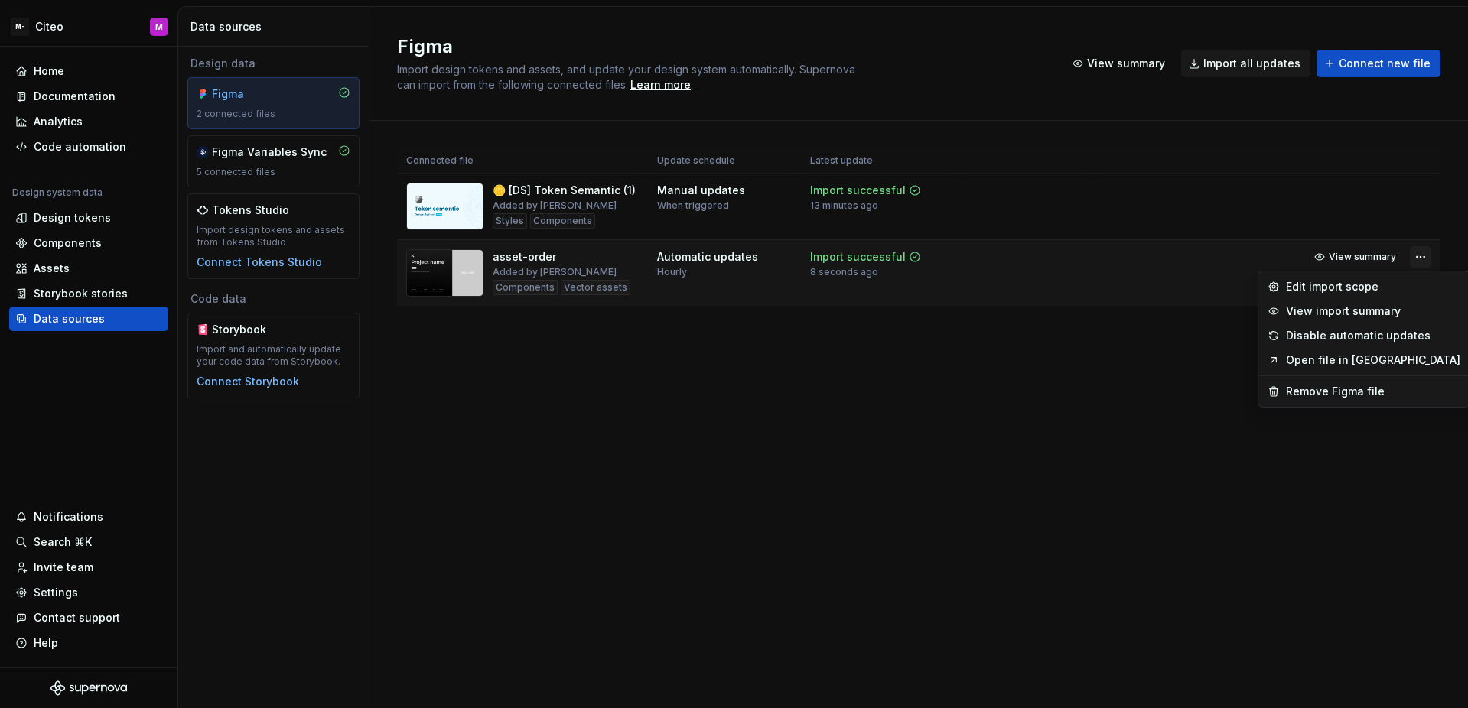
click at [1424, 259] on html "M- Citeo M Home Documentation Analytics Code automation Design system data Desi…" at bounding box center [734, 354] width 1468 height 708
click at [1368, 335] on div "Disable automatic updates" at bounding box center [1373, 335] width 174 height 15
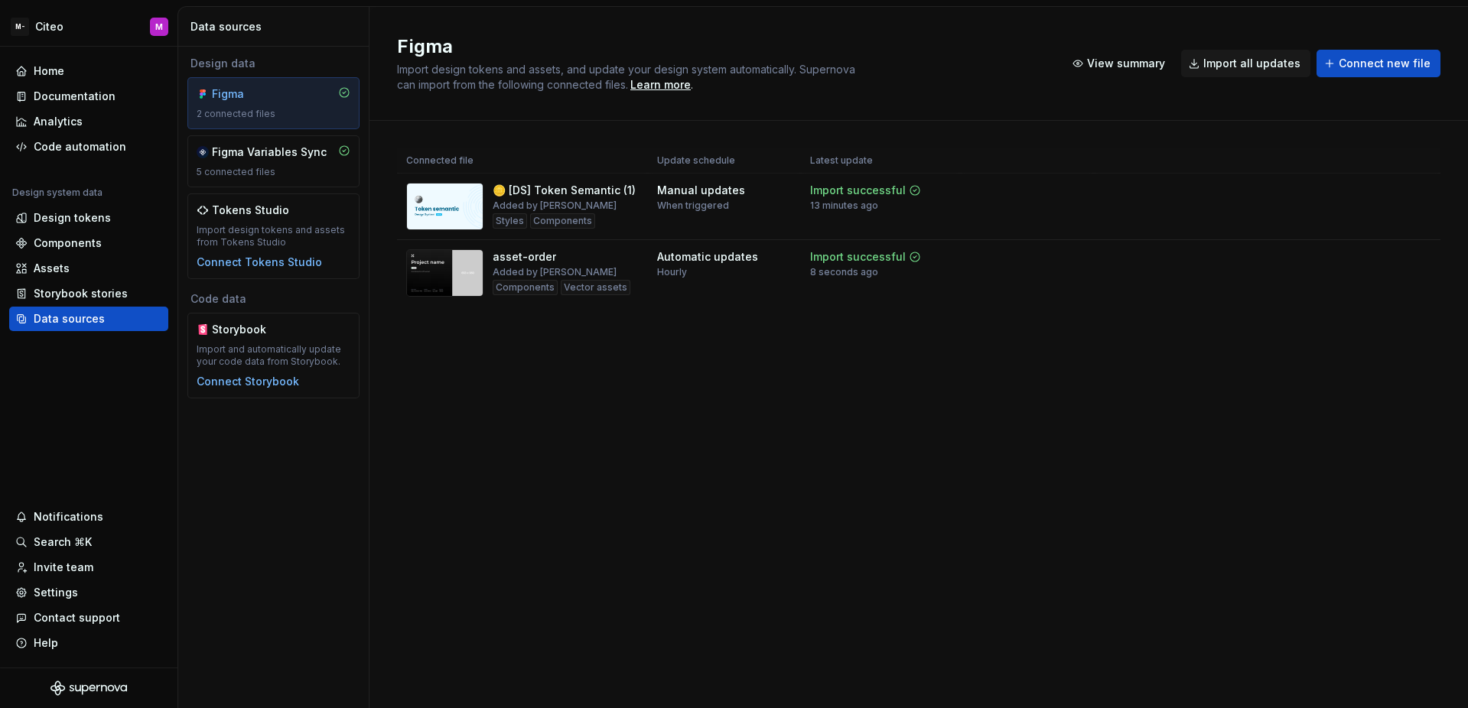
click at [1017, 371] on div "Figma Import design tokens and assets, and update your design system automatica…" at bounding box center [918, 357] width 1098 height 701
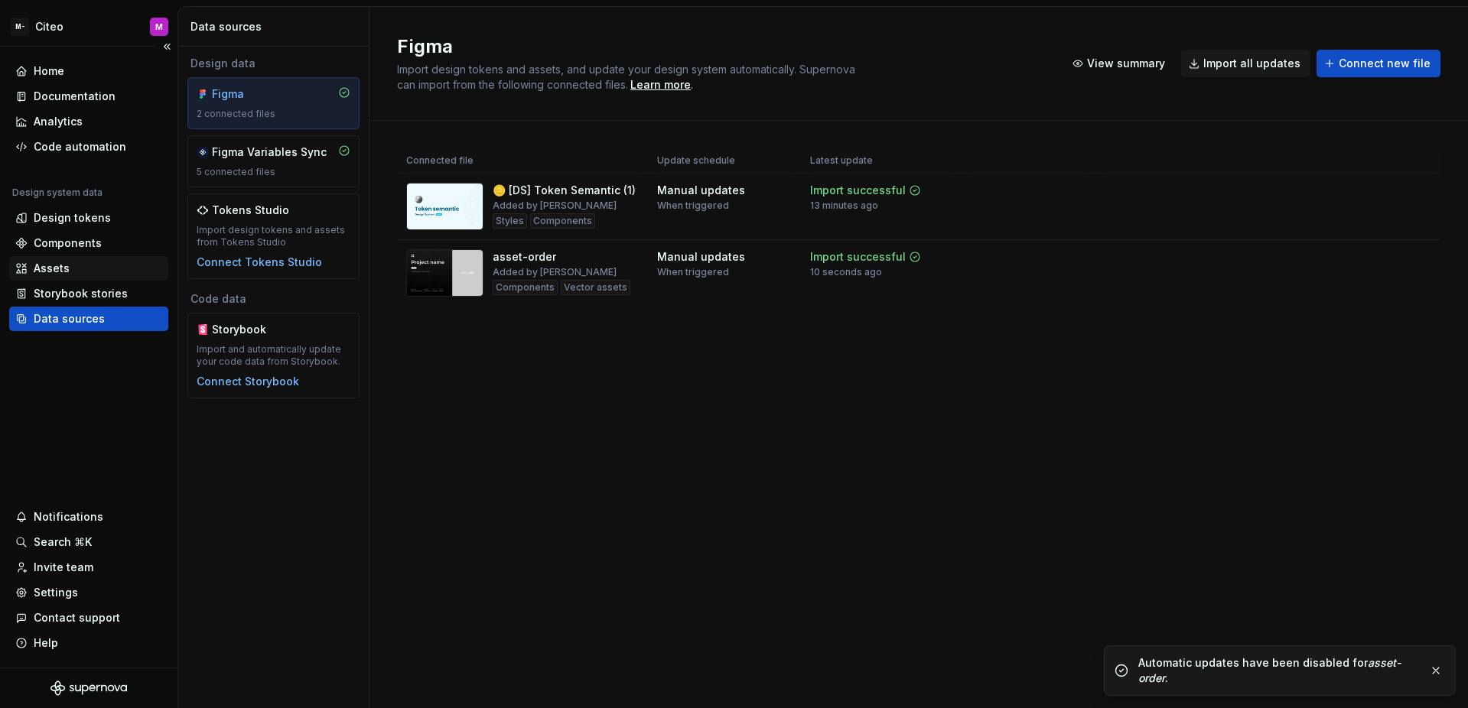
click at [87, 268] on div "Assets" at bounding box center [88, 268] width 147 height 15
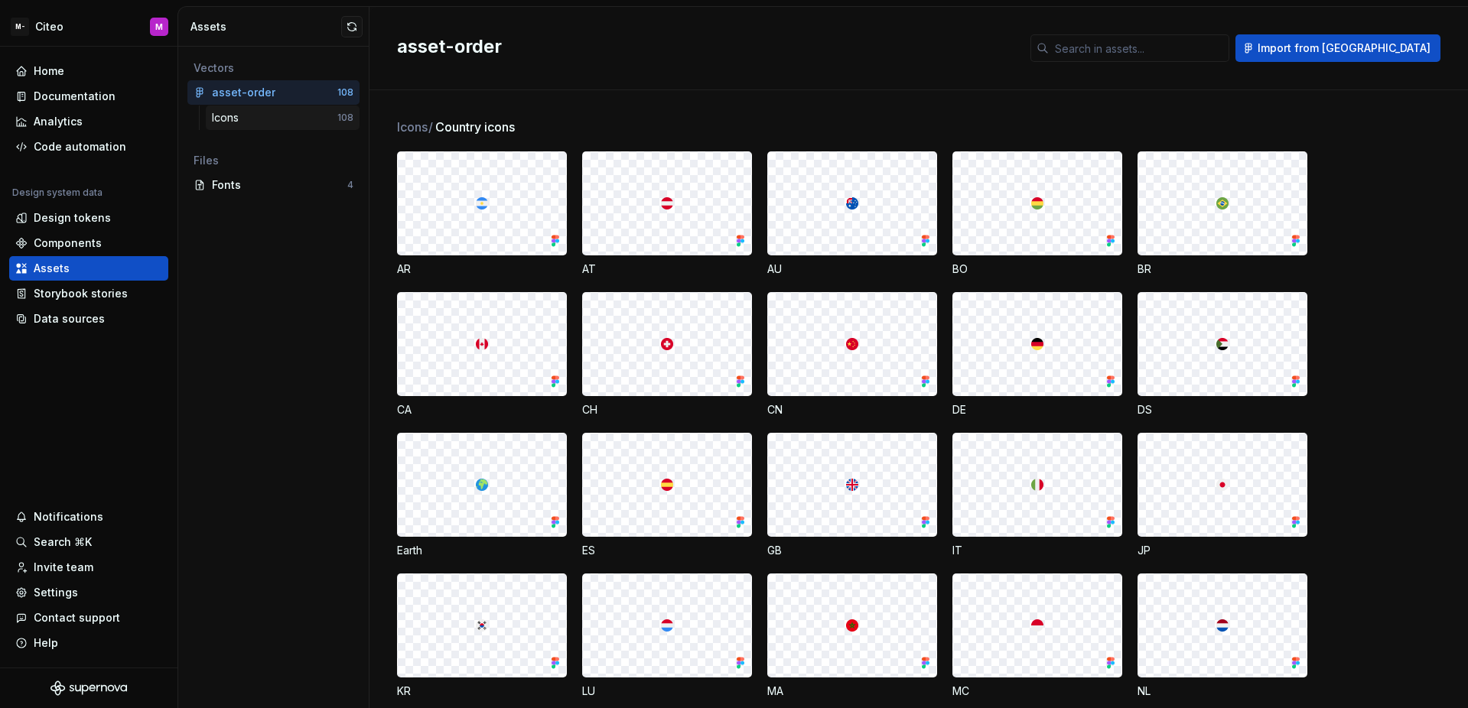
click at [300, 116] on div "Icons" at bounding box center [274, 117] width 125 height 15
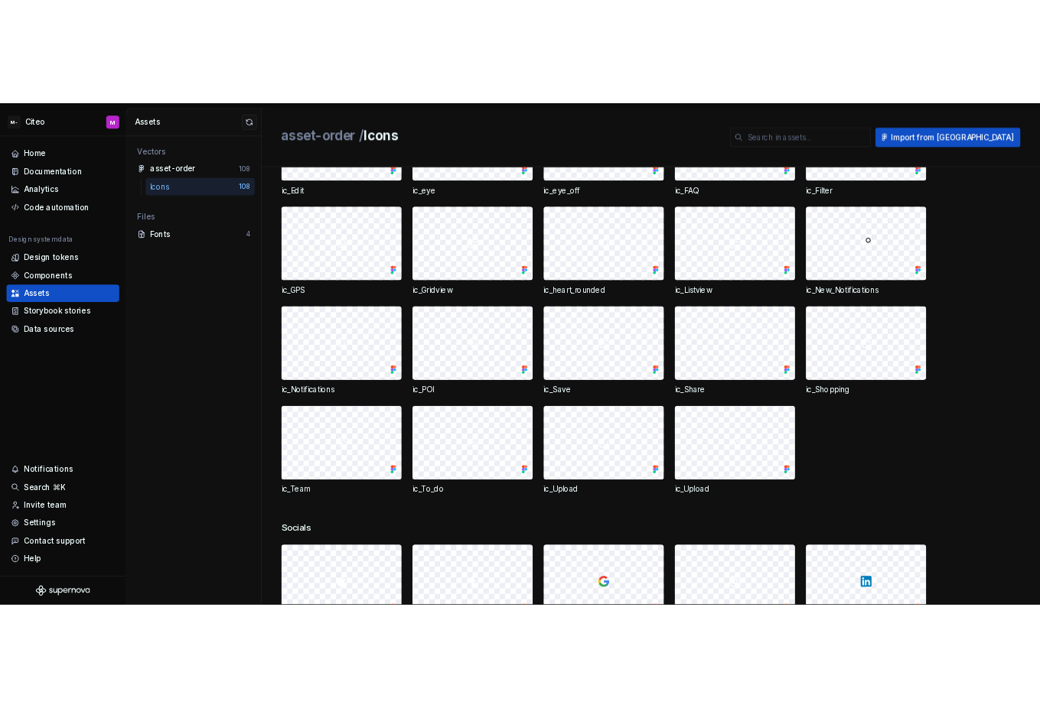
scroll to position [1320, 0]
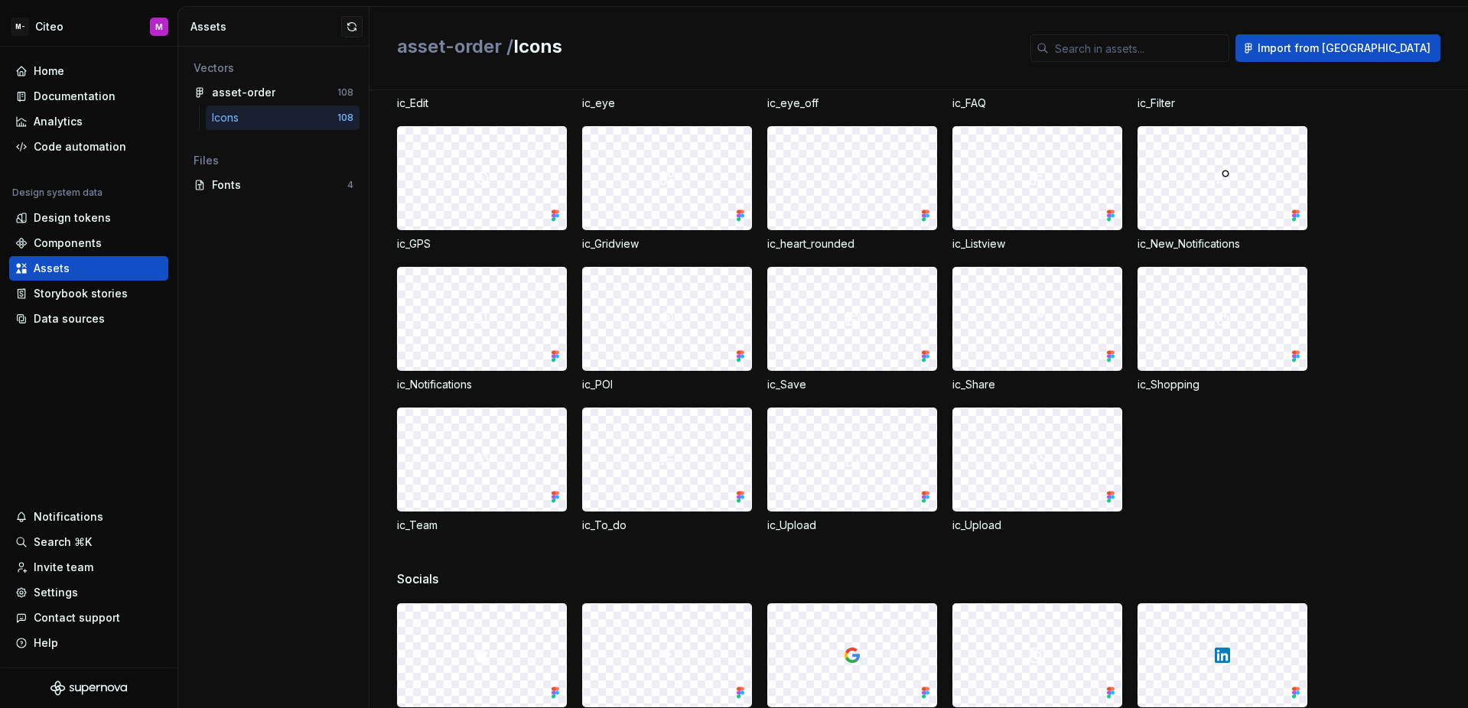
click at [1349, 307] on div "ic_Adjust ic_Calendar ic_Camera ic_Check ic_Check_Circle ic_Check_Circle_broken…" at bounding box center [932, 118] width 1071 height 829
click at [249, 282] on div "Vectors asset-order 108 Icons 108 Files Fonts 4" at bounding box center [273, 378] width 190 height 662
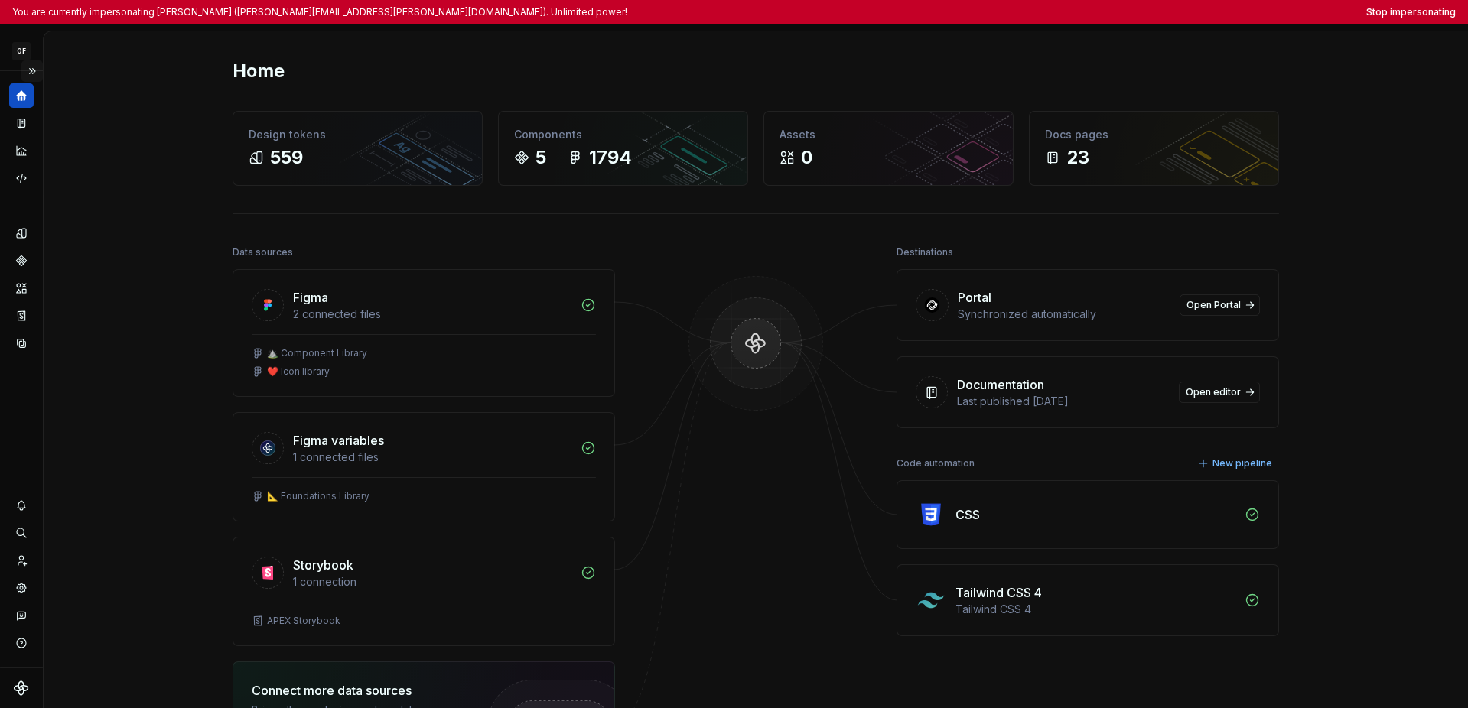
click at [34, 68] on button "Expand sidebar" at bounding box center [31, 70] width 21 height 21
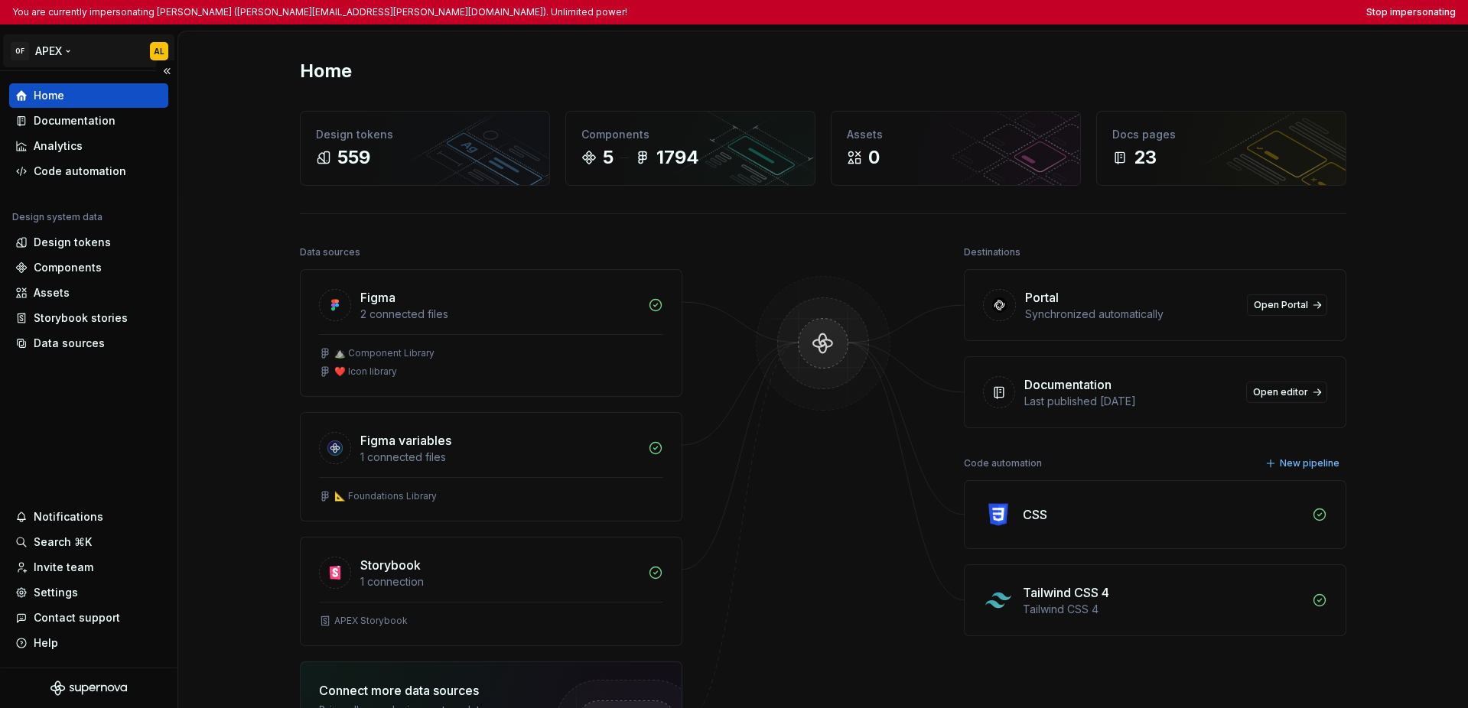
click at [57, 54] on html "You are currently impersonating [PERSON_NAME] ([PERSON_NAME][EMAIL_ADDRESS][PER…" at bounding box center [734, 354] width 1468 height 708
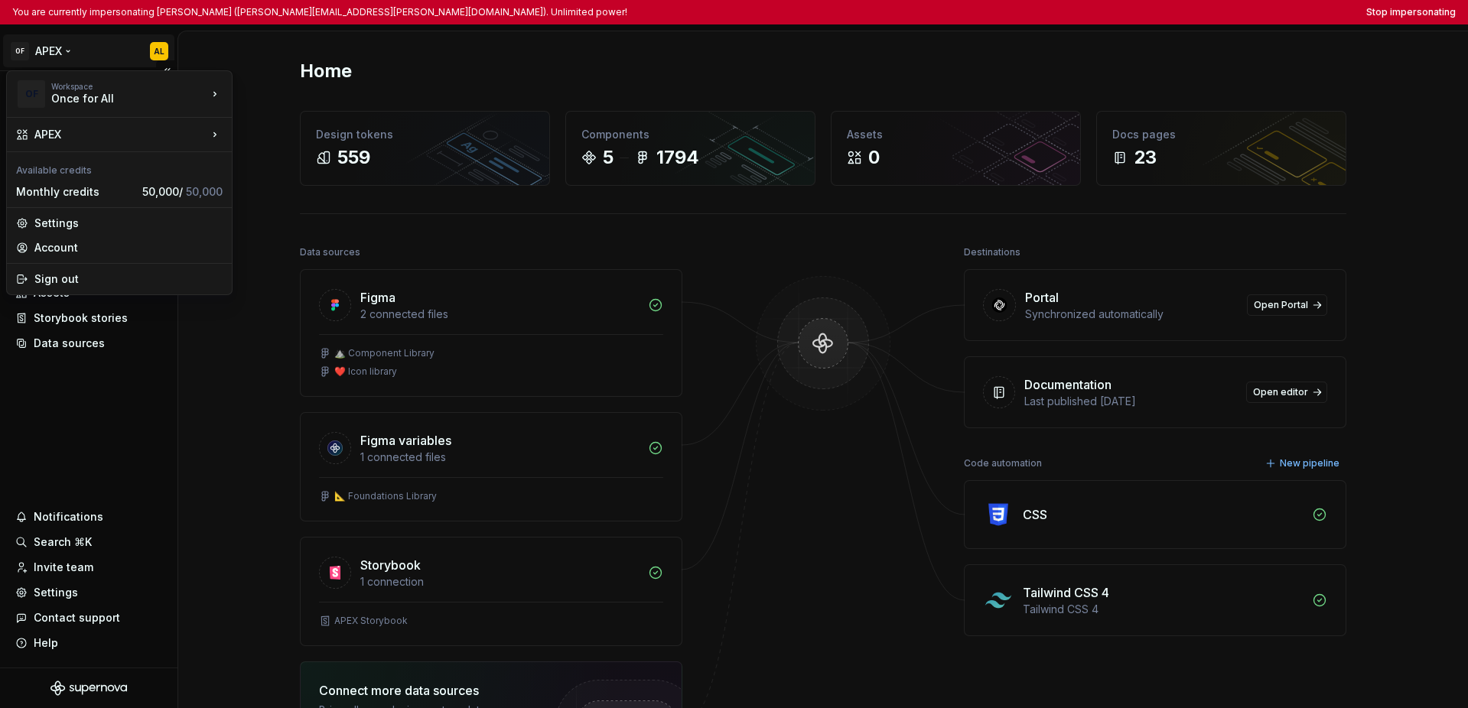
click at [83, 405] on html "You are currently impersonating [PERSON_NAME] ([PERSON_NAME][EMAIL_ADDRESS][PER…" at bounding box center [734, 354] width 1468 height 708
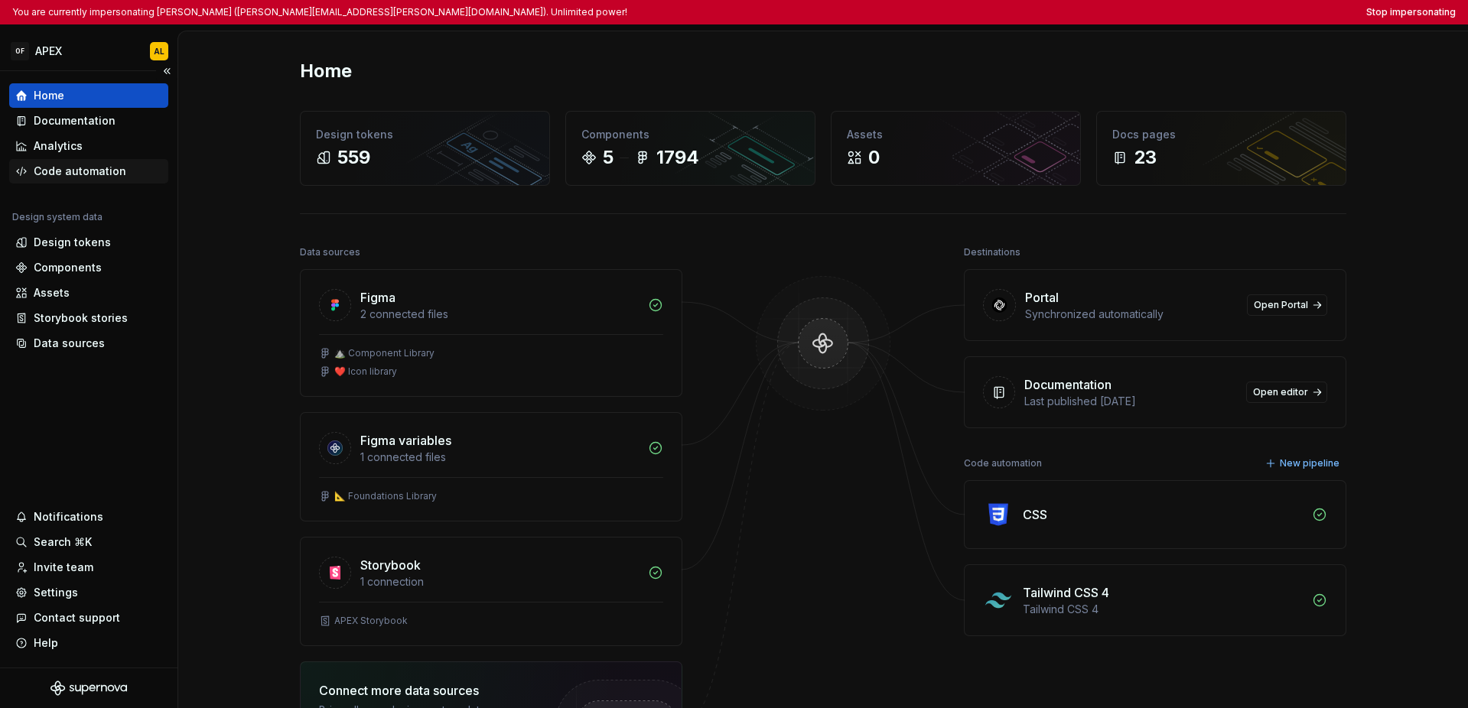
click at [81, 172] on div "Code automation" at bounding box center [80, 171] width 93 height 15
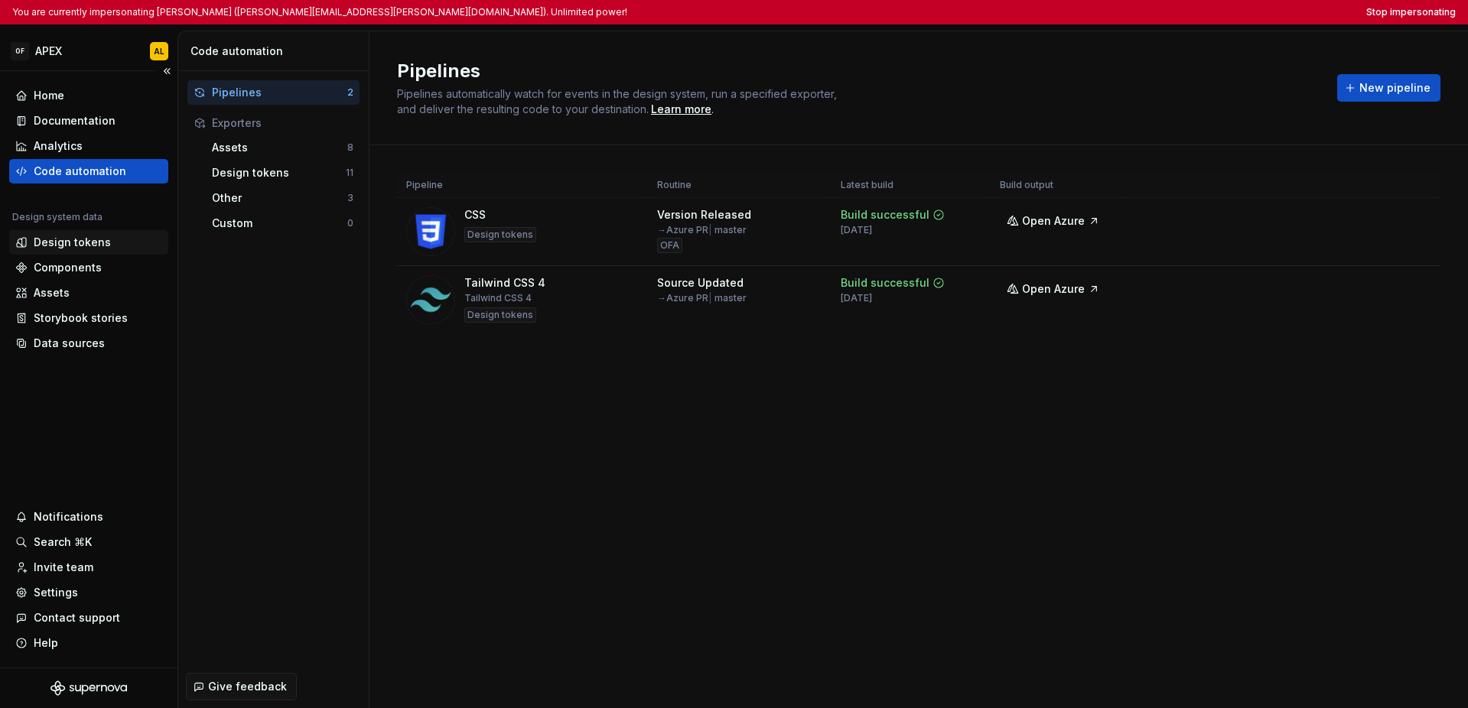
click at [57, 243] on div "Design tokens" at bounding box center [72, 242] width 77 height 15
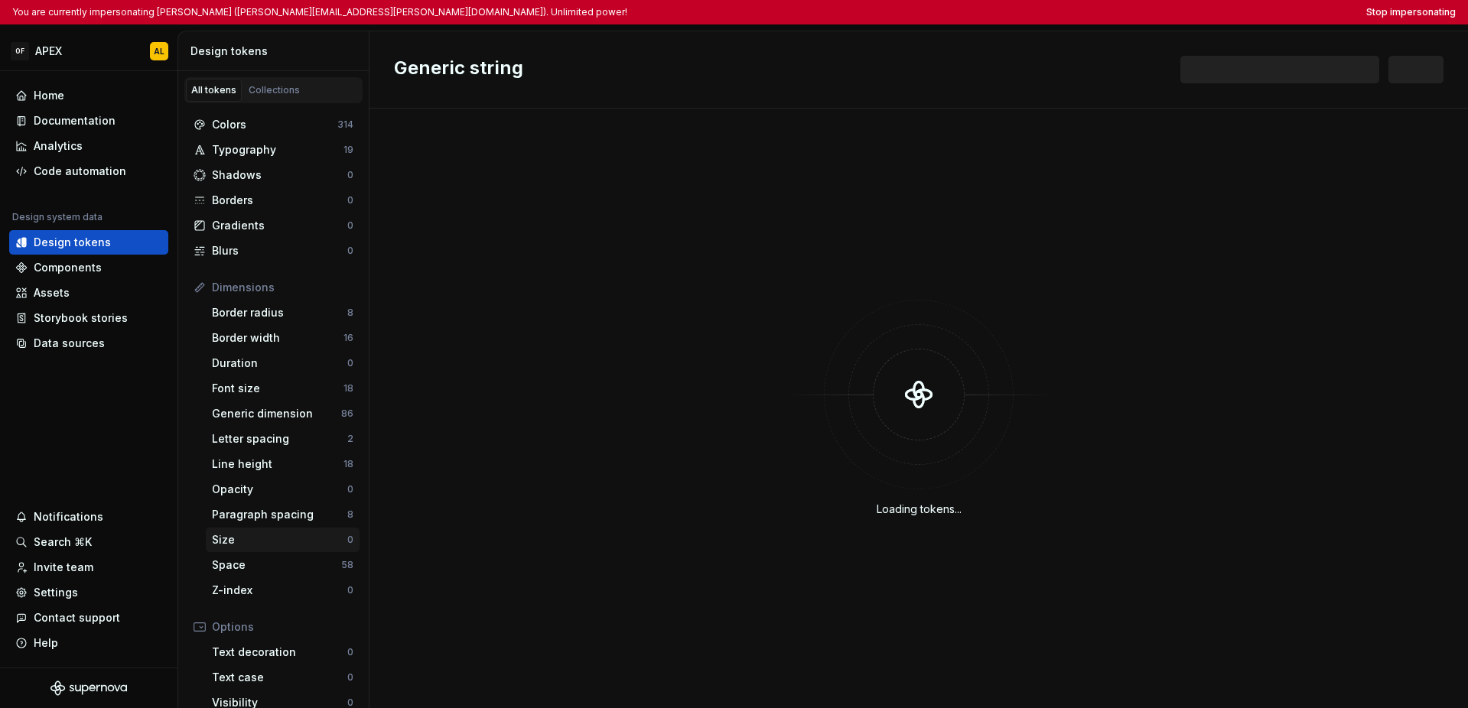
scroll to position [154, 0]
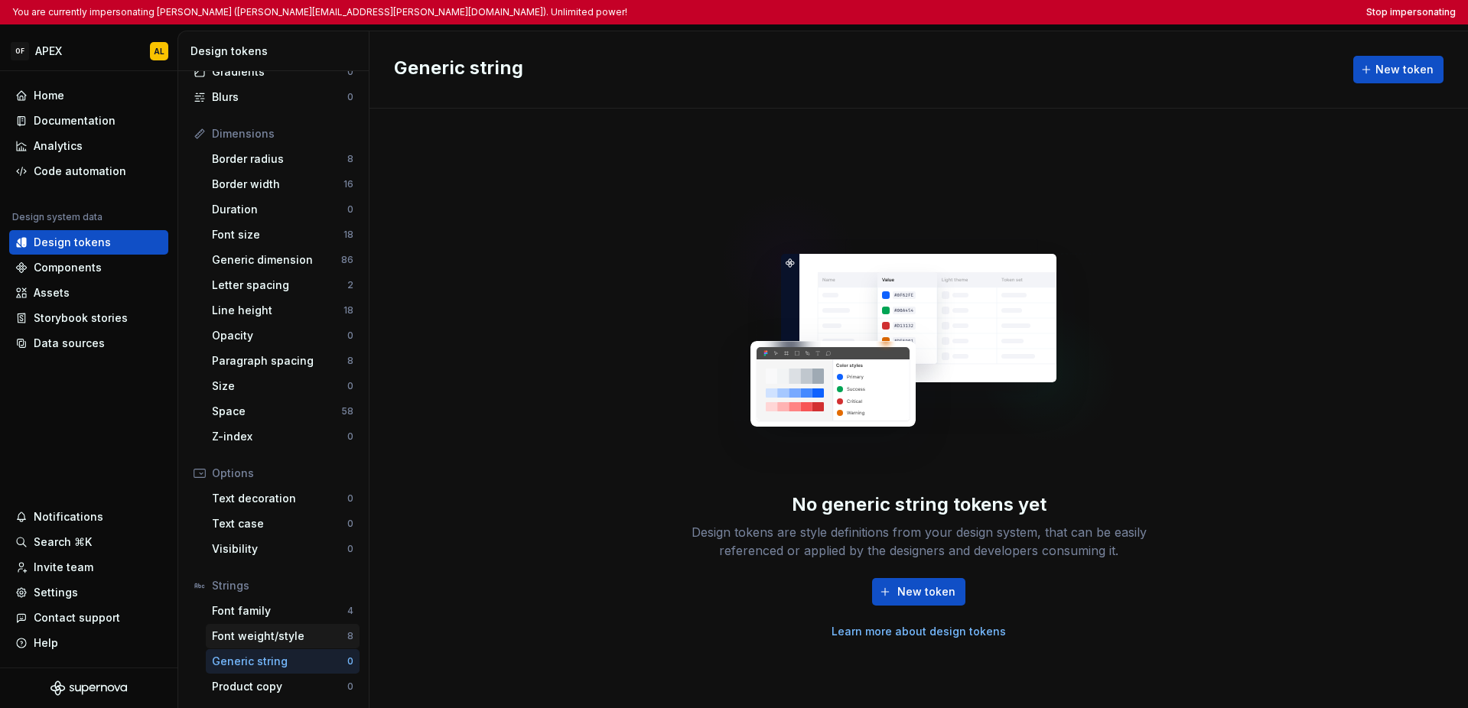
click at [286, 631] on div "Font weight/style" at bounding box center [279, 636] width 135 height 15
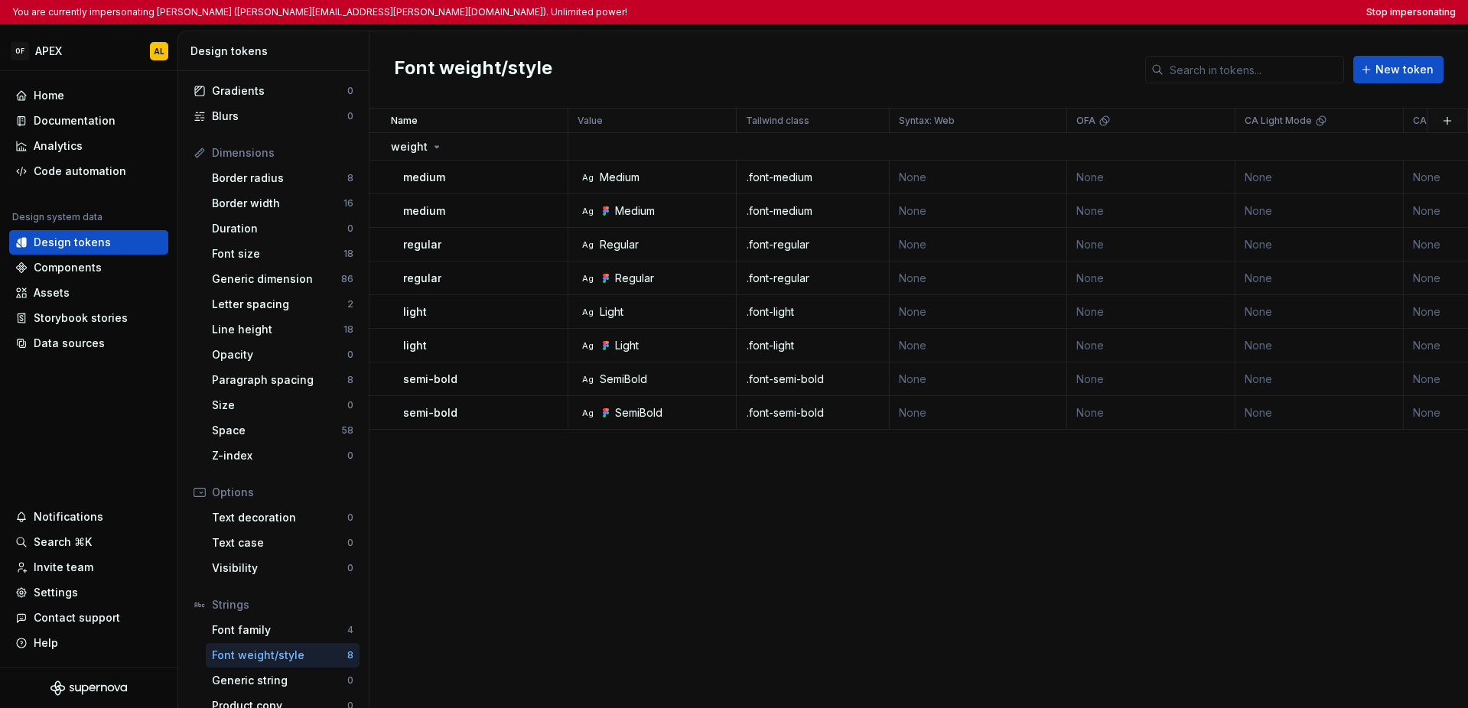
scroll to position [125, 0]
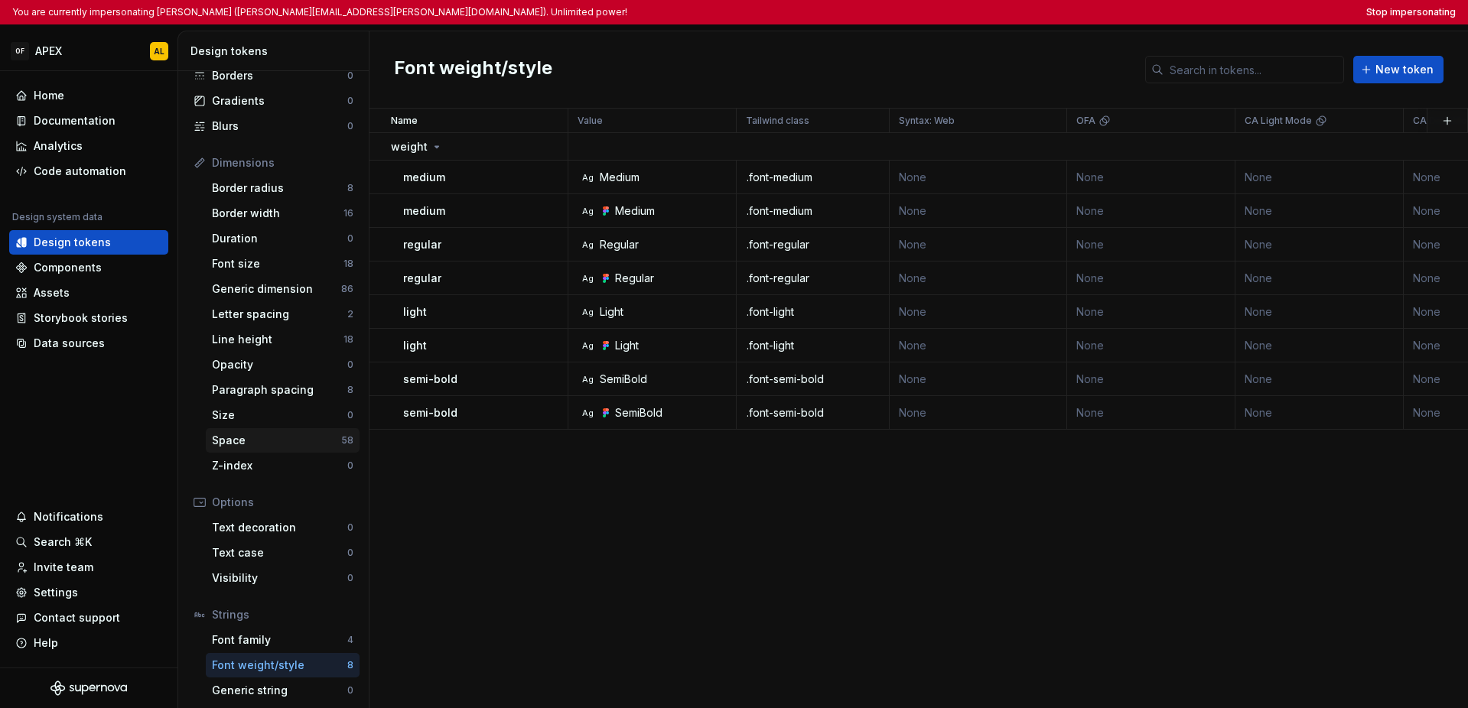
click at [272, 441] on div "Space" at bounding box center [276, 440] width 129 height 15
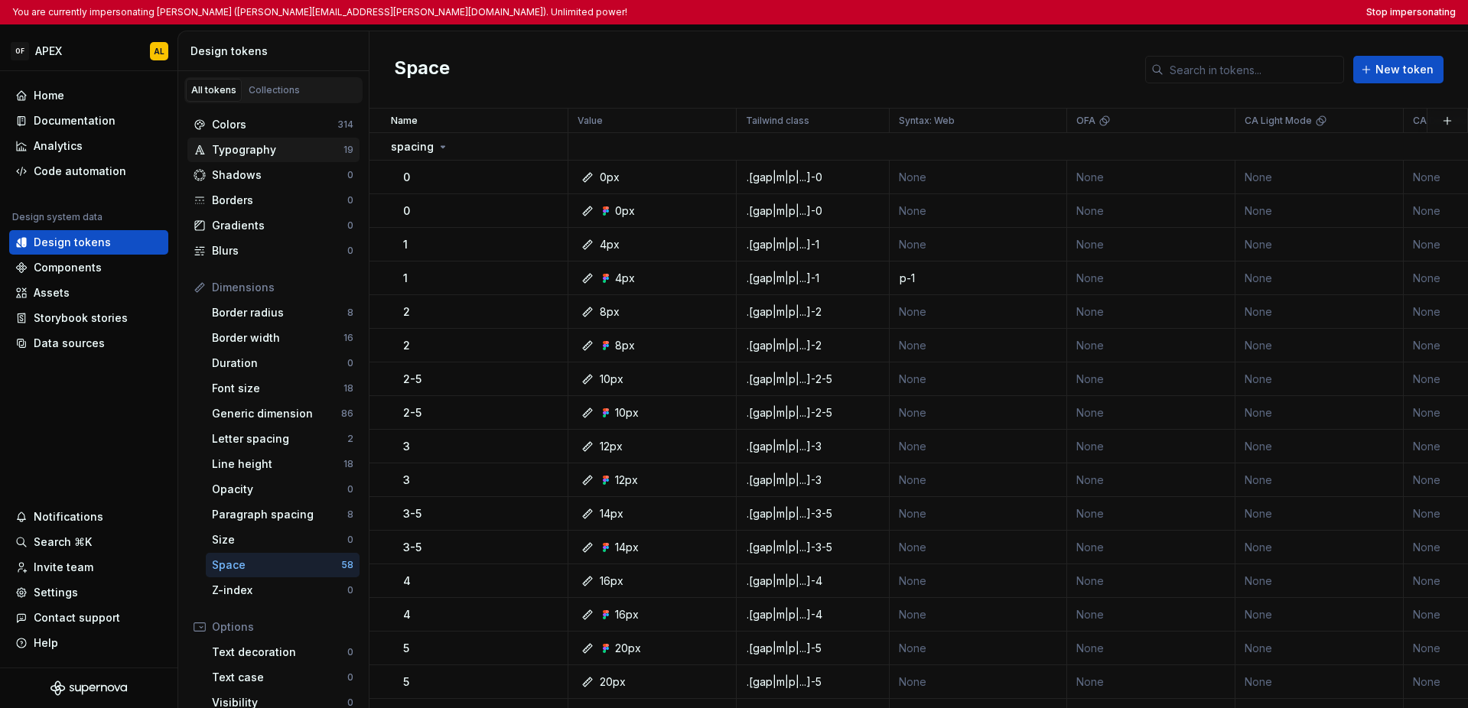
click at [278, 150] on div "Typography" at bounding box center [278, 149] width 132 height 15
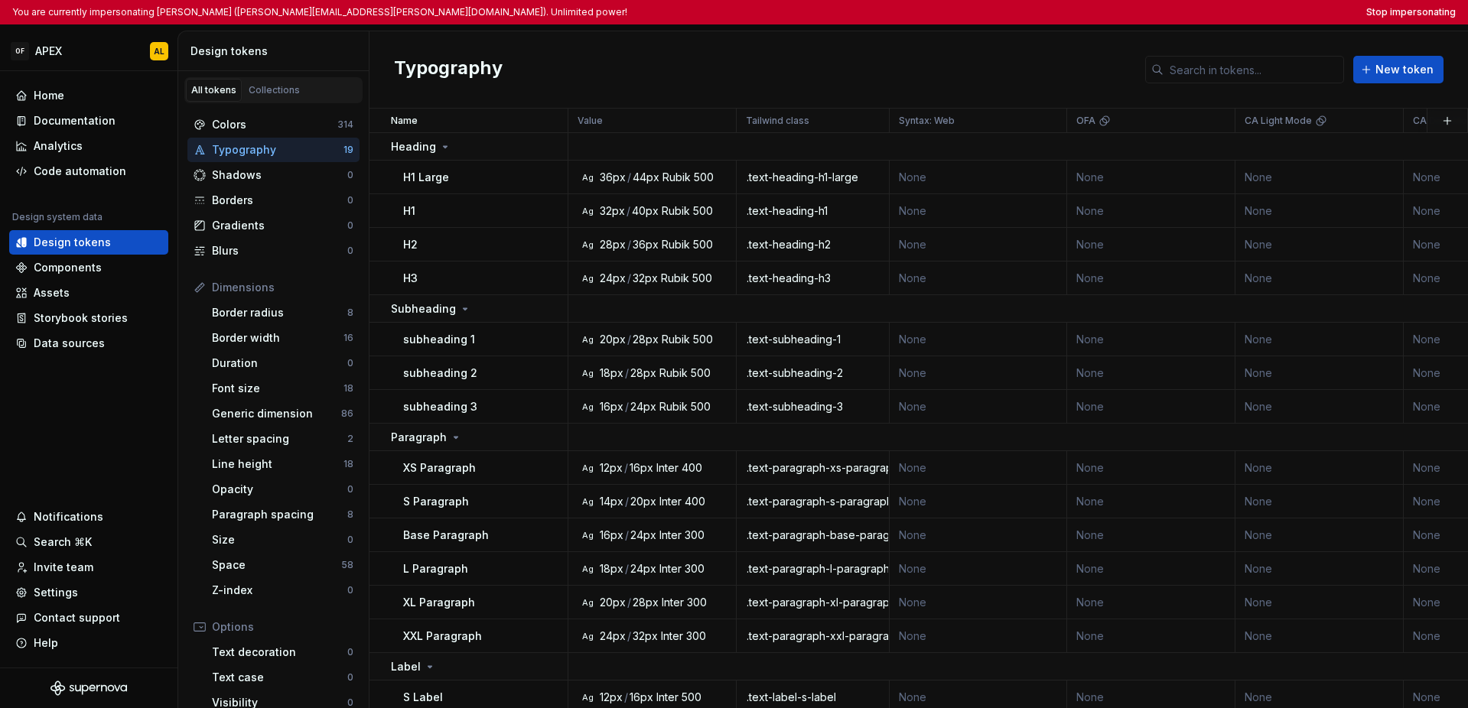
click at [773, 92] on div "Typography New token" at bounding box center [918, 69] width 1098 height 77
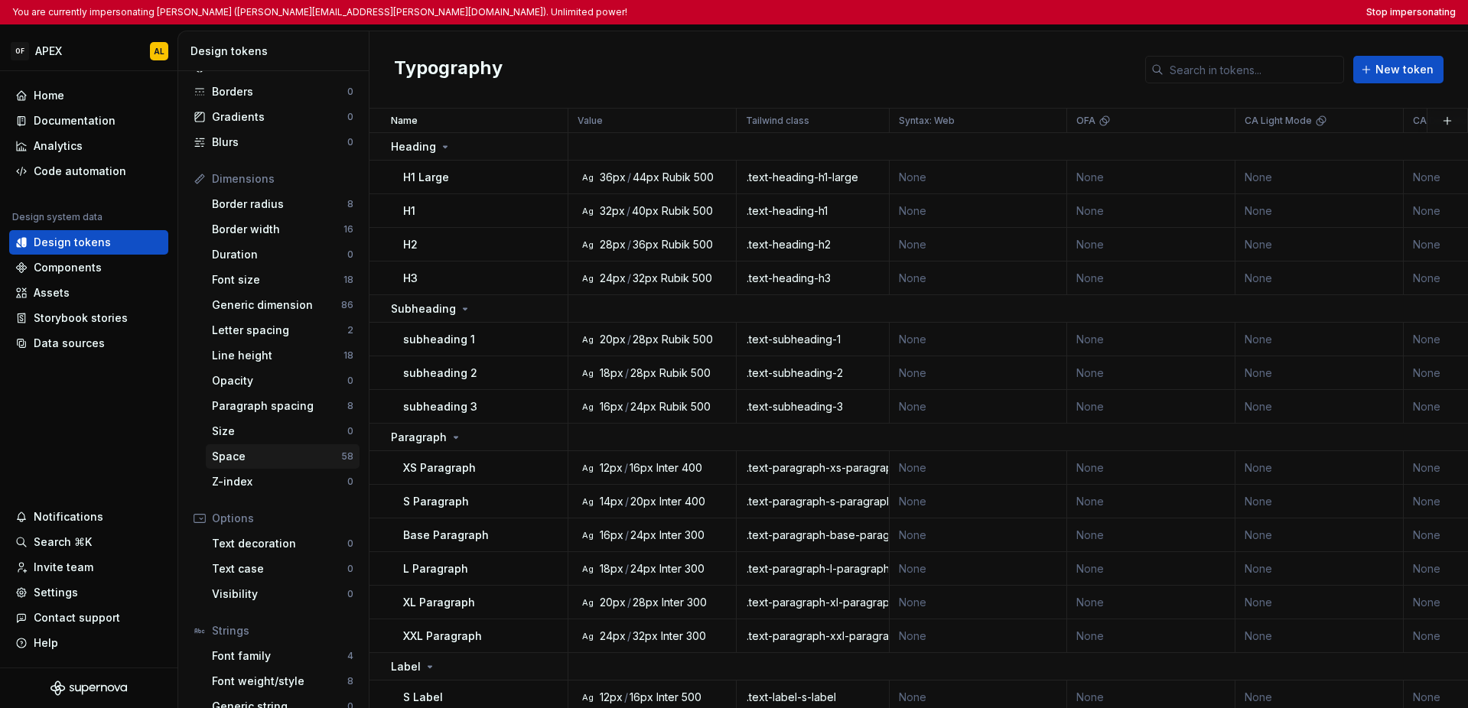
click at [258, 467] on div "Space 58" at bounding box center [283, 456] width 154 height 24
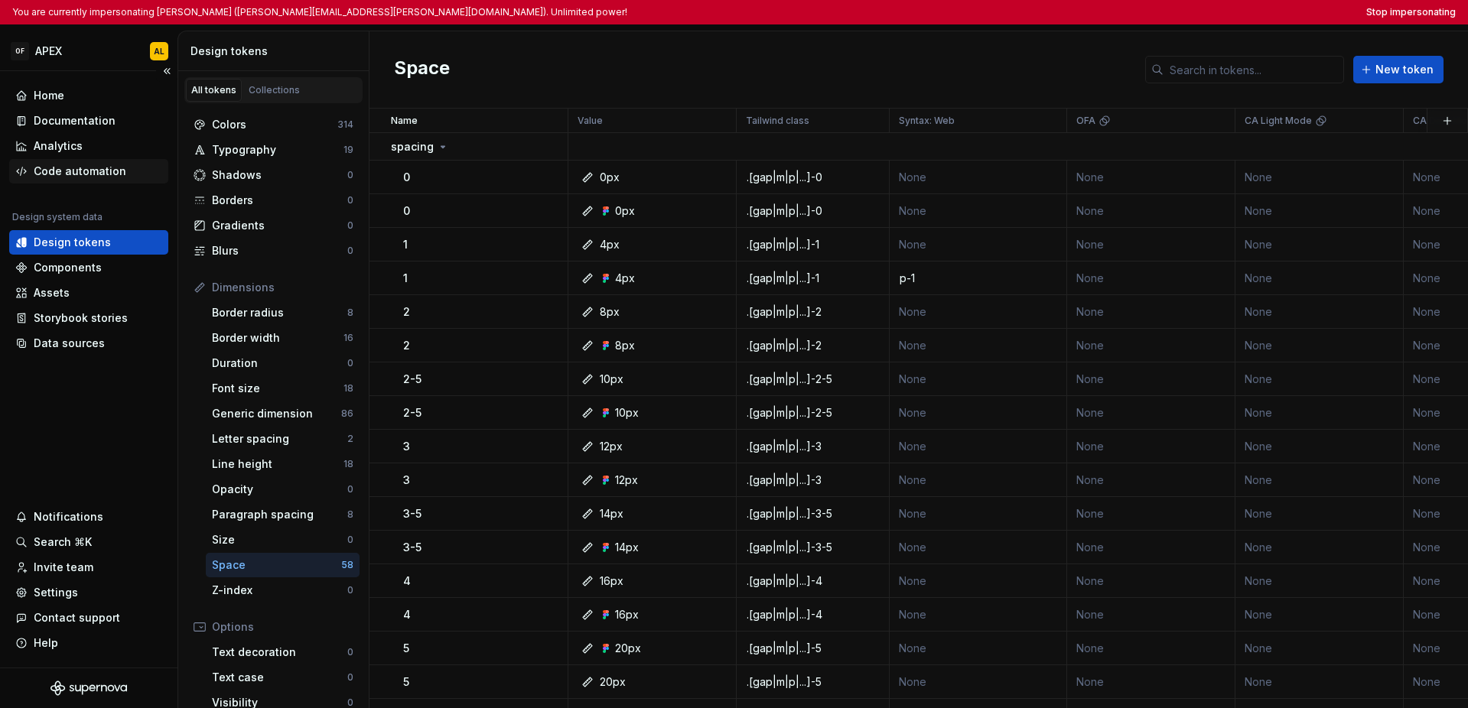
click at [94, 168] on div "Code automation" at bounding box center [80, 171] width 93 height 15
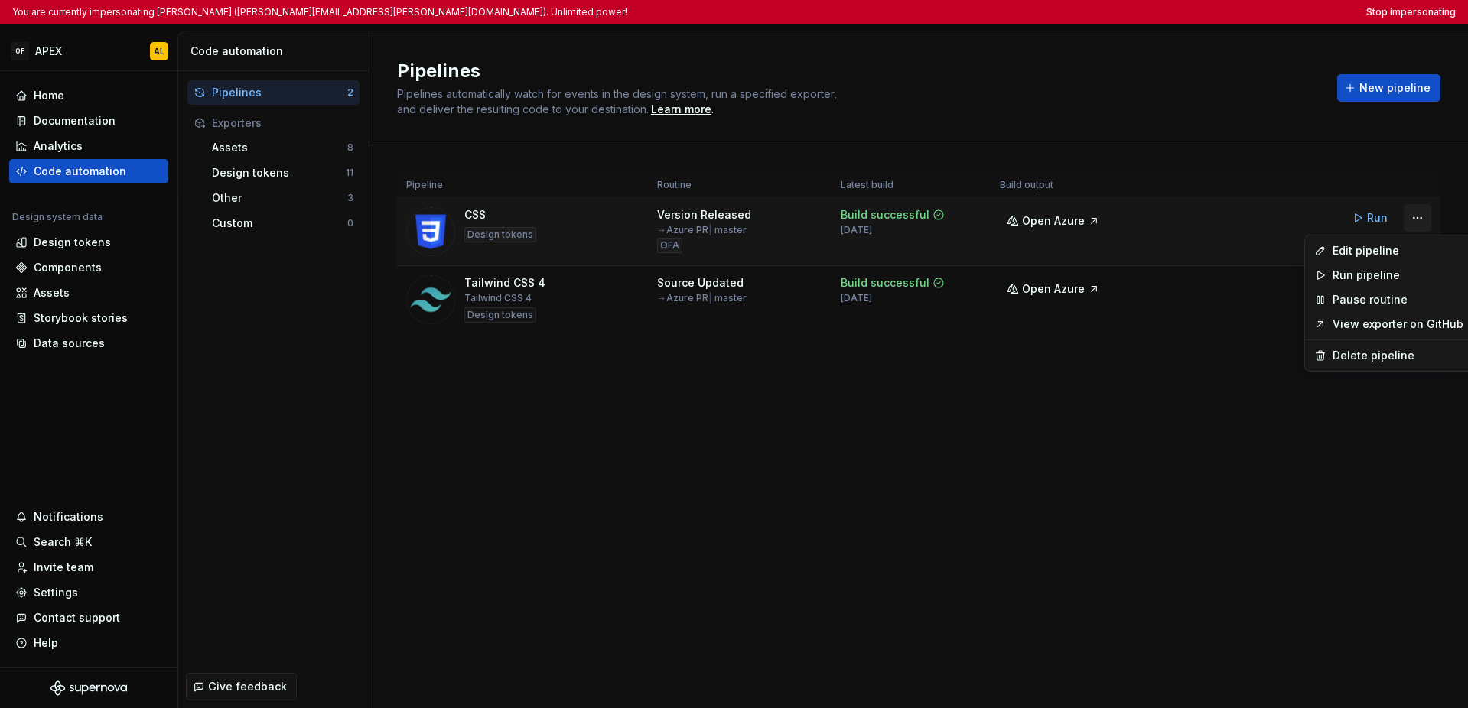
click at [1039, 222] on html "You are currently impersonating Adam Lacey (adam.lacey@onceforall.com). Unlimit…" at bounding box center [734, 354] width 1468 height 708
click at [1039, 251] on div "Edit pipeline" at bounding box center [1398, 250] width 131 height 15
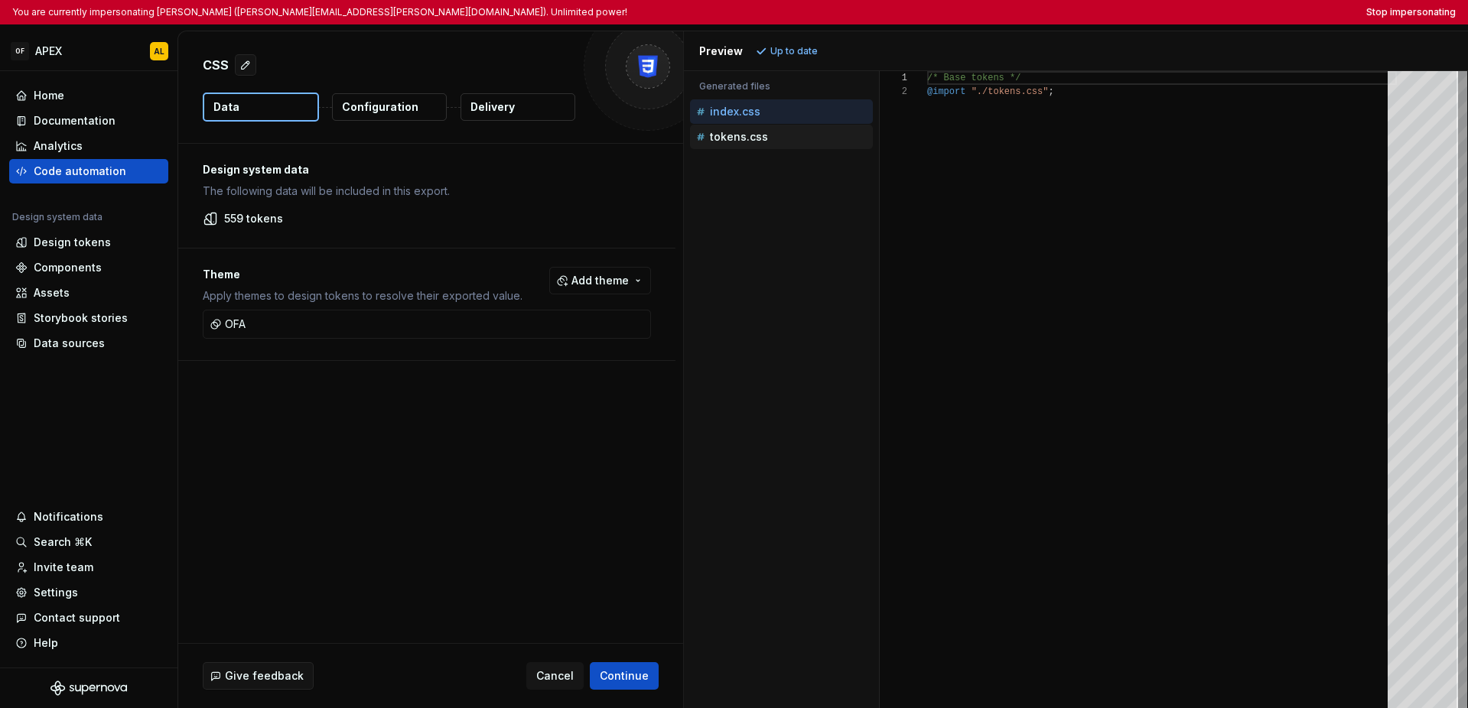
click at [740, 143] on div "tokens.css" at bounding box center [783, 136] width 180 height 15
type textarea "**********"
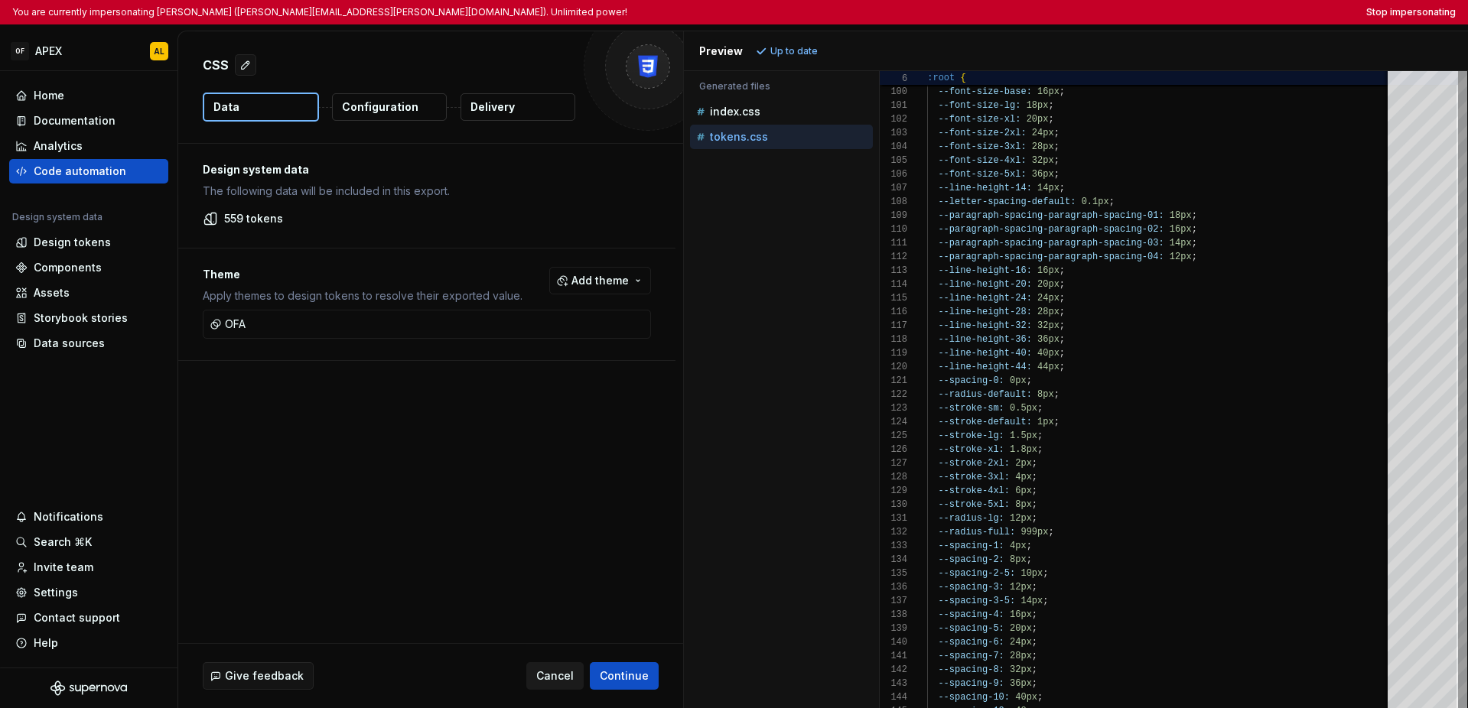
click at [555, 677] on span "Cancel" at bounding box center [554, 676] width 37 height 15
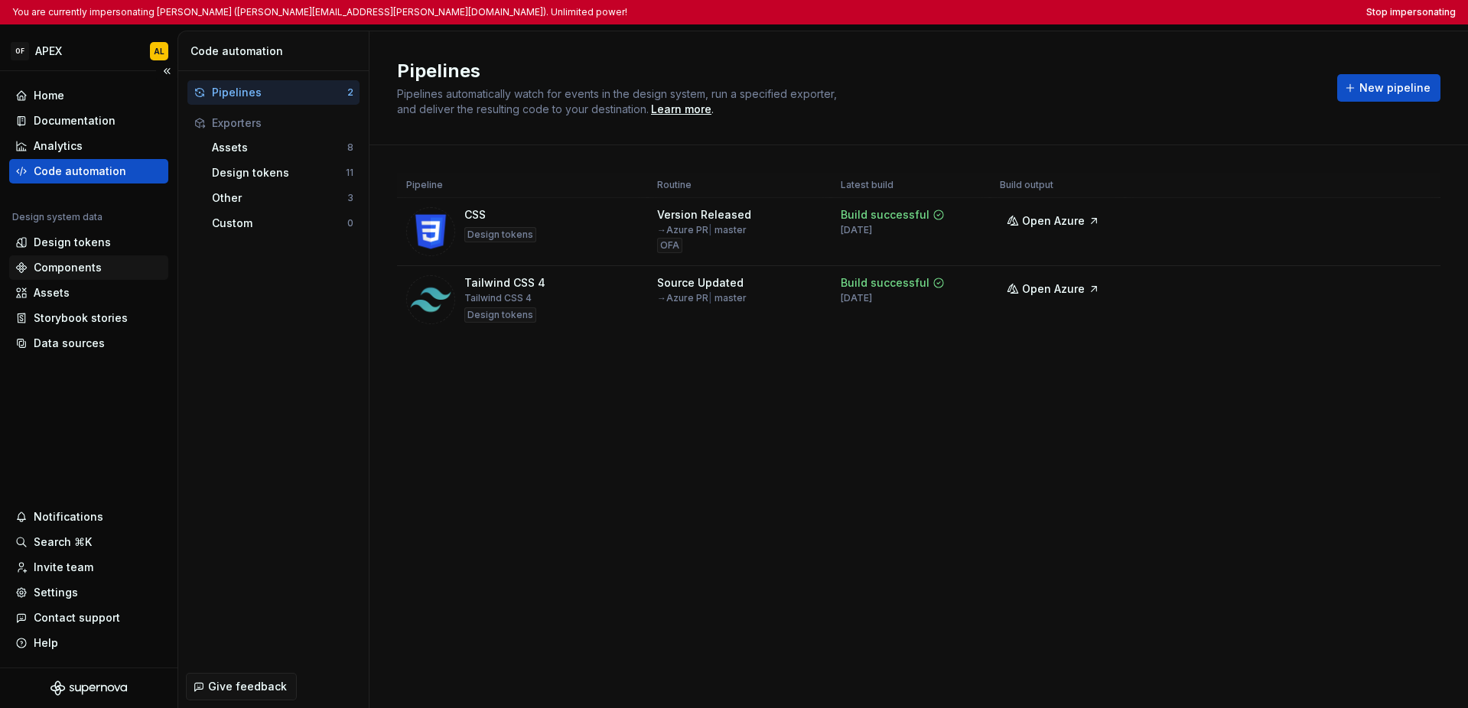
click at [99, 270] on div "Components" at bounding box center [88, 267] width 147 height 15
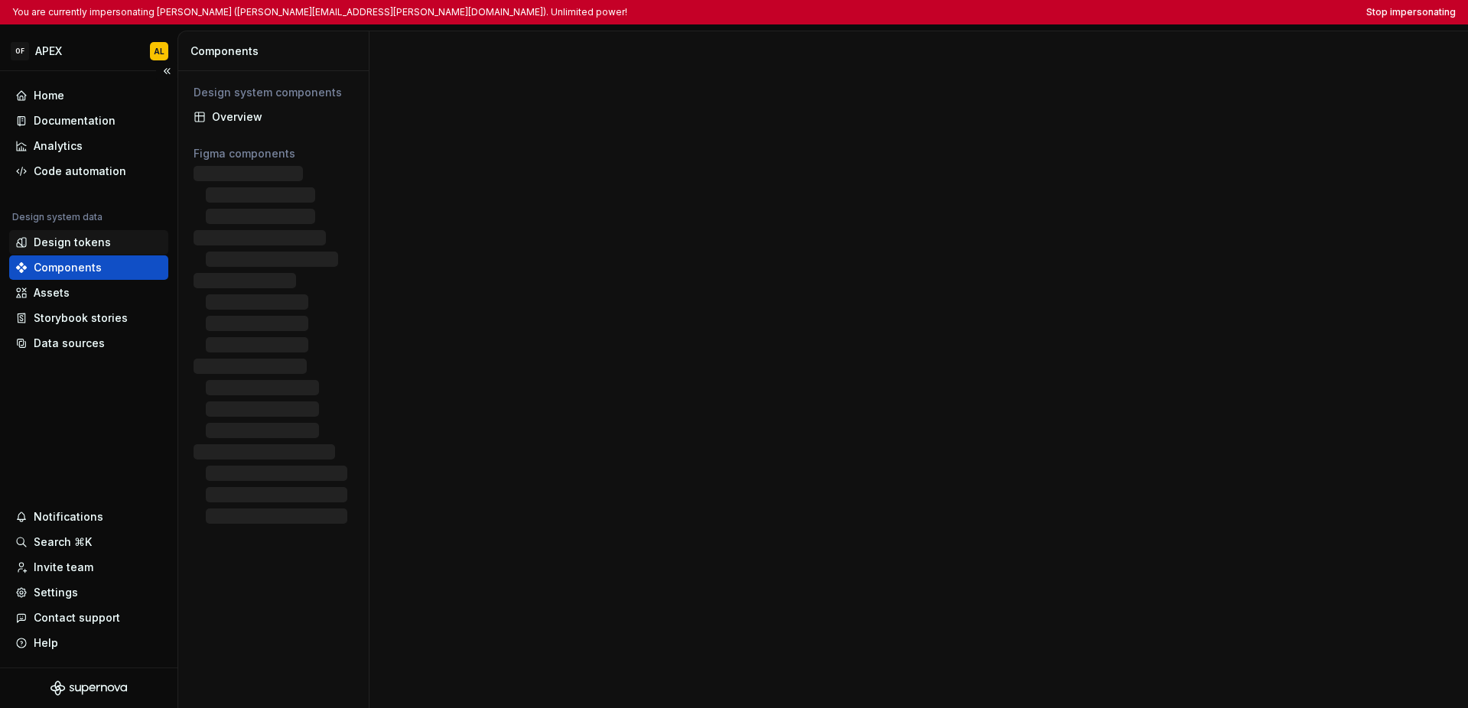
click at [102, 250] on div "Design tokens" at bounding box center [88, 242] width 159 height 24
click at [43, 413] on div "Home Documentation Analytics Code automation Design system data Design tokens C…" at bounding box center [88, 369] width 177 height 597
click at [70, 251] on div "Design tokens" at bounding box center [88, 242] width 159 height 24
click at [73, 246] on div "Design tokens" at bounding box center [72, 242] width 77 height 15
click at [101, 241] on div "Design tokens" at bounding box center [72, 242] width 77 height 15
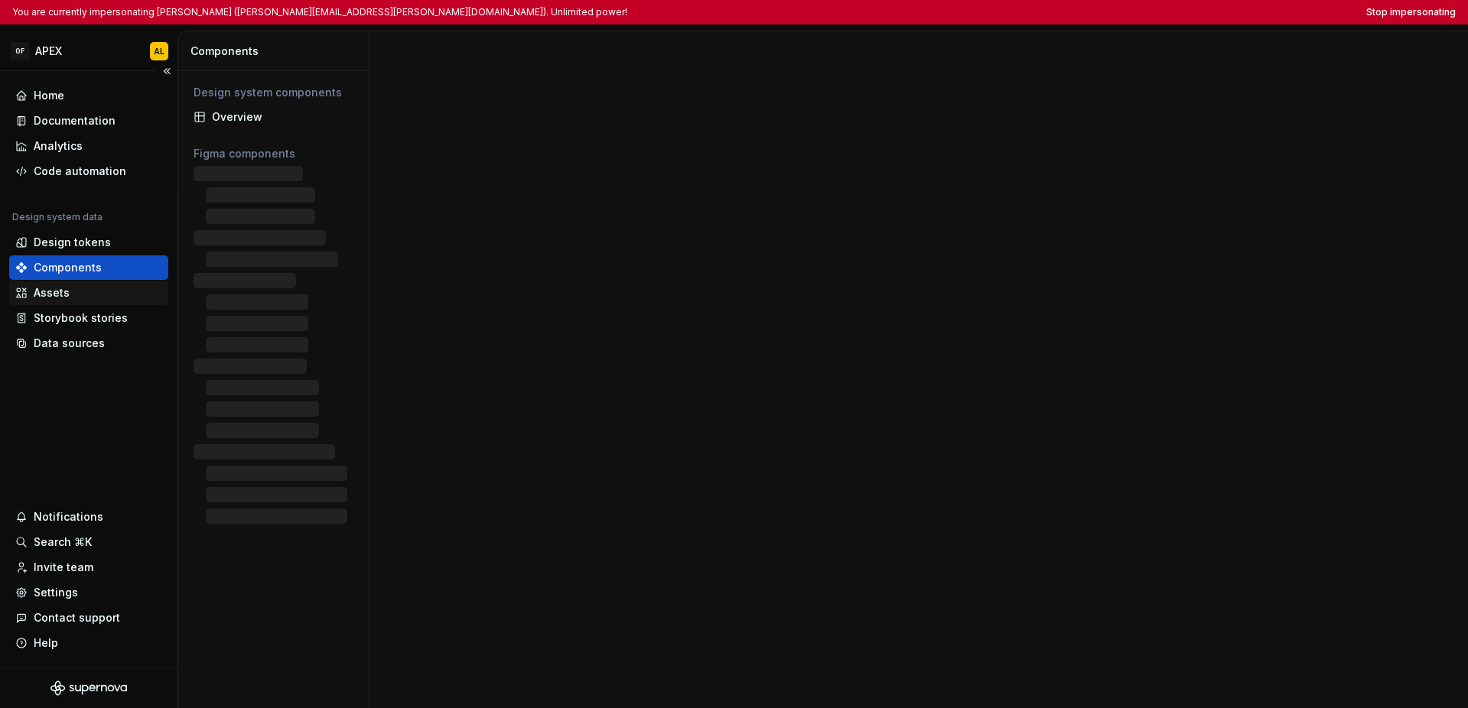
click at [80, 281] on div "Assets" at bounding box center [88, 293] width 159 height 24
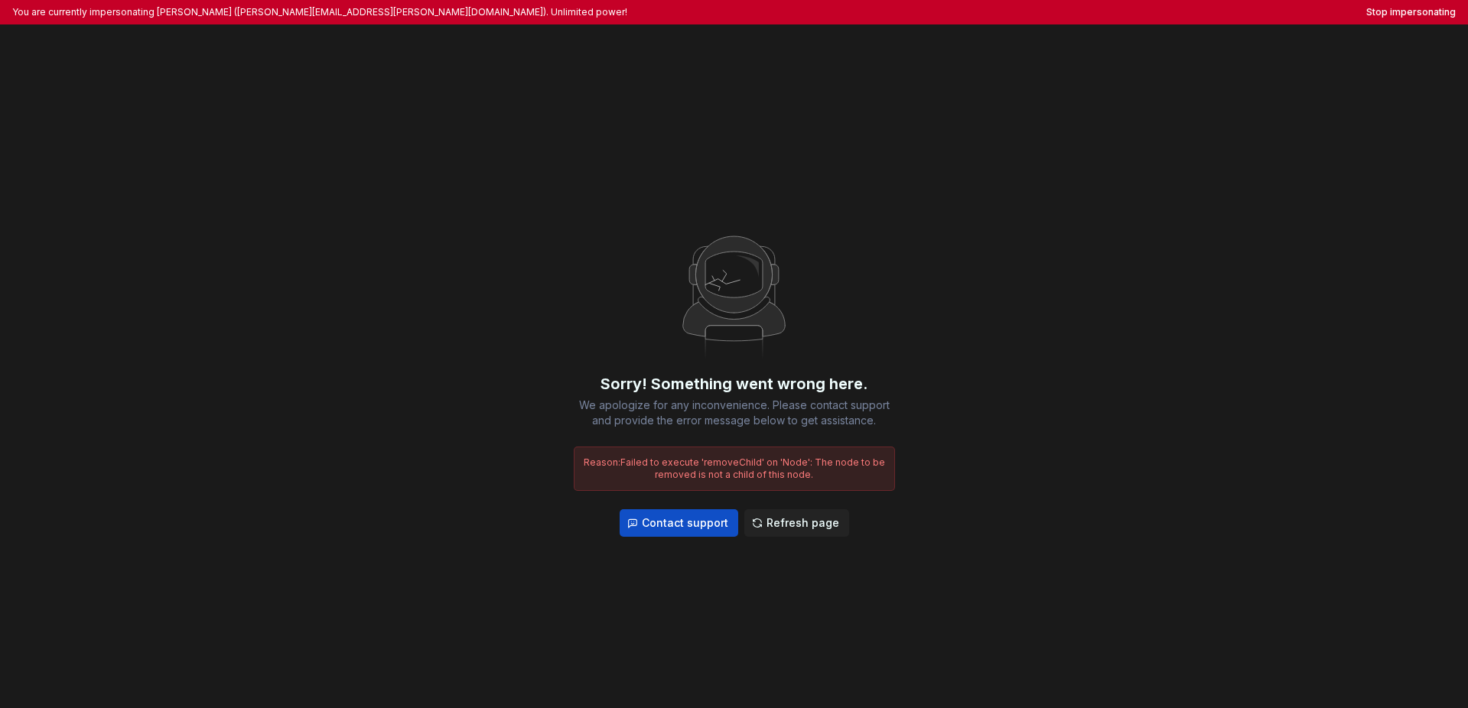
click at [1039, 18] on div "You are currently impersonating Adam Lacey (adam.lacey@onceforall.com). Unlimit…" at bounding box center [734, 12] width 1468 height 24
click at [1039, 10] on button "Stop impersonating" at bounding box center [1410, 12] width 89 height 12
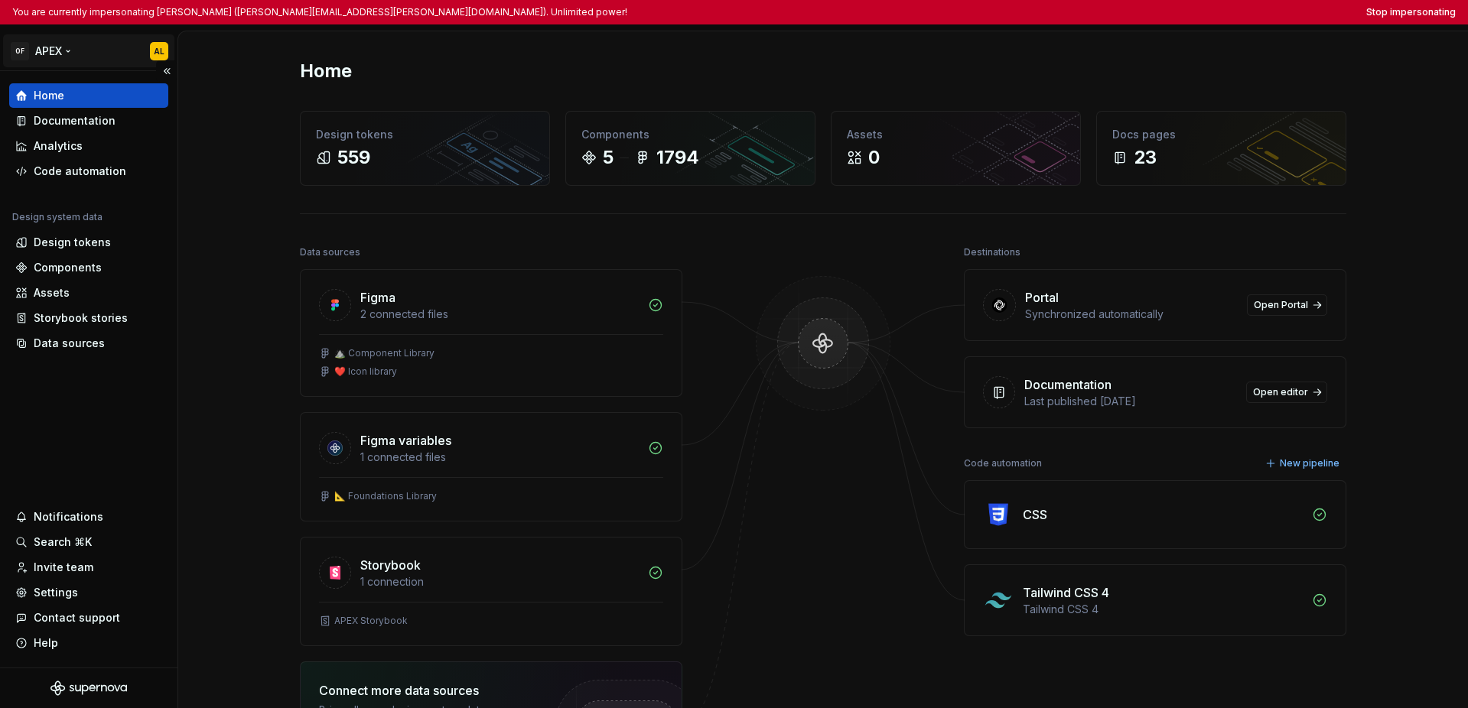
click at [67, 51] on html "You are currently impersonating [PERSON_NAME] ([PERSON_NAME][EMAIL_ADDRESS][PER…" at bounding box center [734, 354] width 1468 height 708
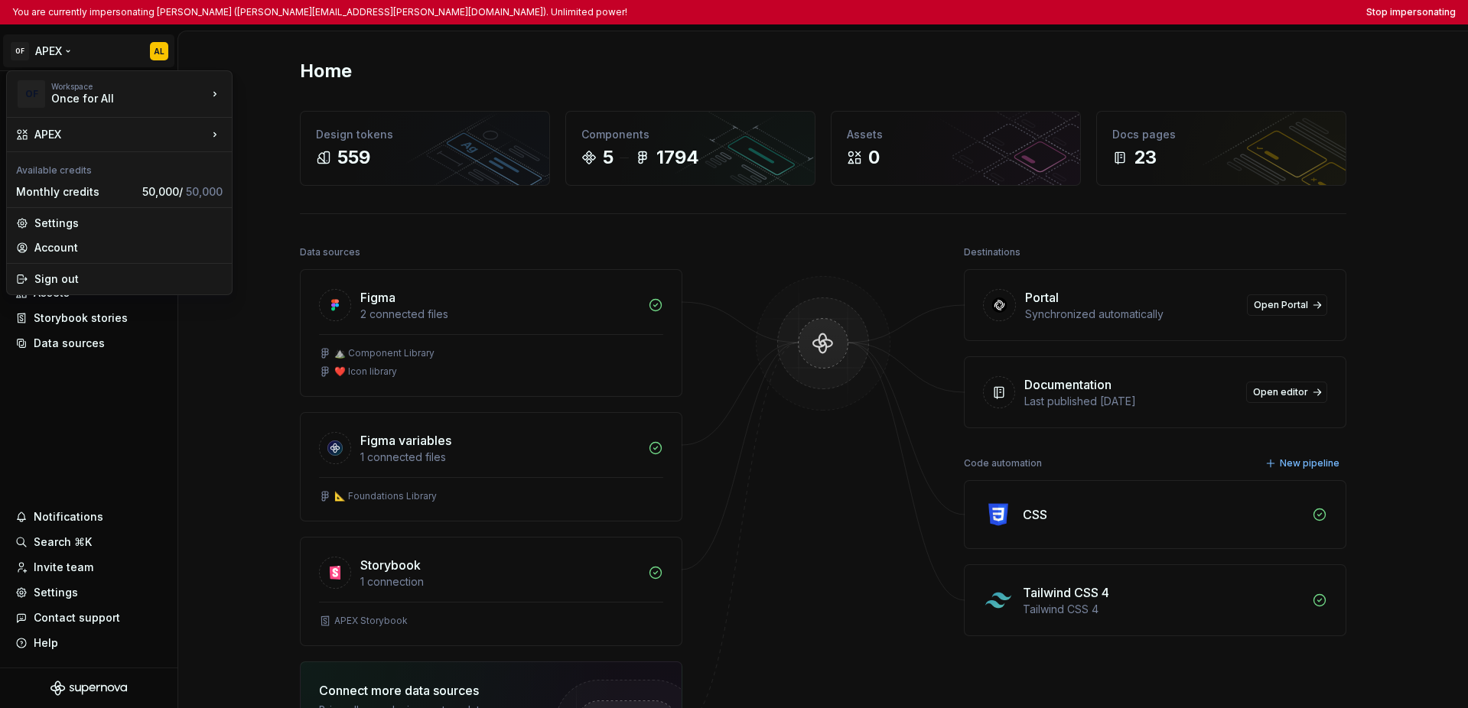
click at [63, 415] on html "You are currently impersonating [PERSON_NAME] ([PERSON_NAME][EMAIL_ADDRESS][PER…" at bounding box center [734, 354] width 1468 height 708
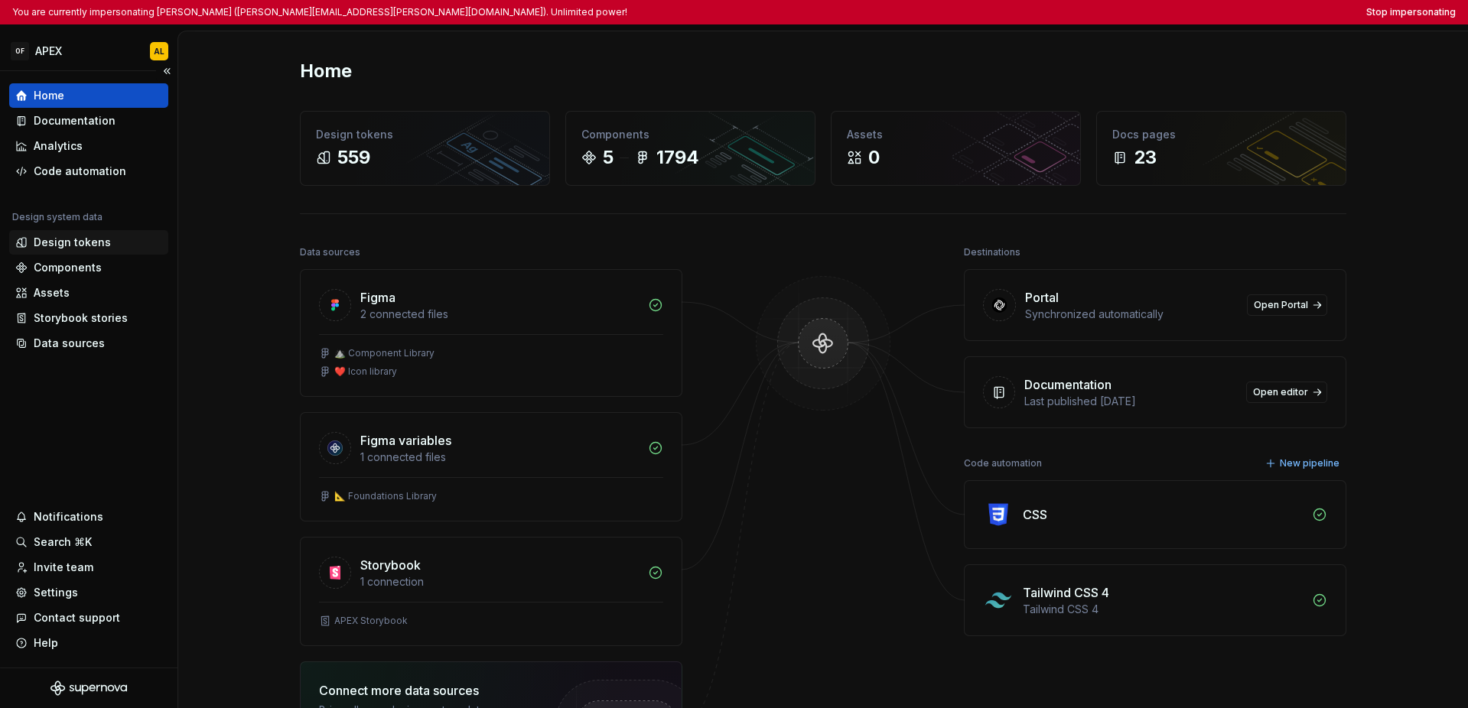
click at [51, 236] on div "Design tokens" at bounding box center [72, 242] width 77 height 15
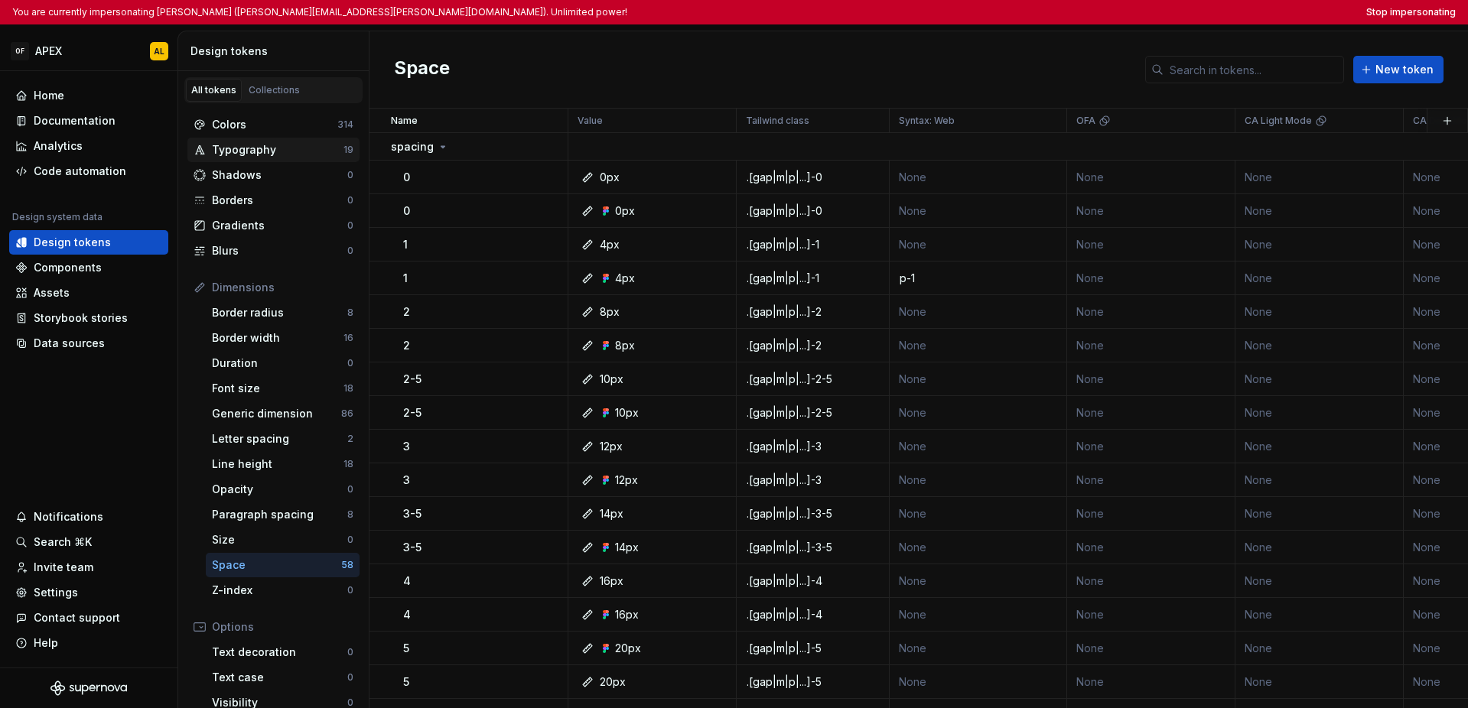
click at [281, 149] on div "Typography" at bounding box center [278, 149] width 132 height 15
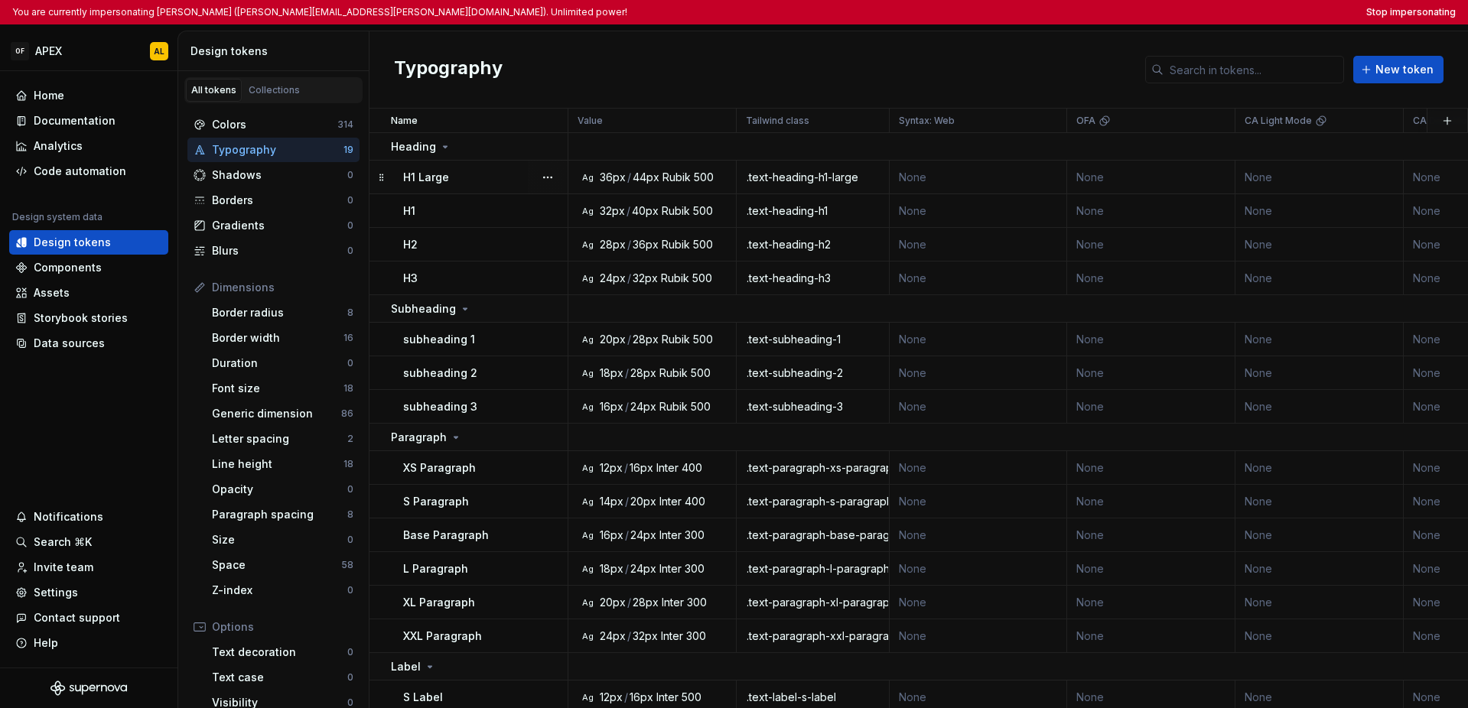
click at [493, 177] on div "H1 Large" at bounding box center [485, 177] width 164 height 15
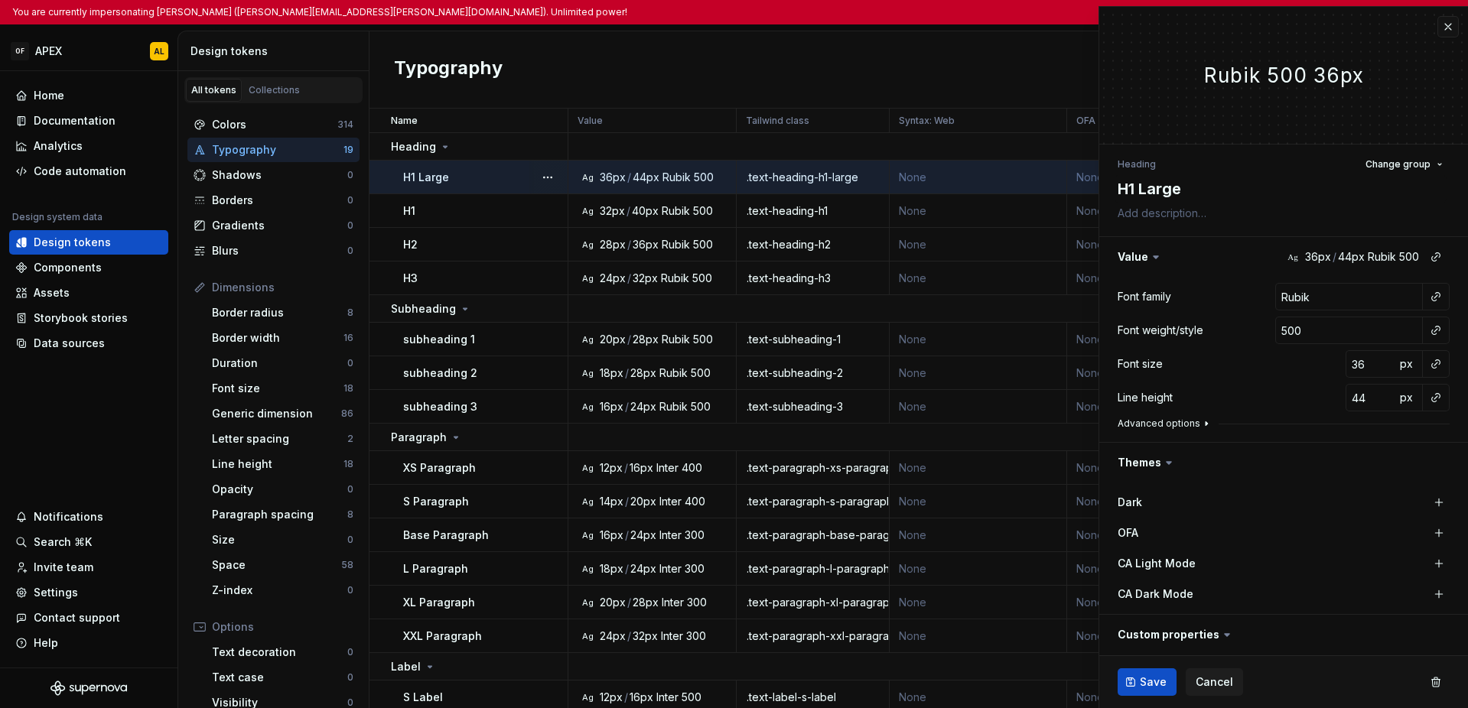
click at [1039, 418] on icon "button" at bounding box center [1206, 424] width 12 height 12
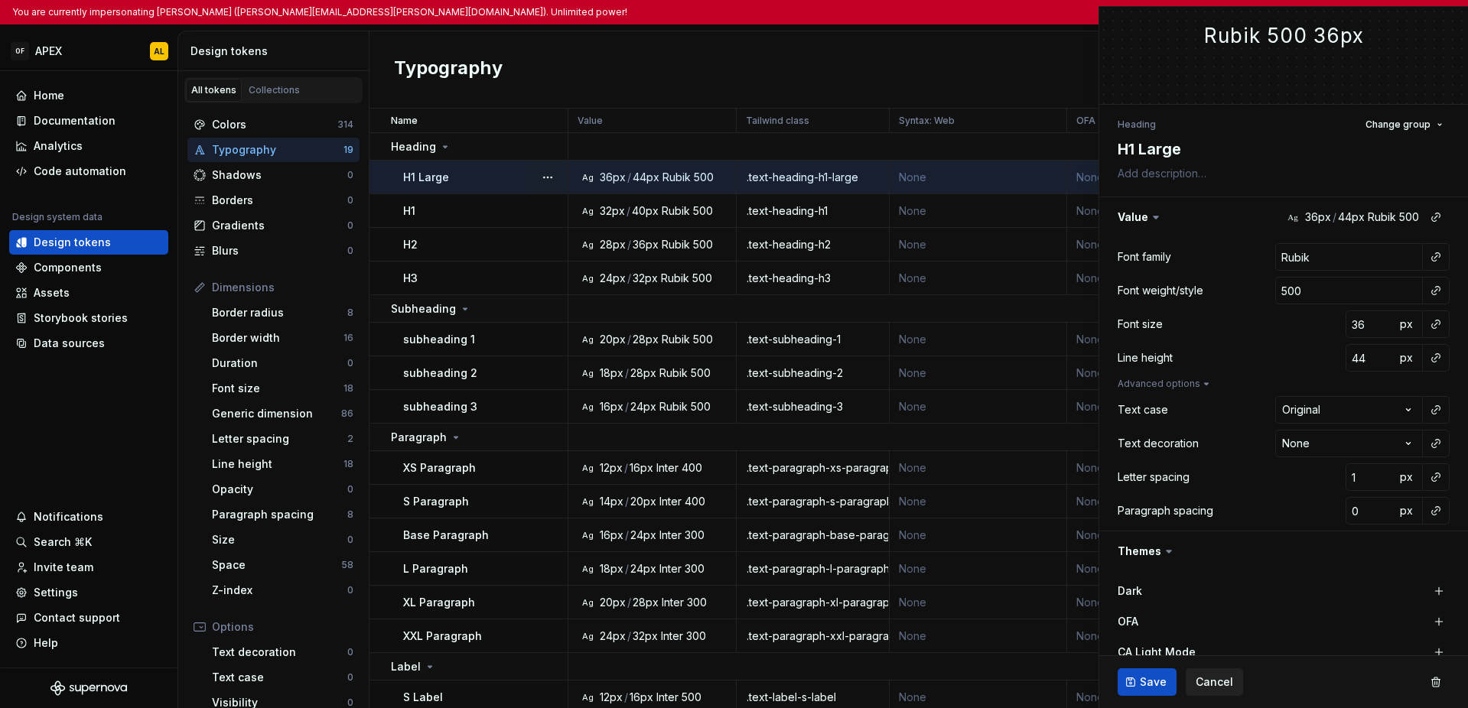
click at [1039, 689] on button "Cancel" at bounding box center [1214, 683] width 57 height 28
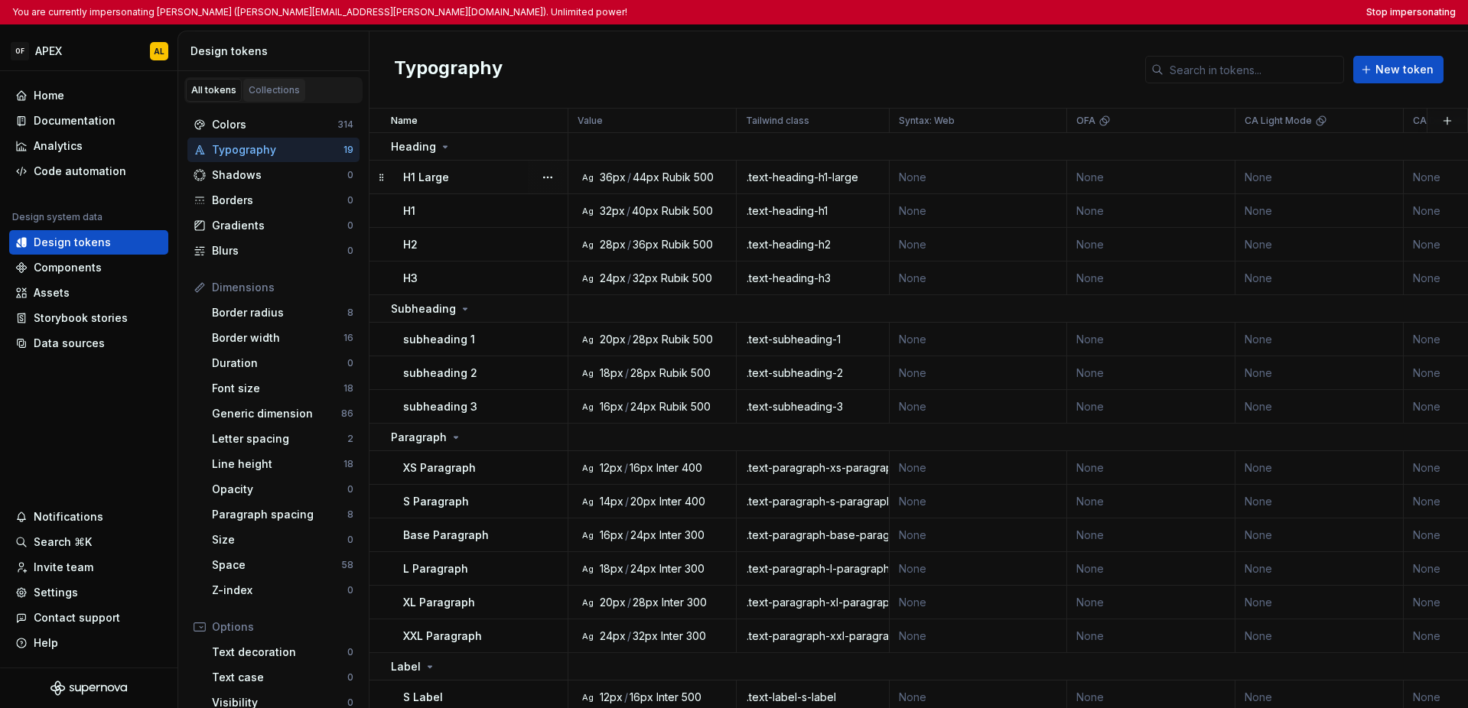
click at [269, 93] on div "Collections" at bounding box center [274, 90] width 51 height 12
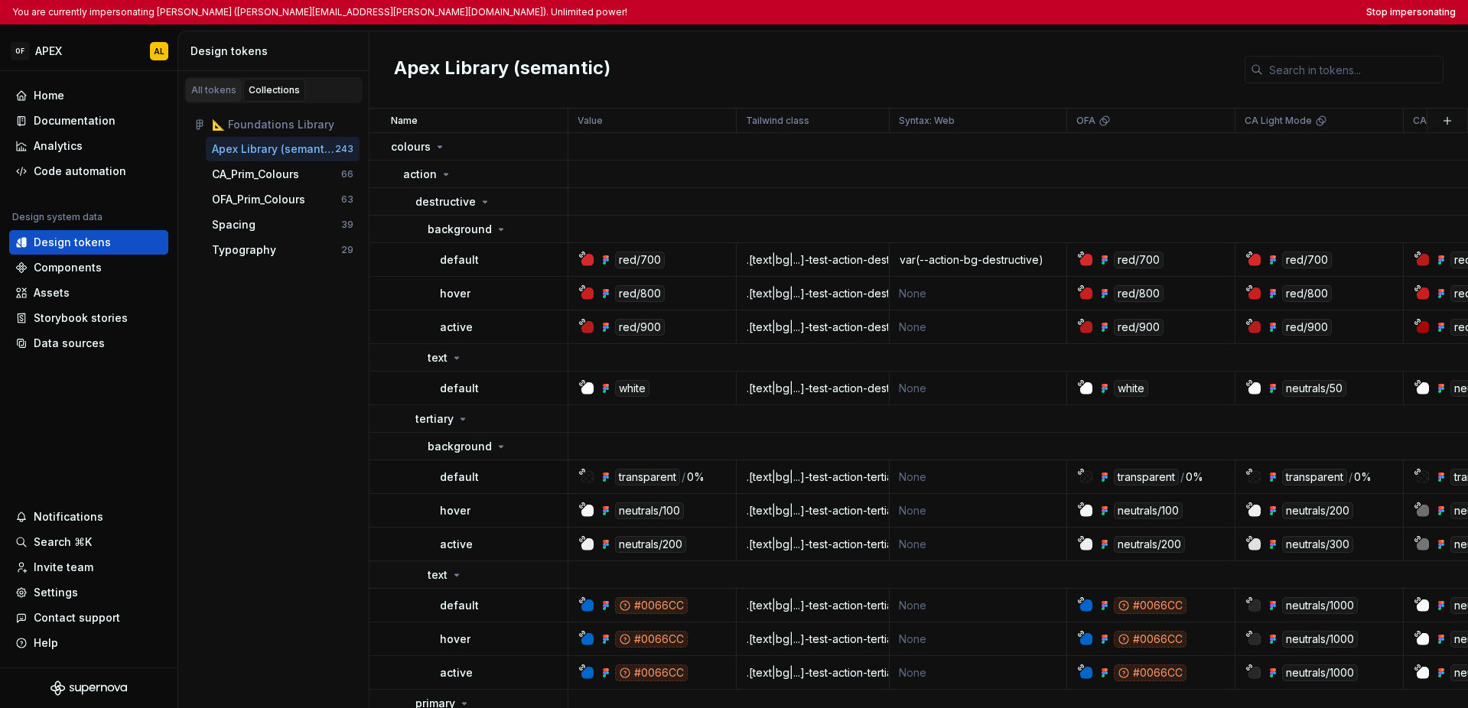
click at [213, 84] on div "All tokens" at bounding box center [213, 90] width 45 height 12
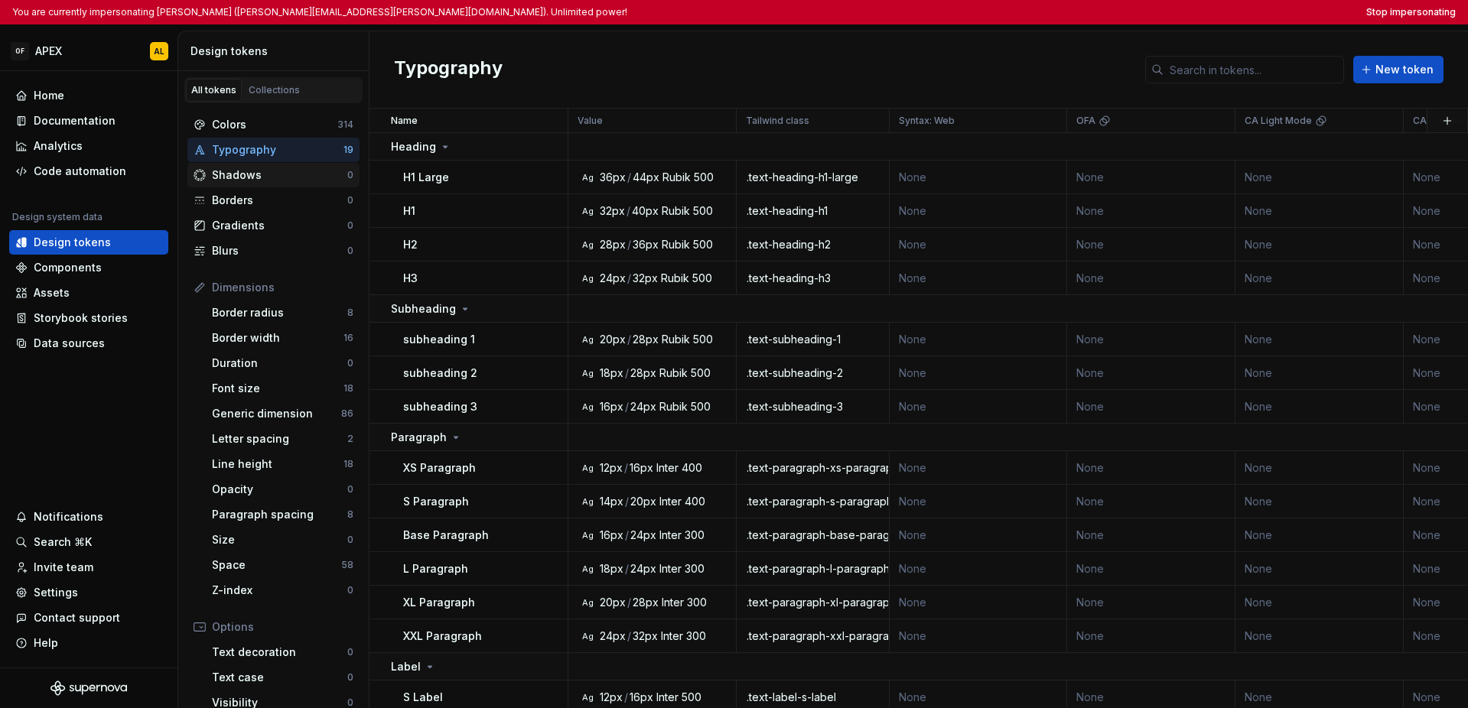
click at [288, 175] on div "Shadows" at bounding box center [279, 175] width 135 height 15
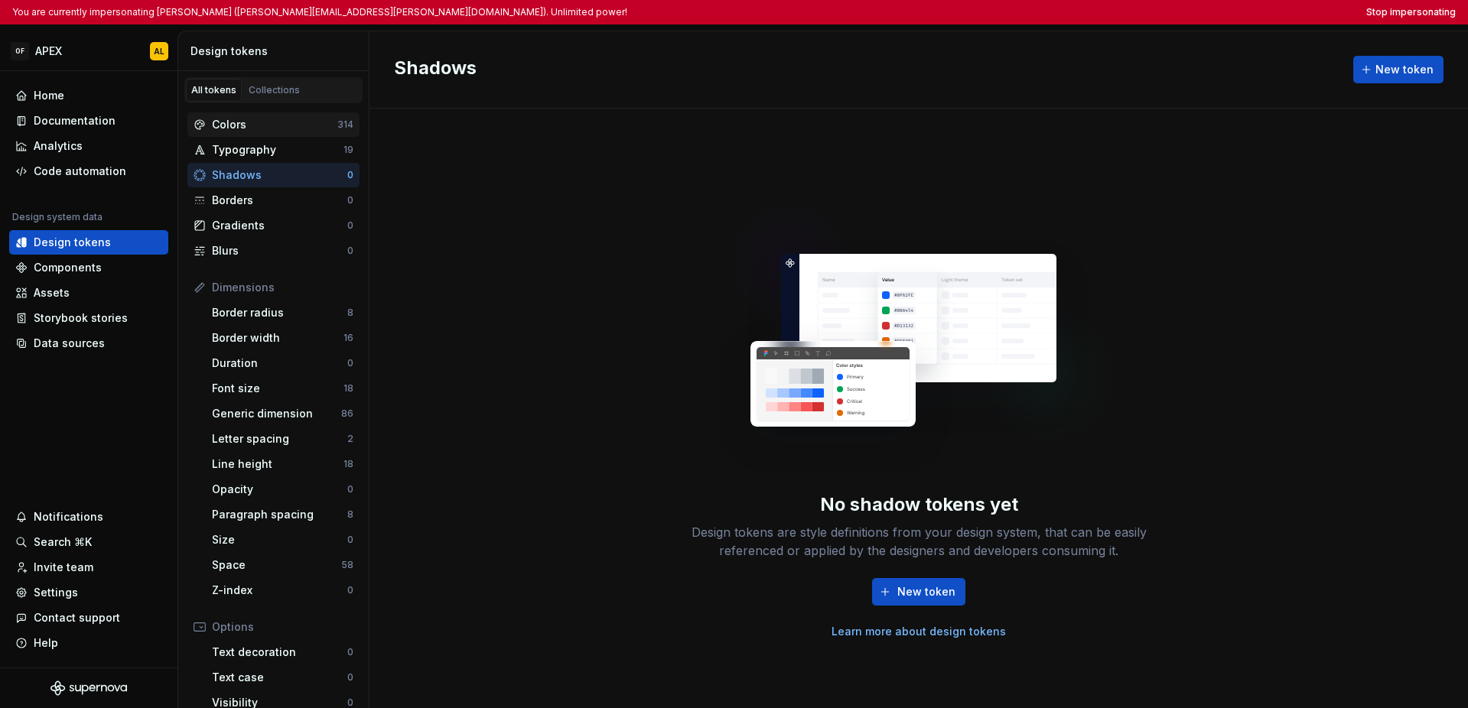
click at [261, 127] on div "Colors" at bounding box center [274, 124] width 125 height 15
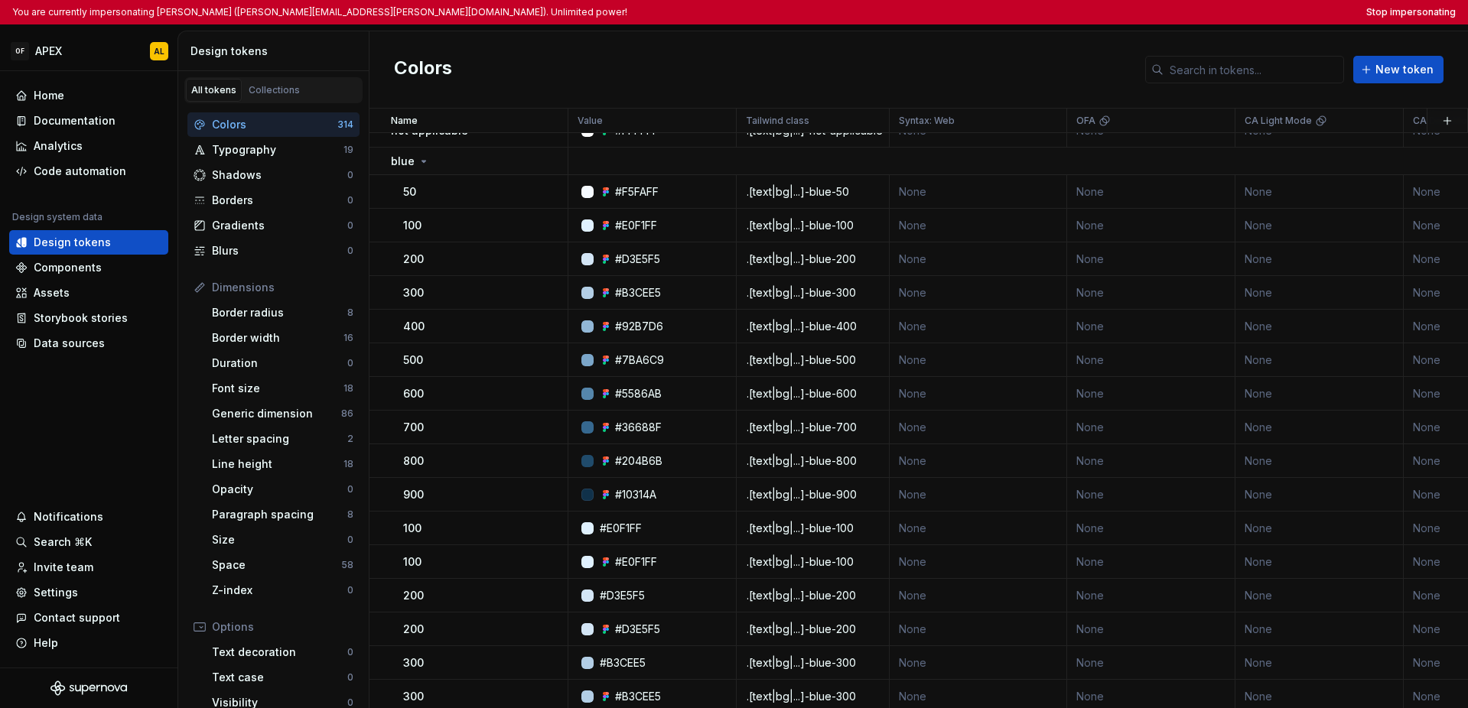
scroll to position [29, 0]
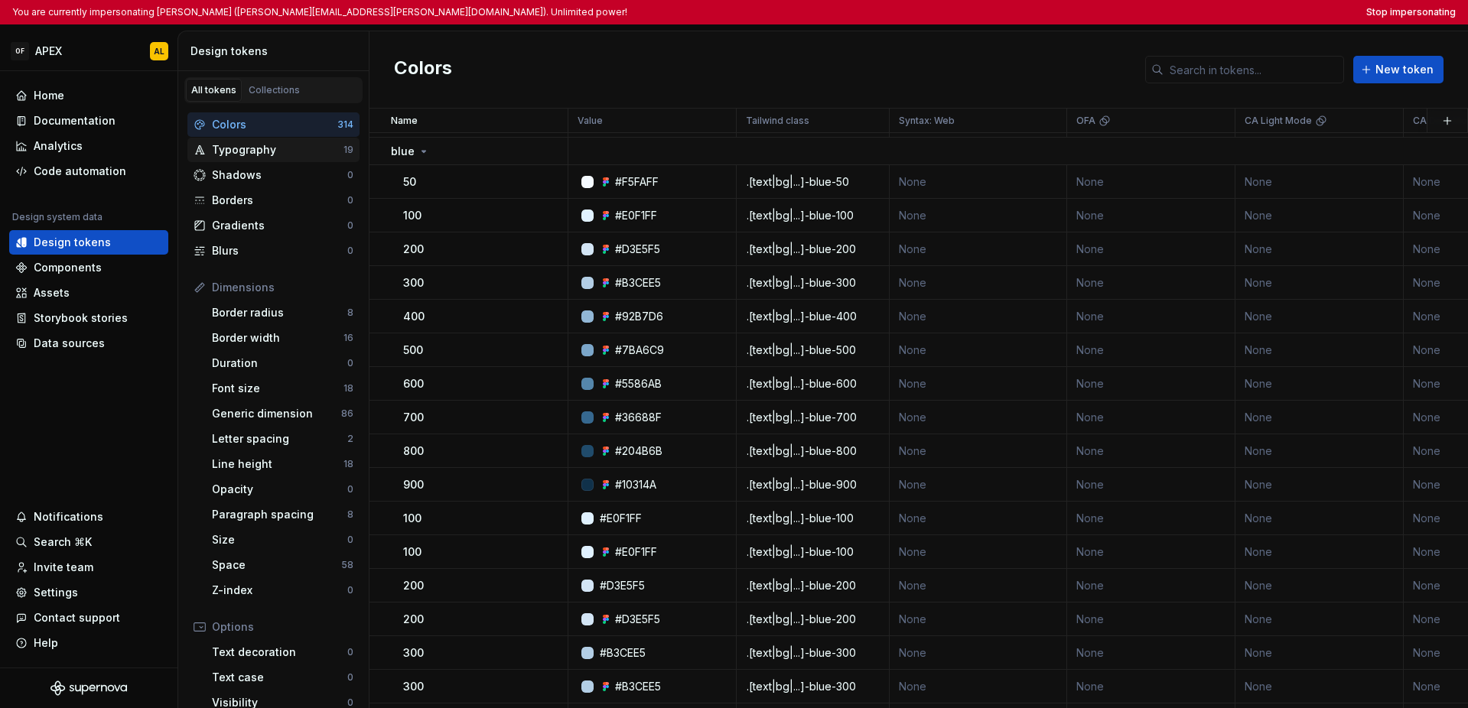
click at [288, 157] on div "Typography" at bounding box center [278, 149] width 132 height 15
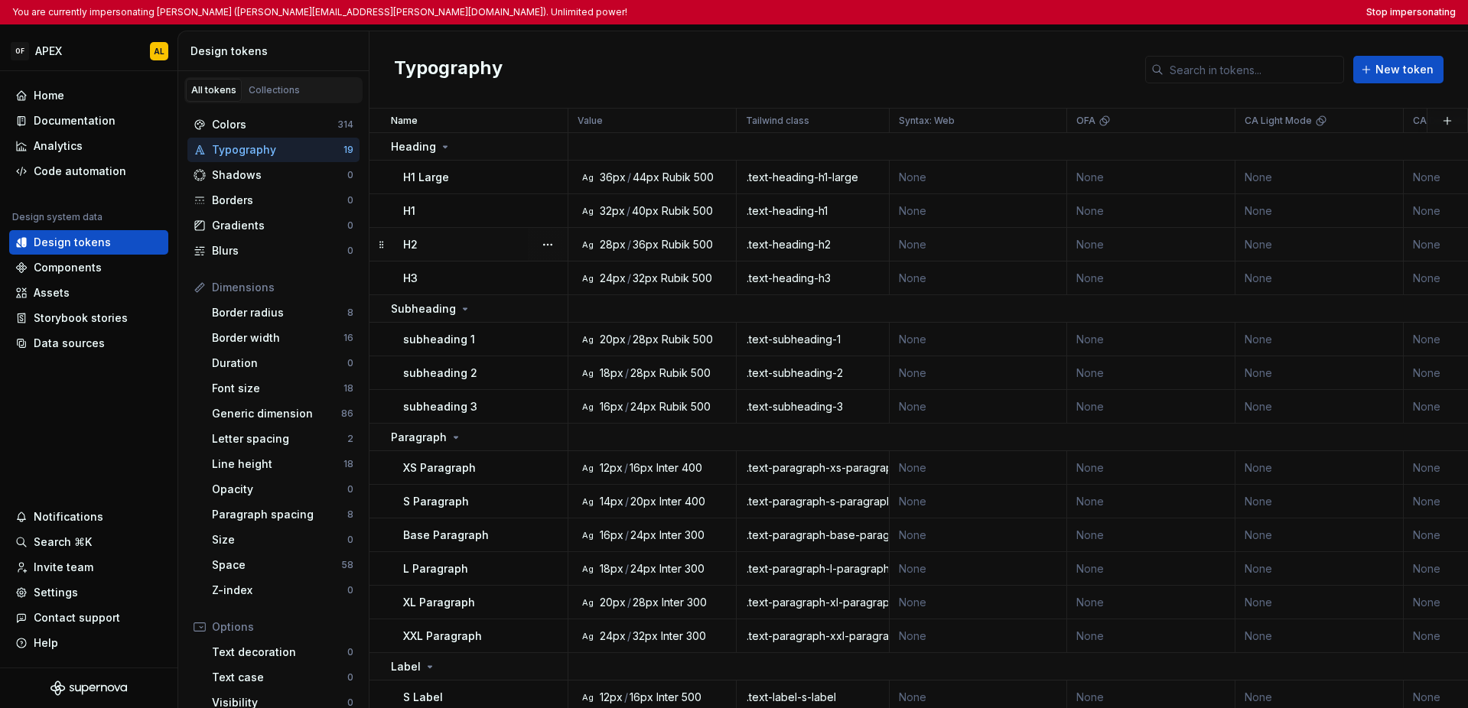
click at [477, 246] on div "H2" at bounding box center [485, 244] width 164 height 15
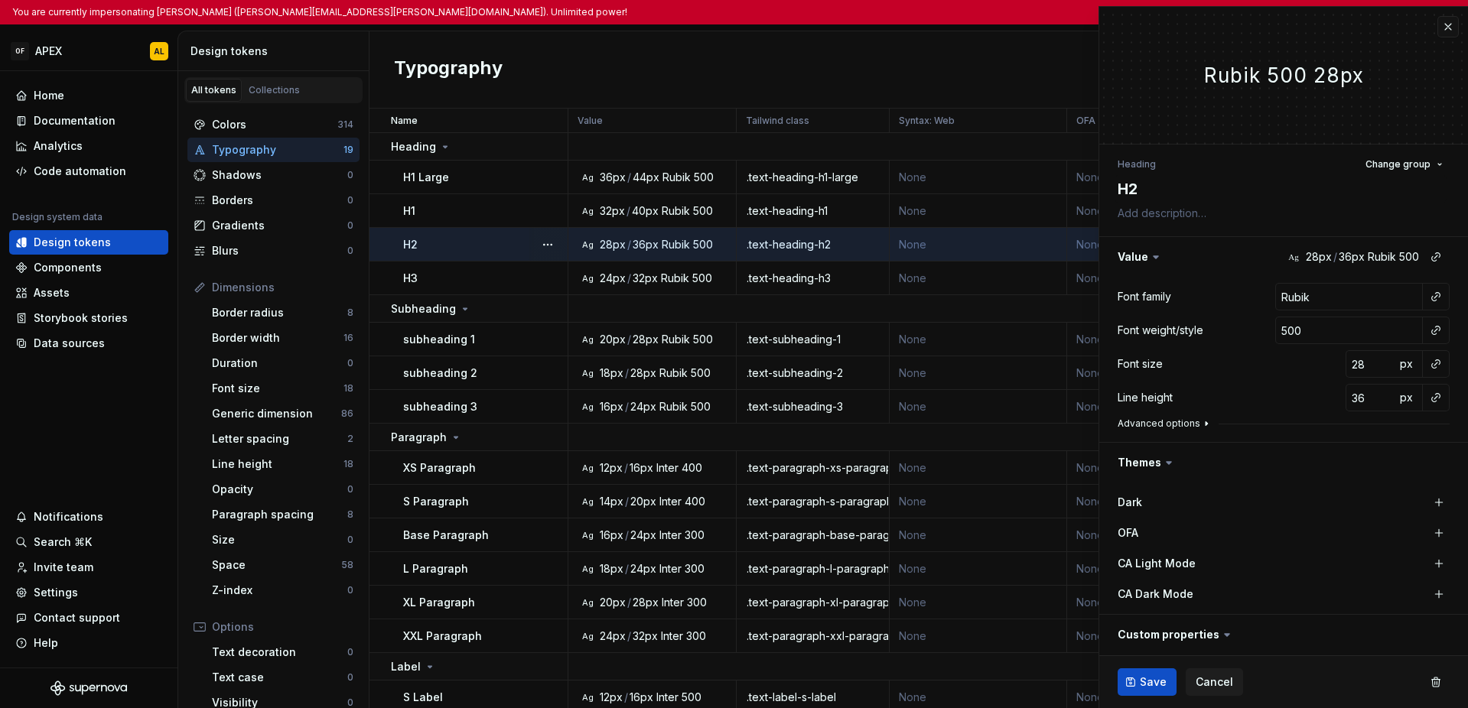
click at [1039, 421] on button "Advanced options" at bounding box center [1165, 424] width 95 height 12
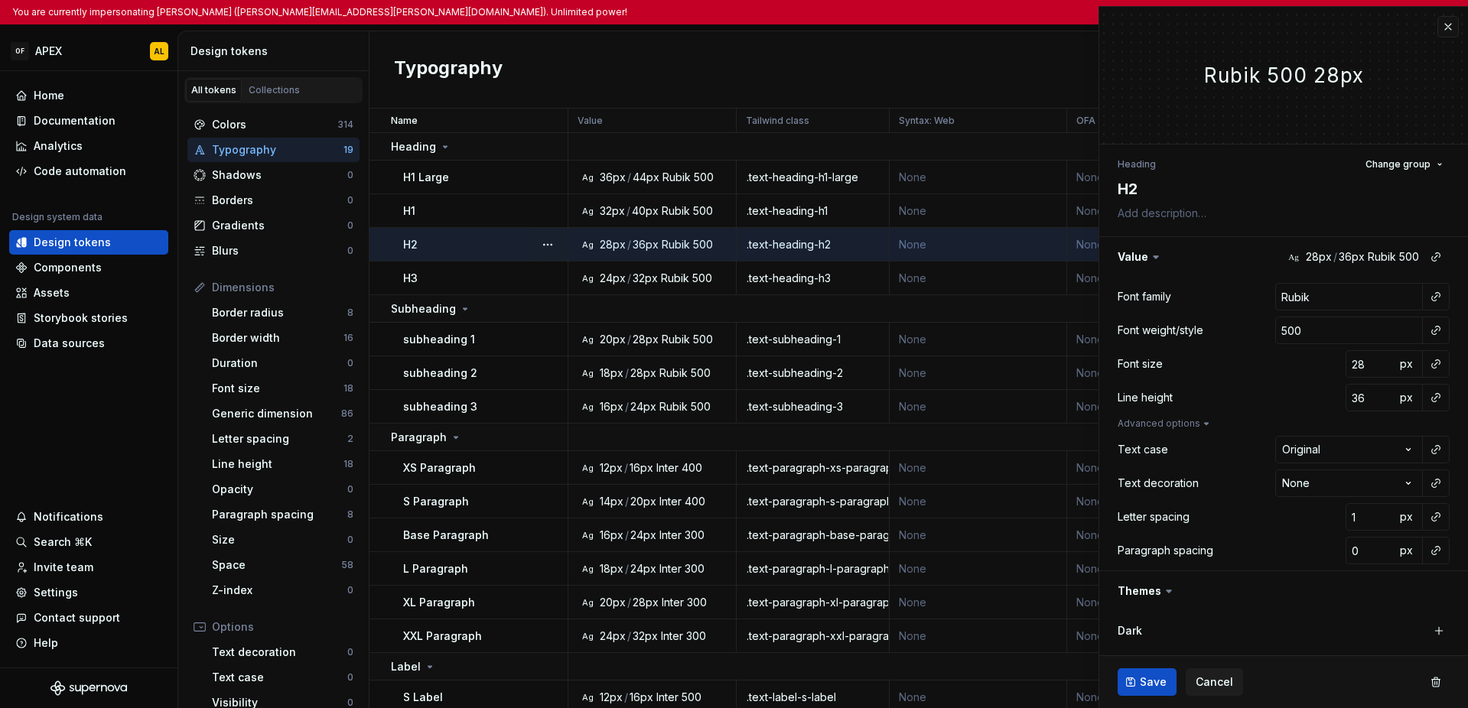
type textarea "*"
